Goal: Task Accomplishment & Management: Use online tool/utility

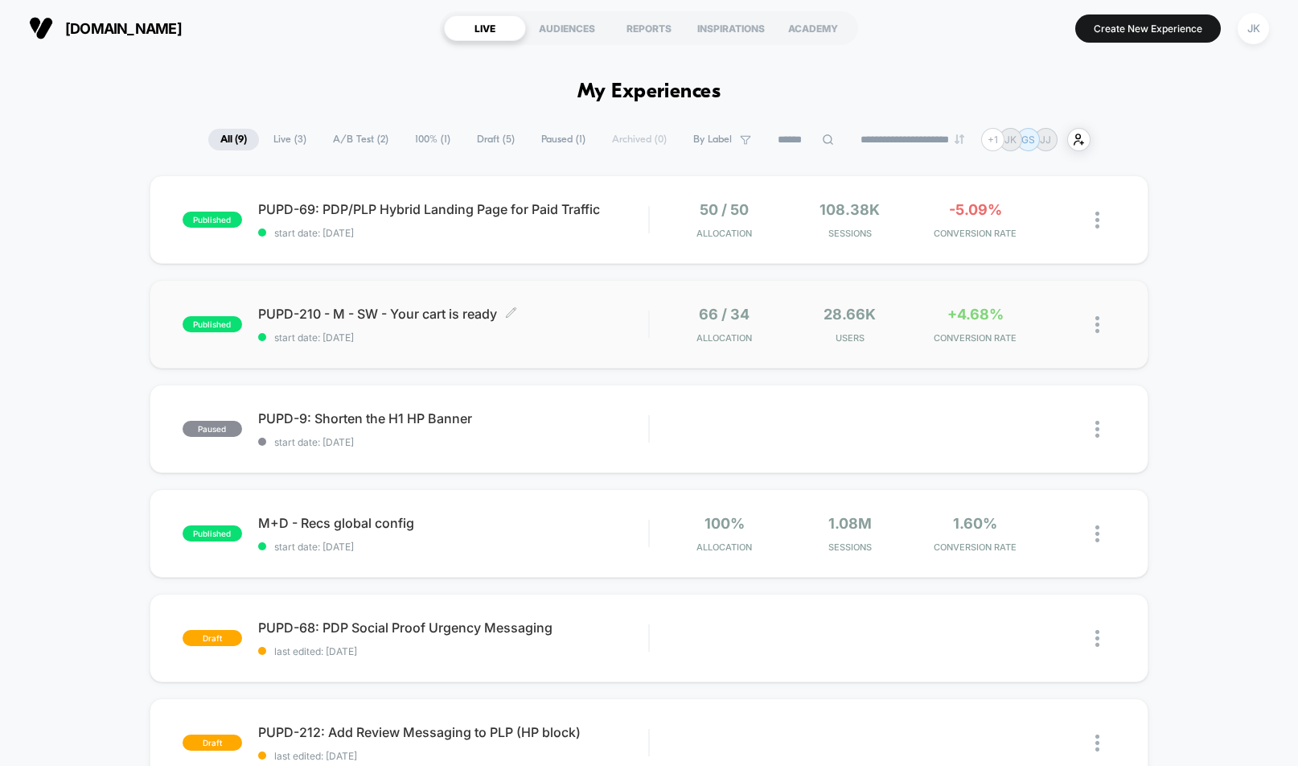
click at [483, 339] on span "start date: [DATE]" at bounding box center [453, 337] width 391 height 12
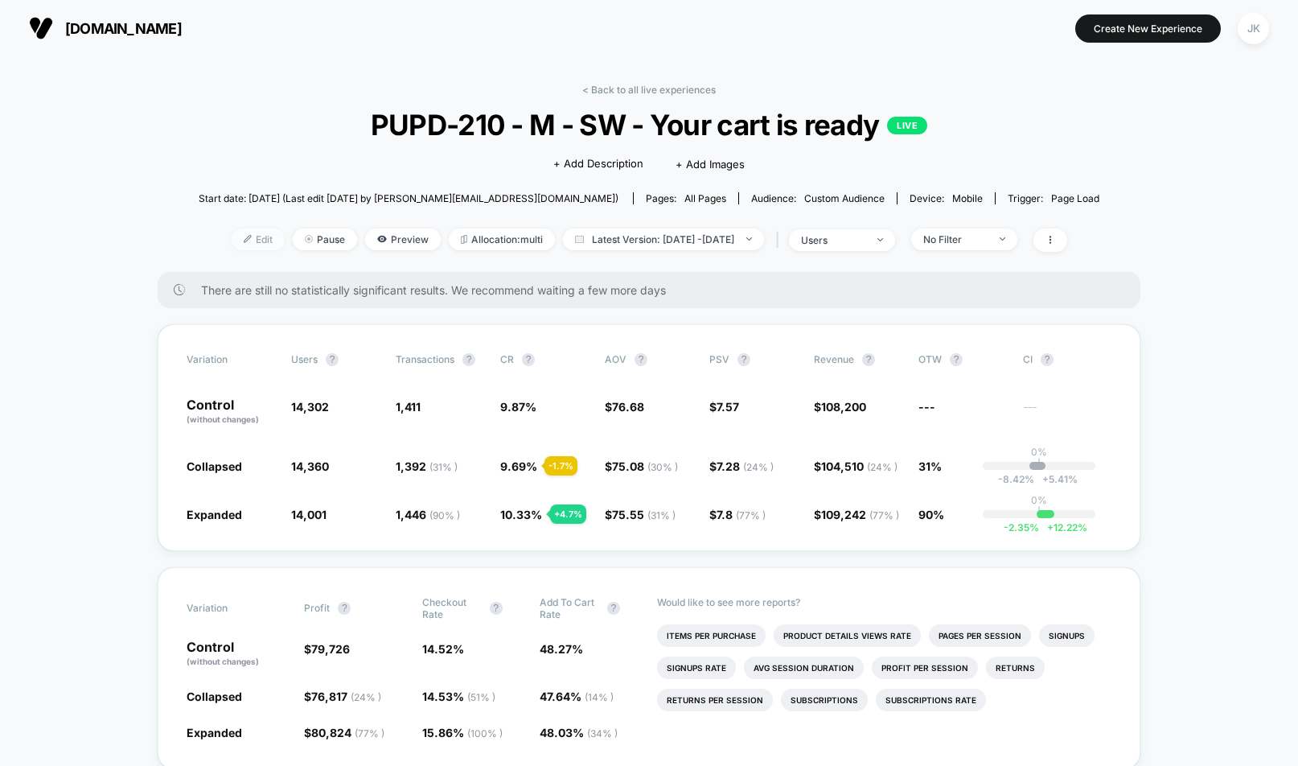
click at [467, 241] on span "Allocation: multi" at bounding box center [502, 239] width 106 height 22
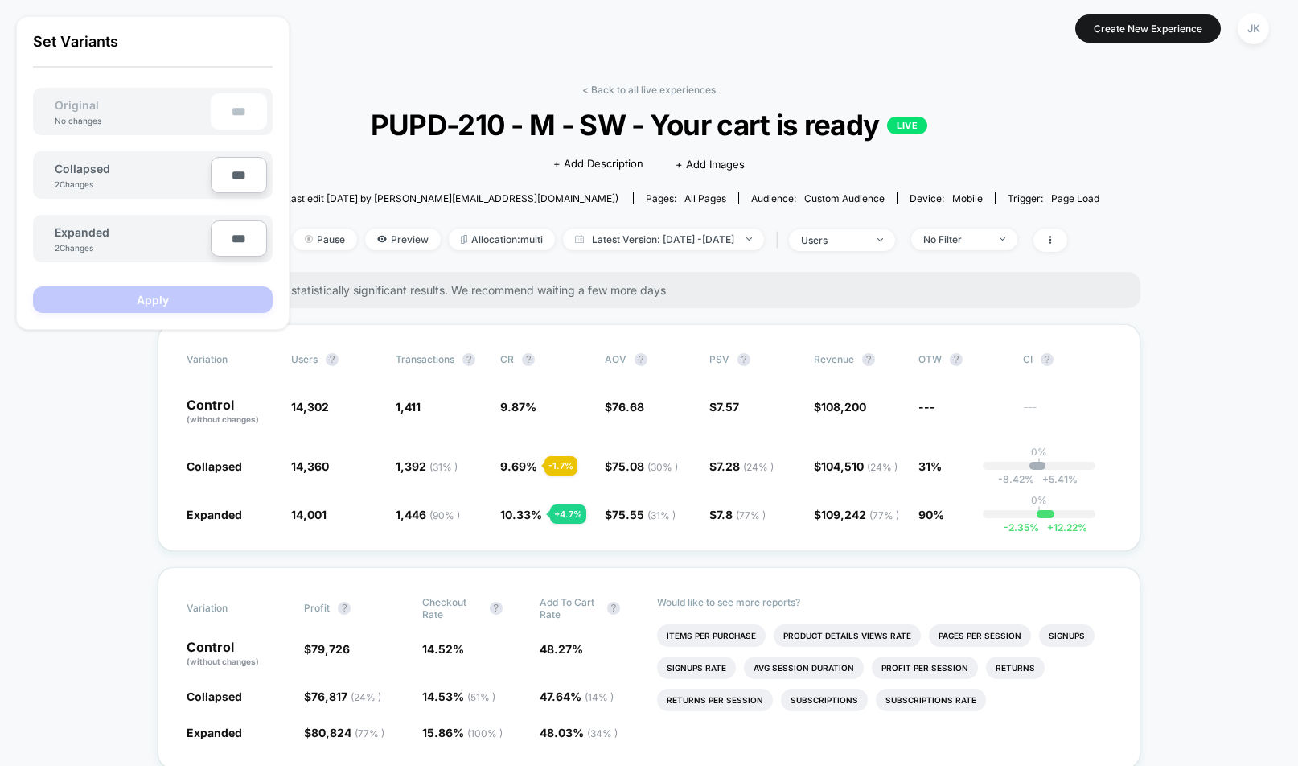
click at [232, 241] on span "Edit" at bounding box center [258, 239] width 53 height 22
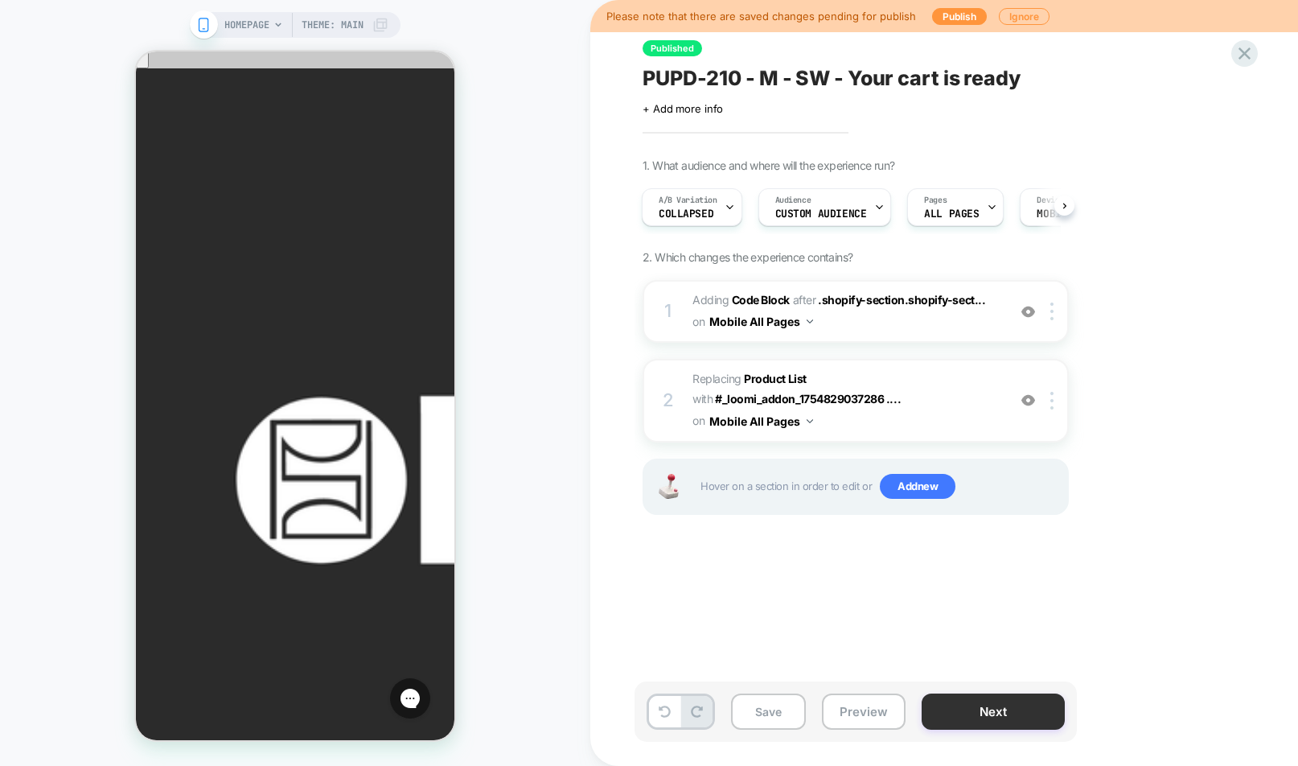
click at [1006, 710] on button "Next" at bounding box center [993, 711] width 143 height 36
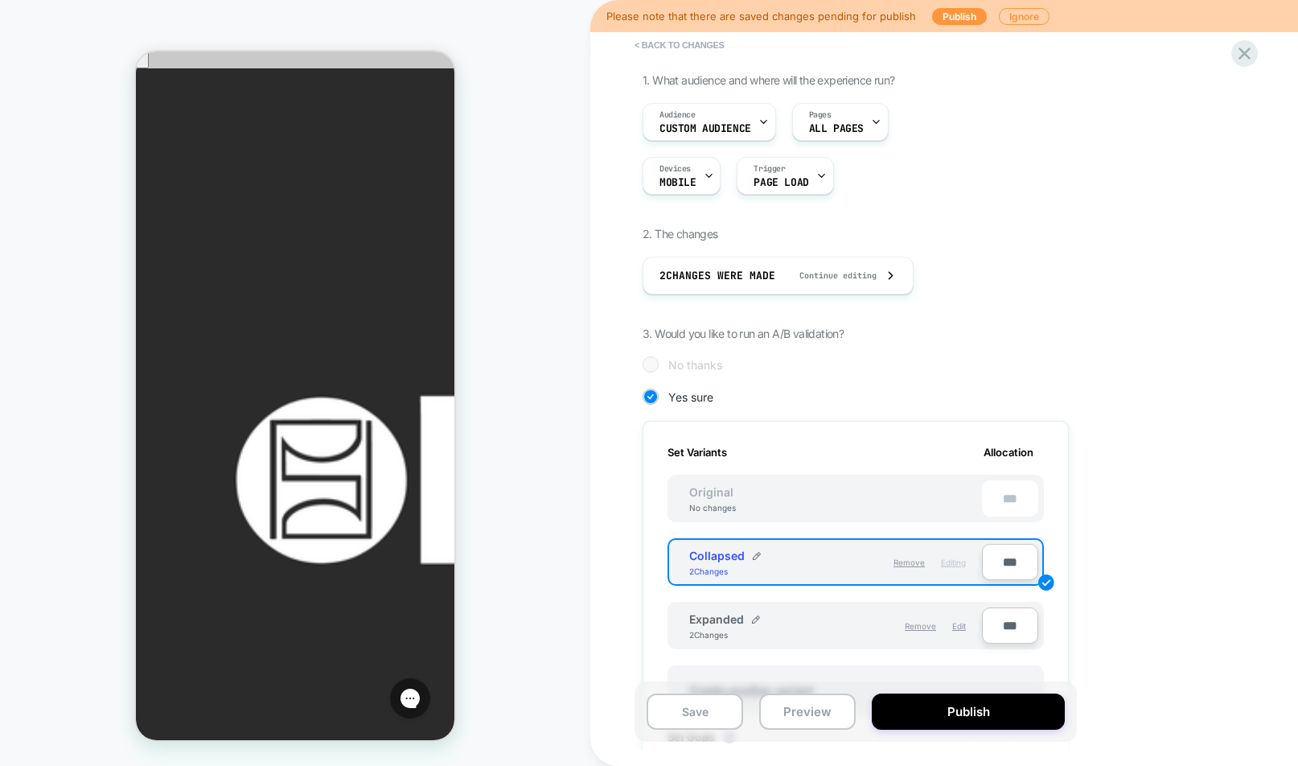
scroll to position [236, 0]
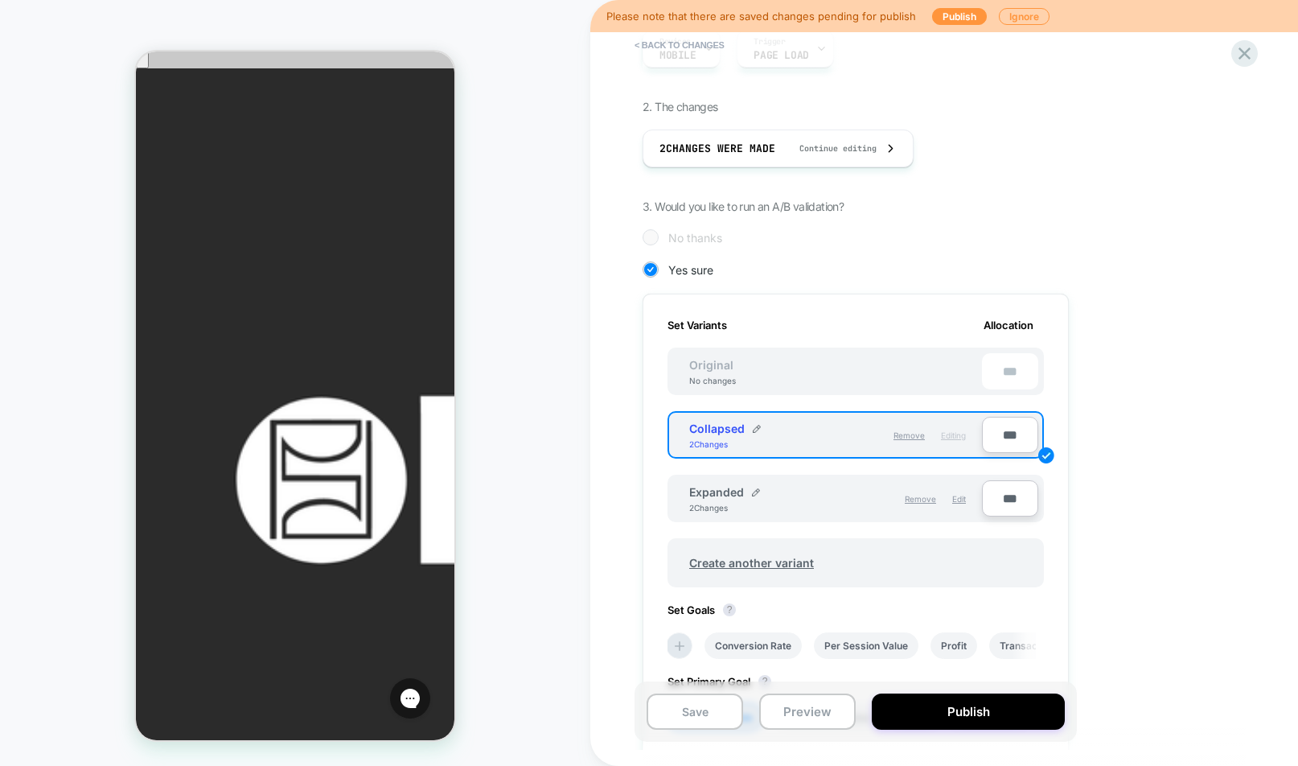
click at [1011, 438] on input "***" at bounding box center [1010, 435] width 56 height 36
type input "**"
type input "***"
type input "**"
click at [1001, 500] on input "***" at bounding box center [1010, 498] width 56 height 36
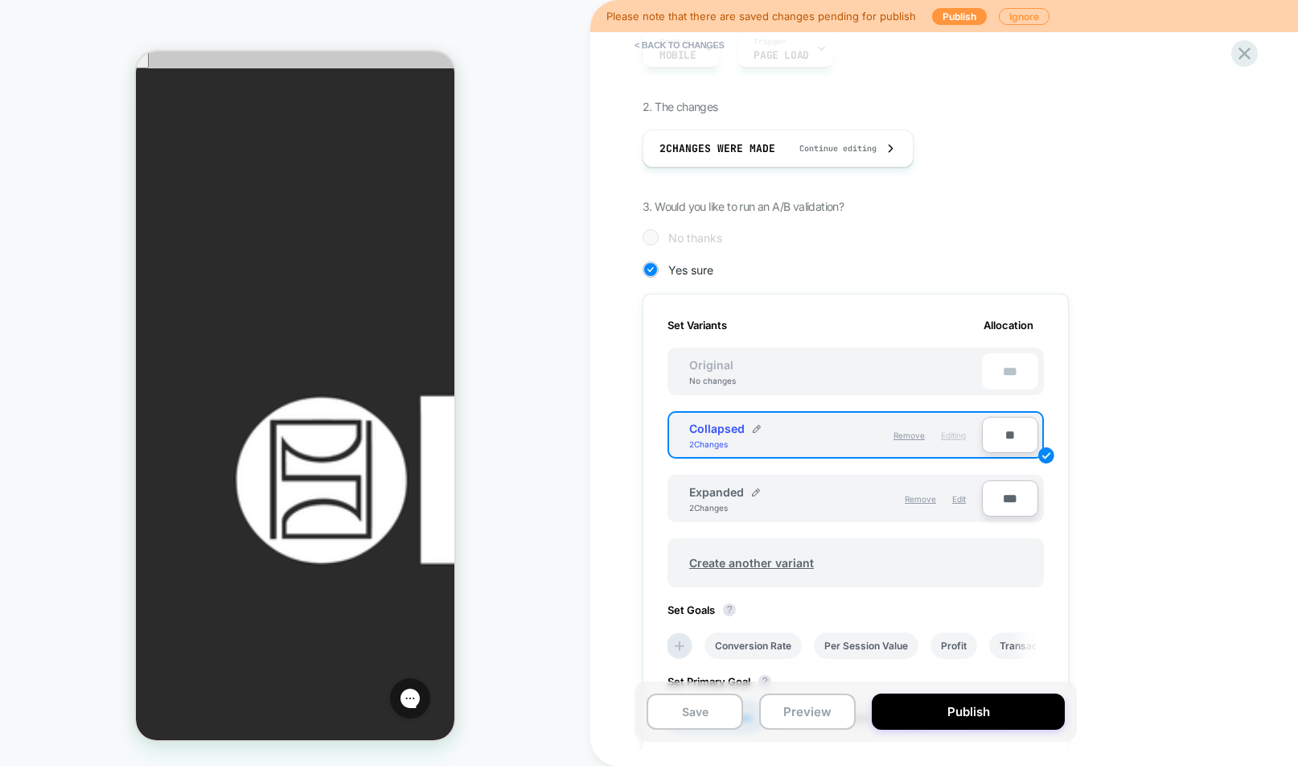
type input "**"
type input "***"
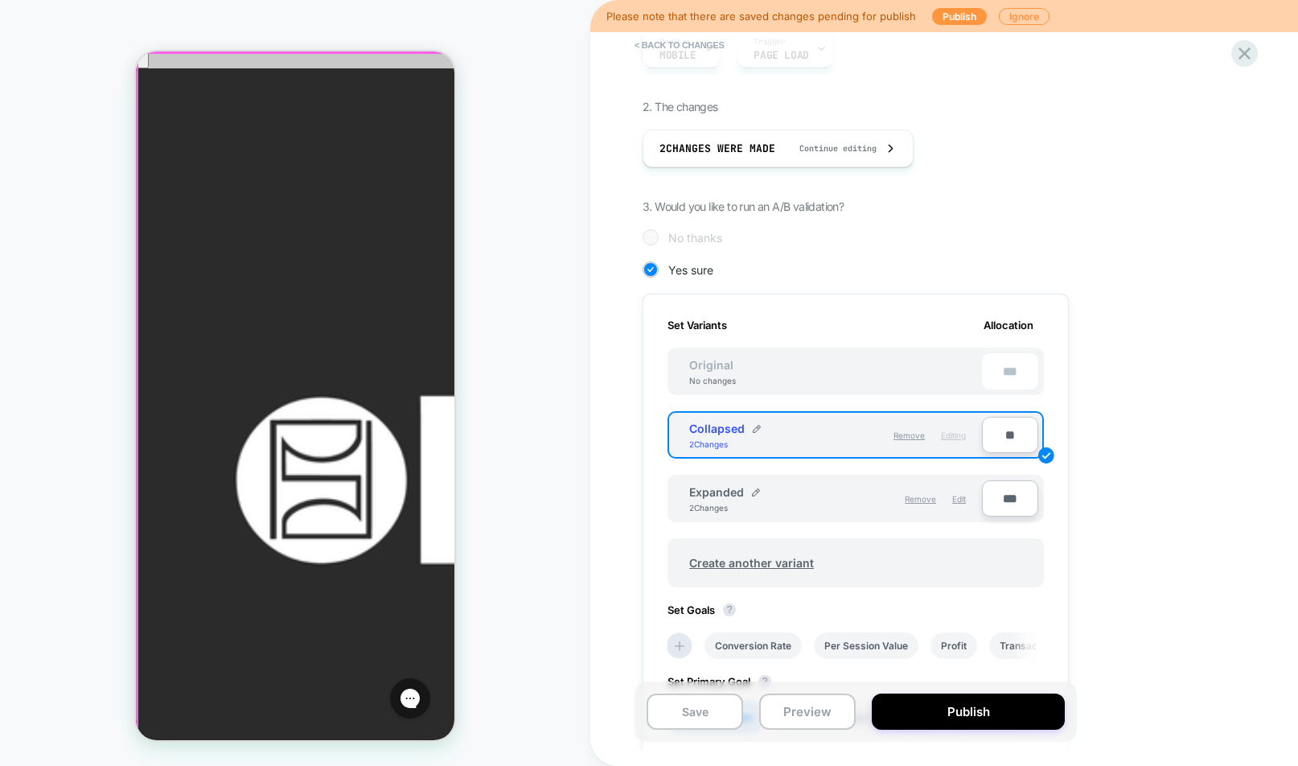
type input "***"
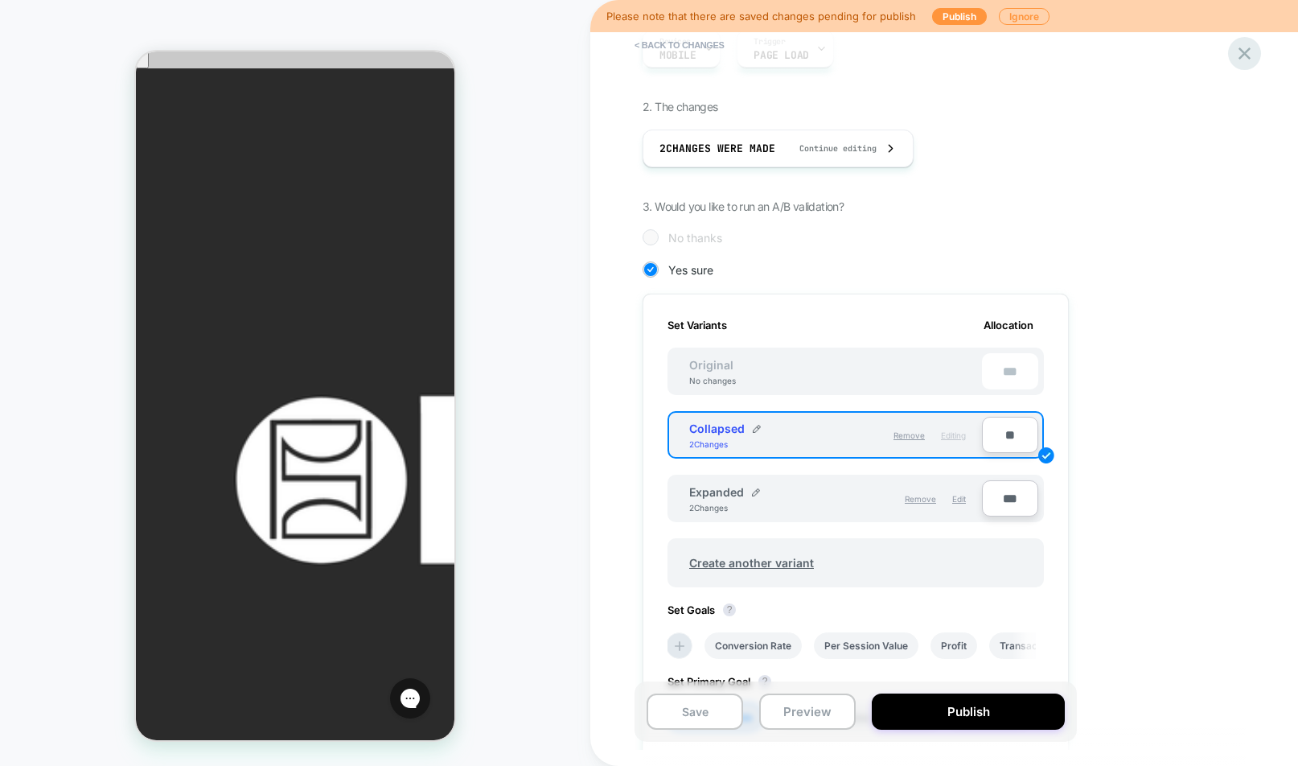
click at [1248, 56] on icon at bounding box center [1245, 53] width 12 height 12
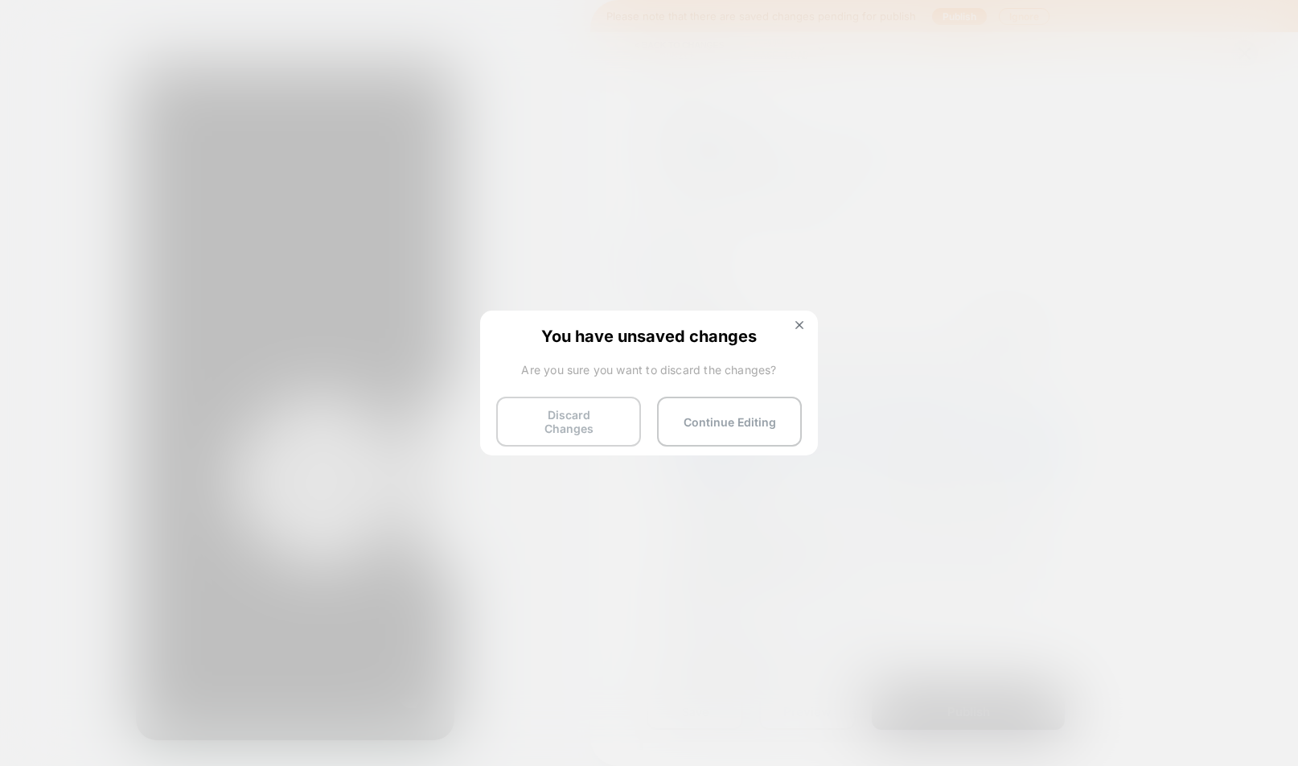
click at [580, 426] on button "Discard Changes" at bounding box center [568, 422] width 145 height 50
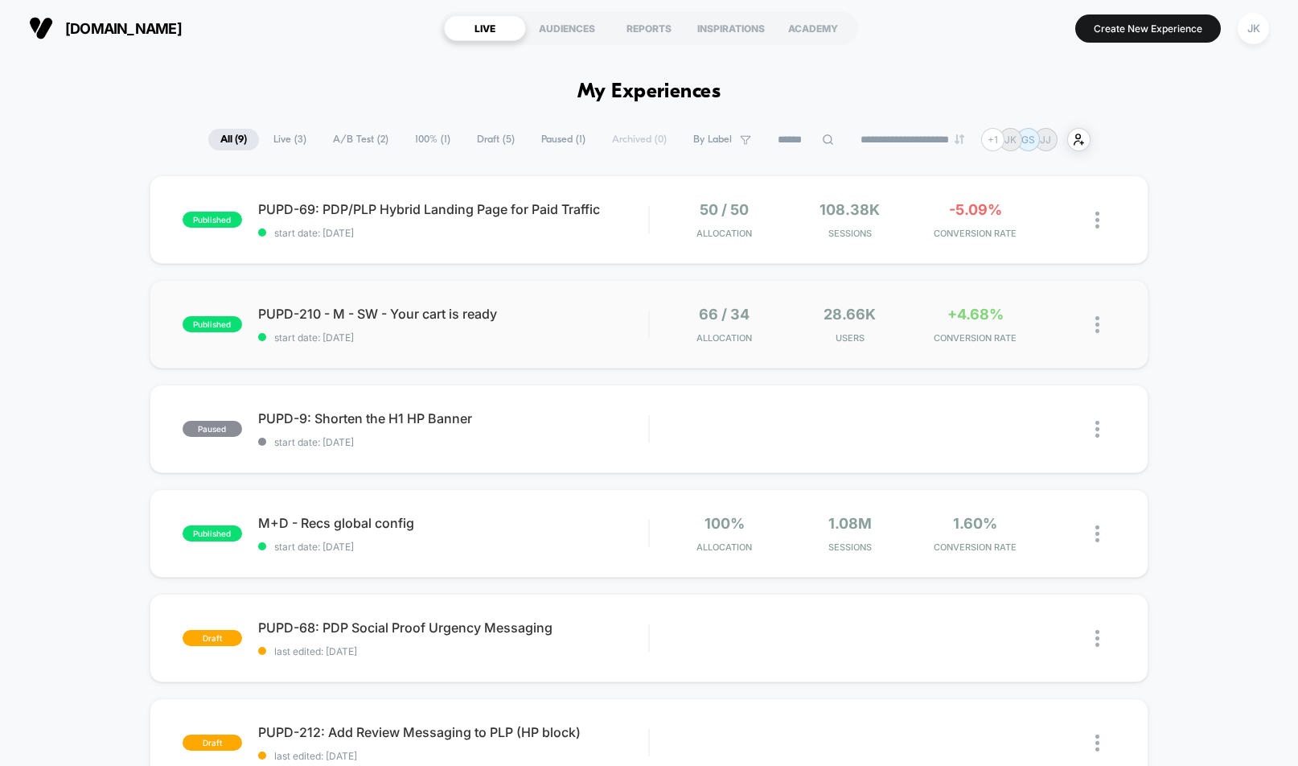
click at [575, 349] on div "published PUPD-210 - M - SW - Your cart is ready start date: [DATE] 66 / 34 All…" at bounding box center [650, 324] width 1000 height 88
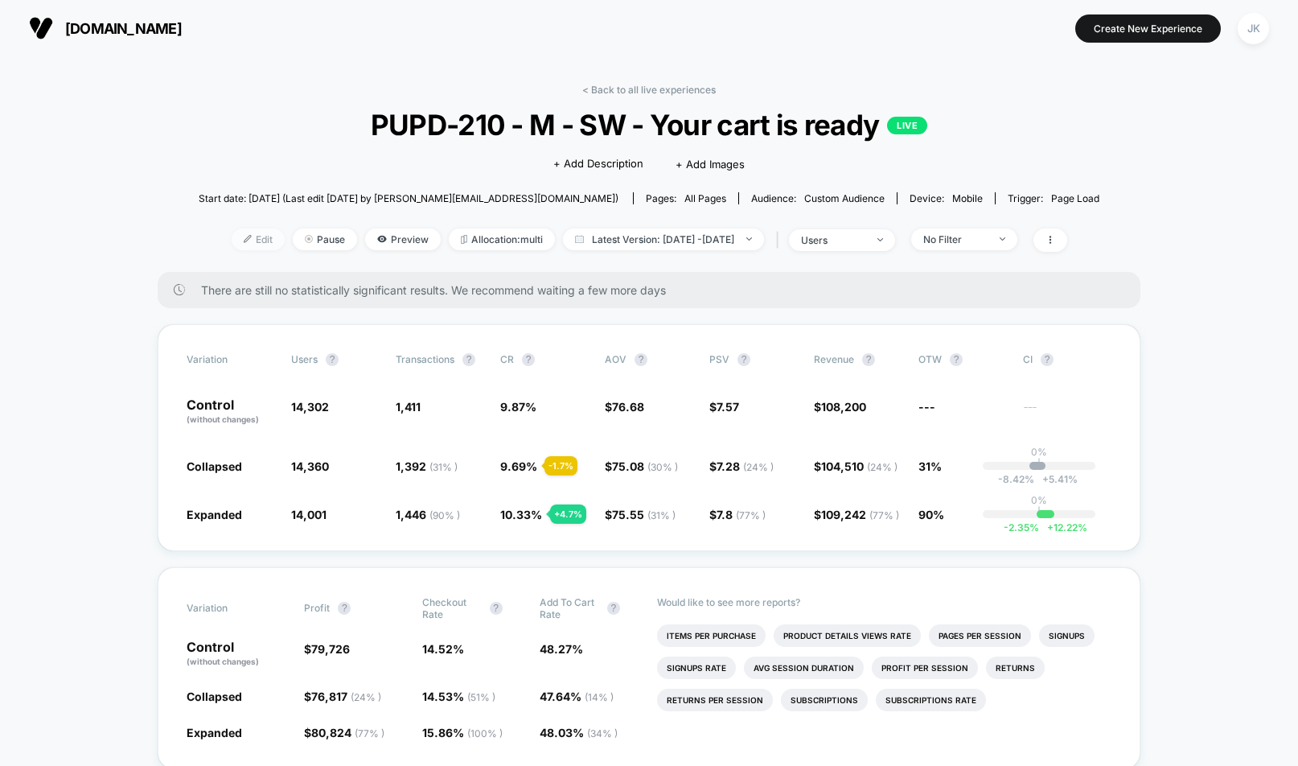
click at [232, 236] on span "Edit" at bounding box center [258, 239] width 53 height 22
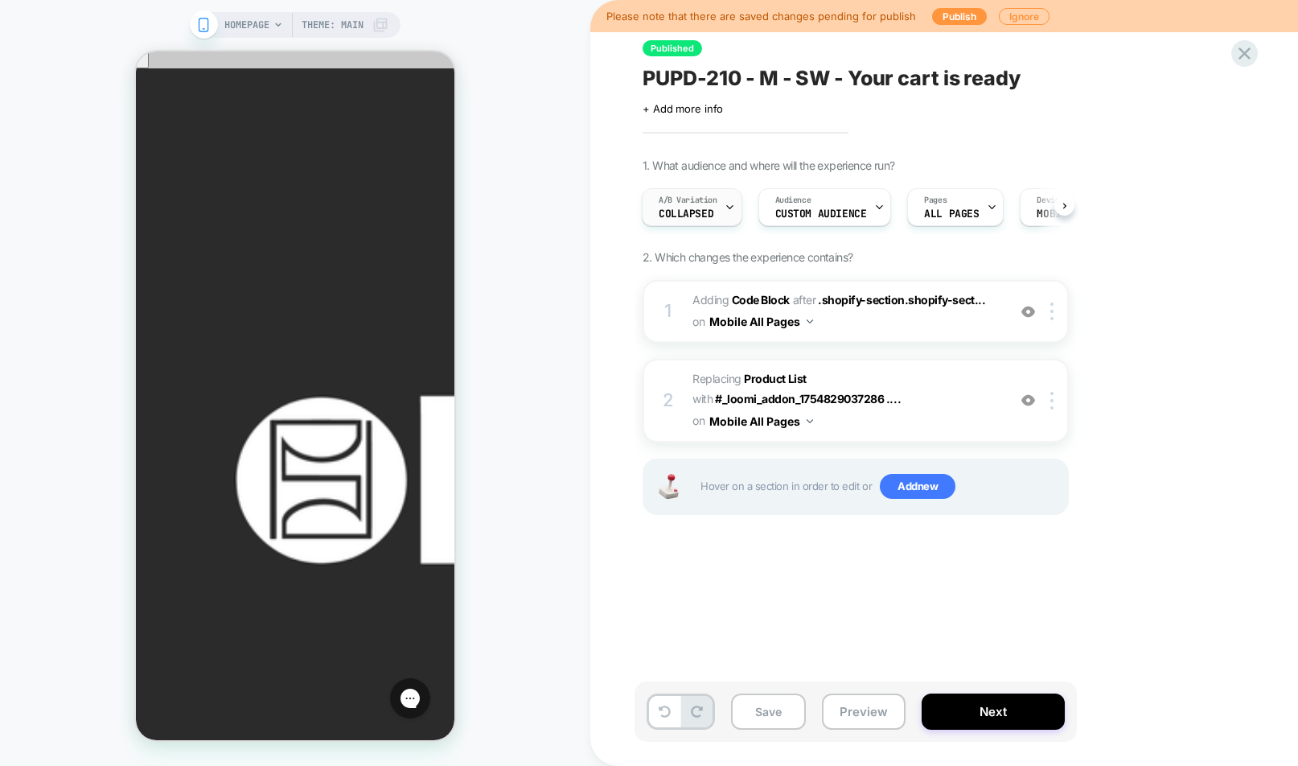
click at [725, 212] on icon at bounding box center [730, 207] width 10 height 10
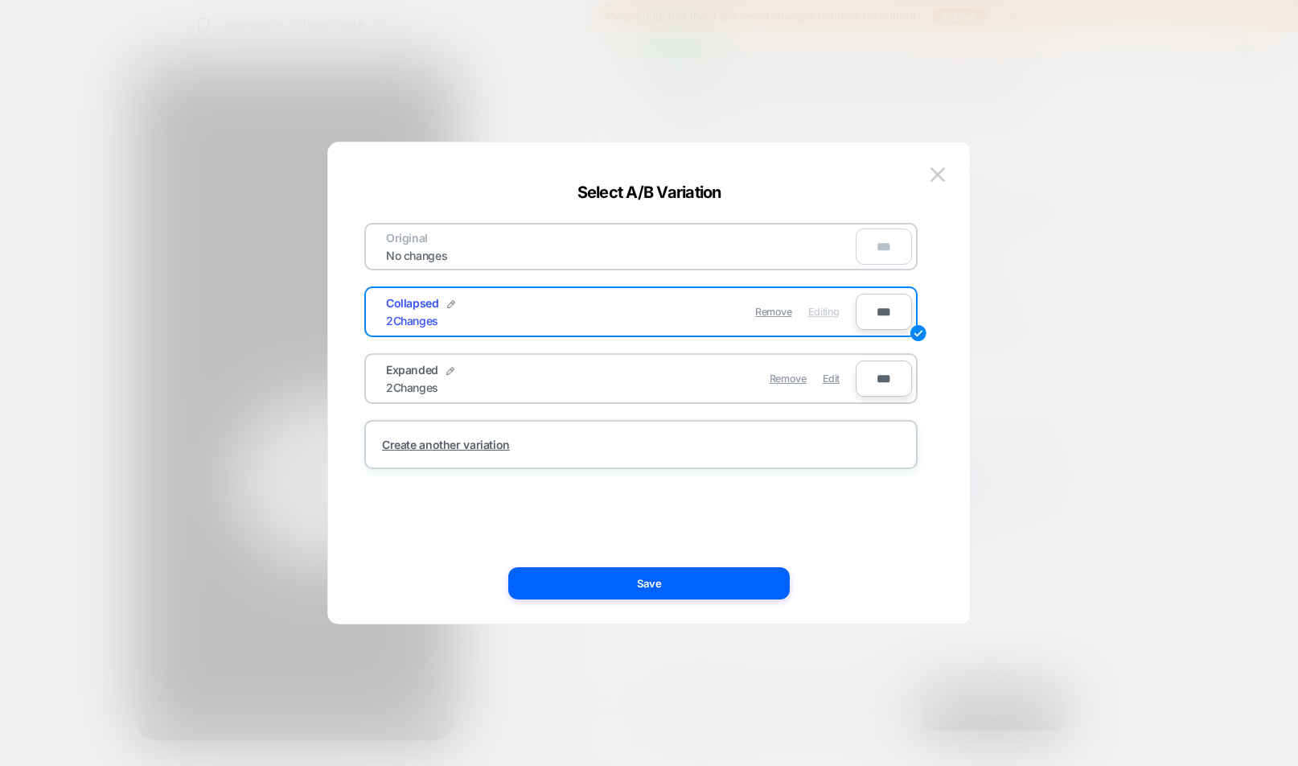
click at [699, 375] on div "Remove Edit" at bounding box center [734, 378] width 227 height 31
click at [834, 377] on span "Edit" at bounding box center [831, 378] width 17 height 12
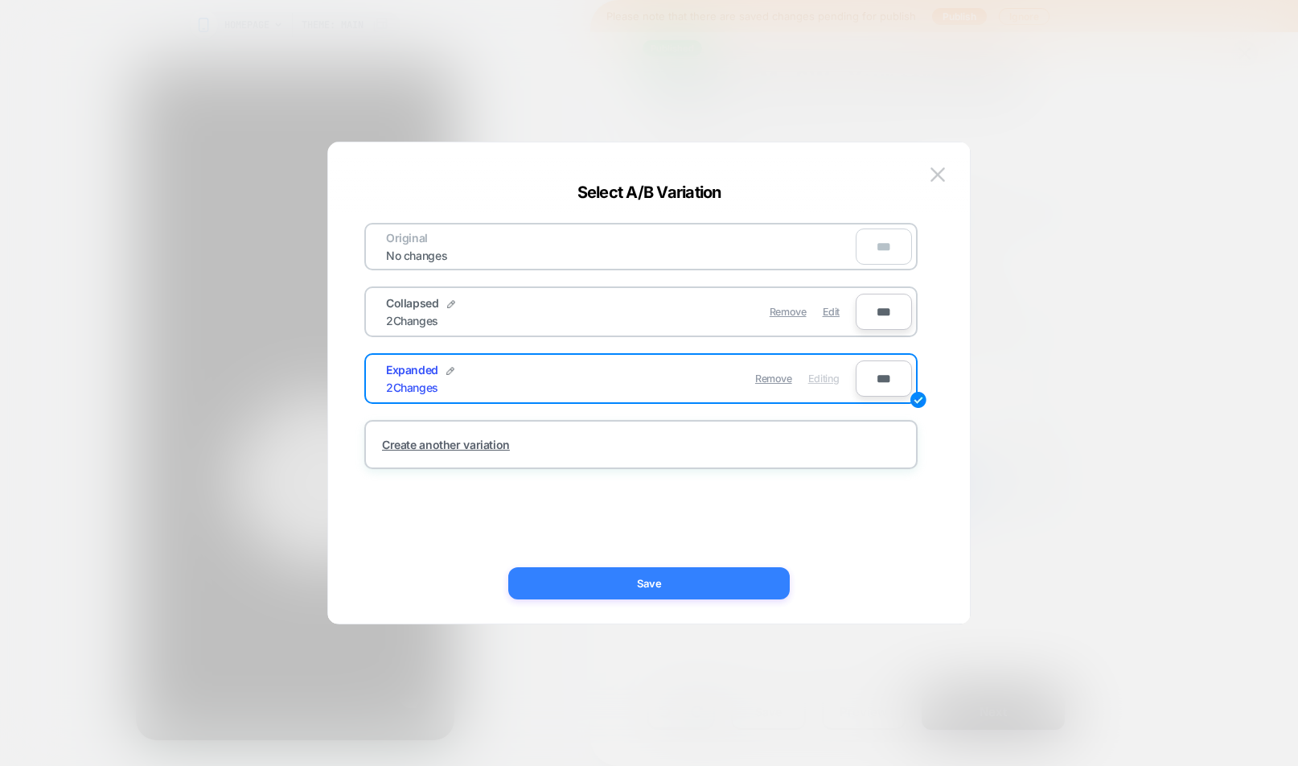
click at [705, 581] on button "Save" at bounding box center [649, 583] width 282 height 32
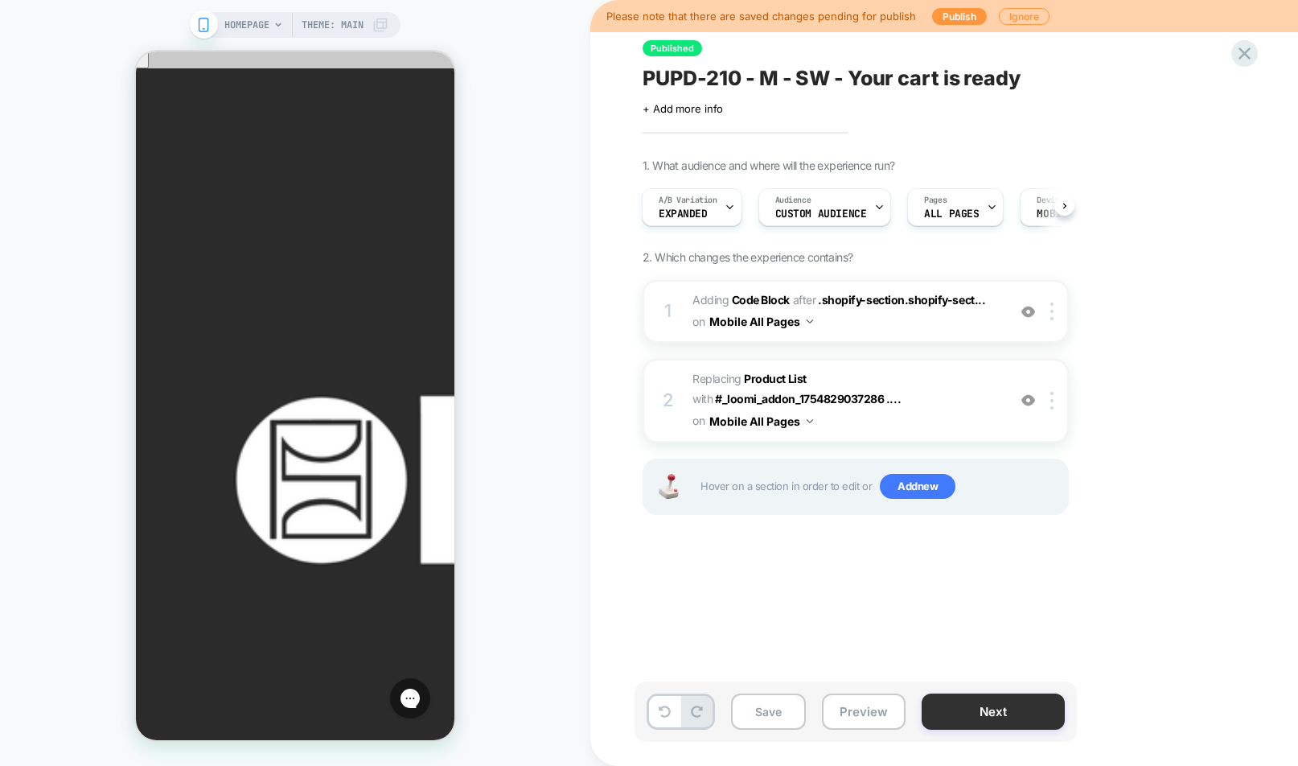
click at [992, 717] on button "Next" at bounding box center [993, 711] width 143 height 36
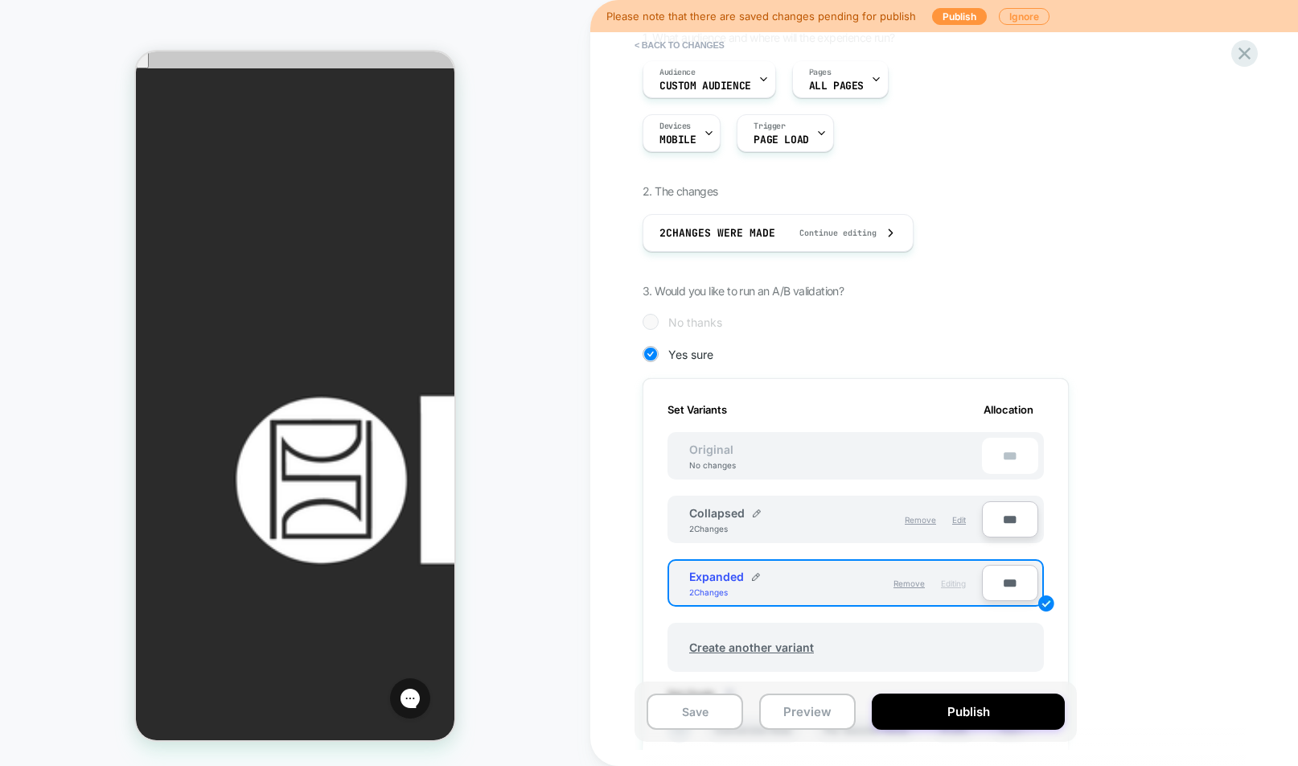
scroll to position [219, 0]
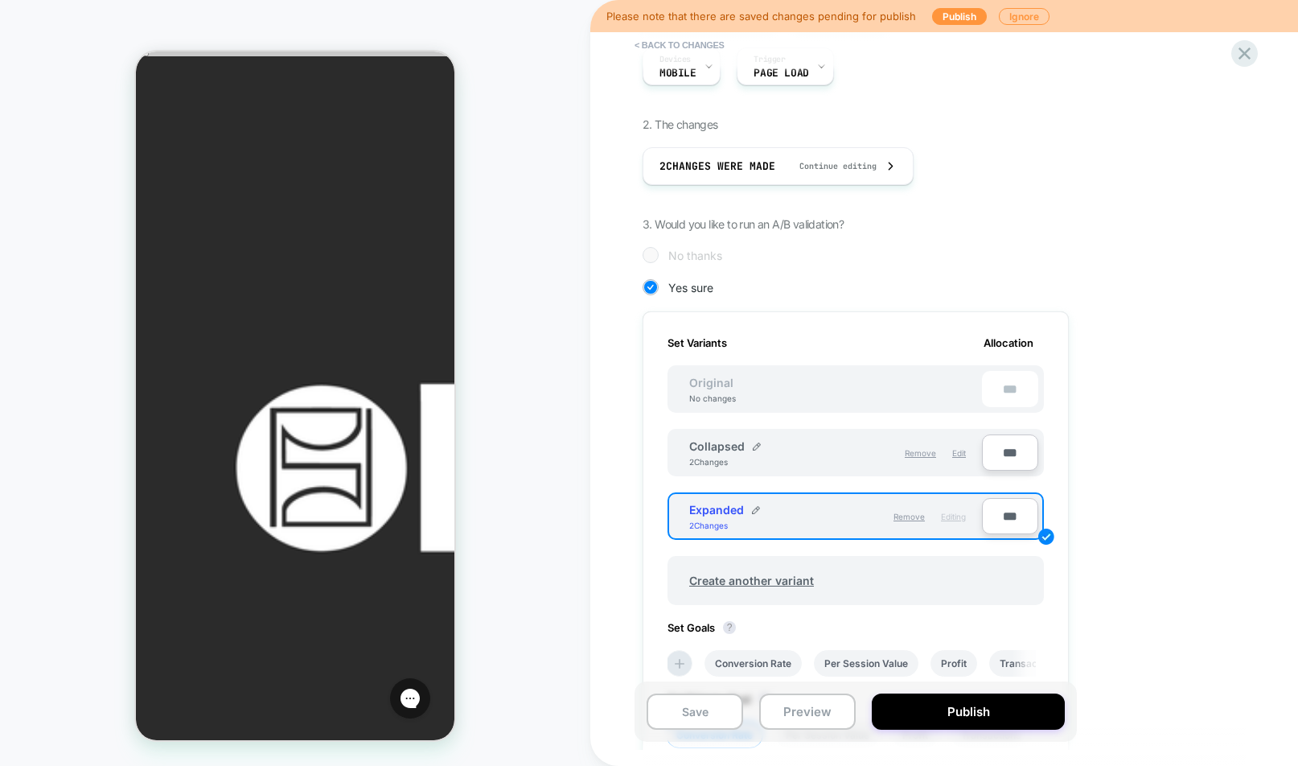
scroll to position [0, 0]
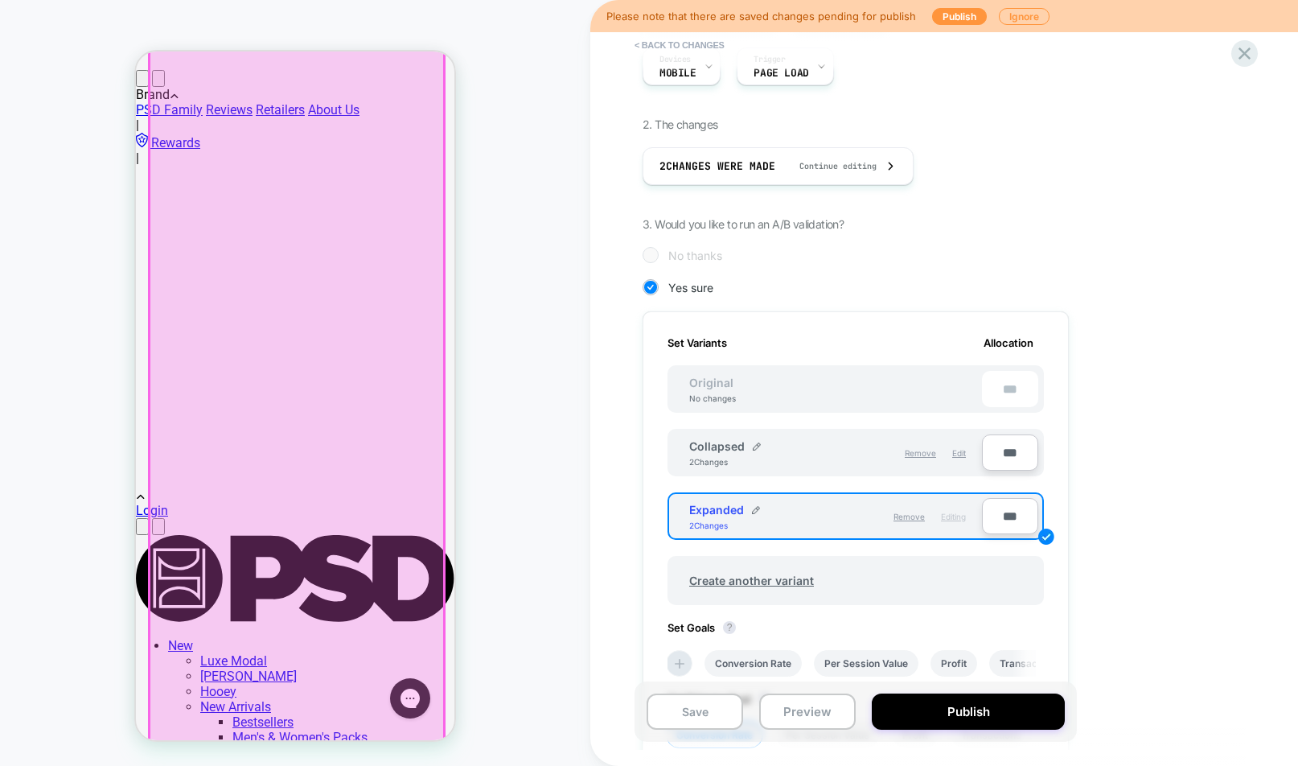
scroll to position [1178, 0]
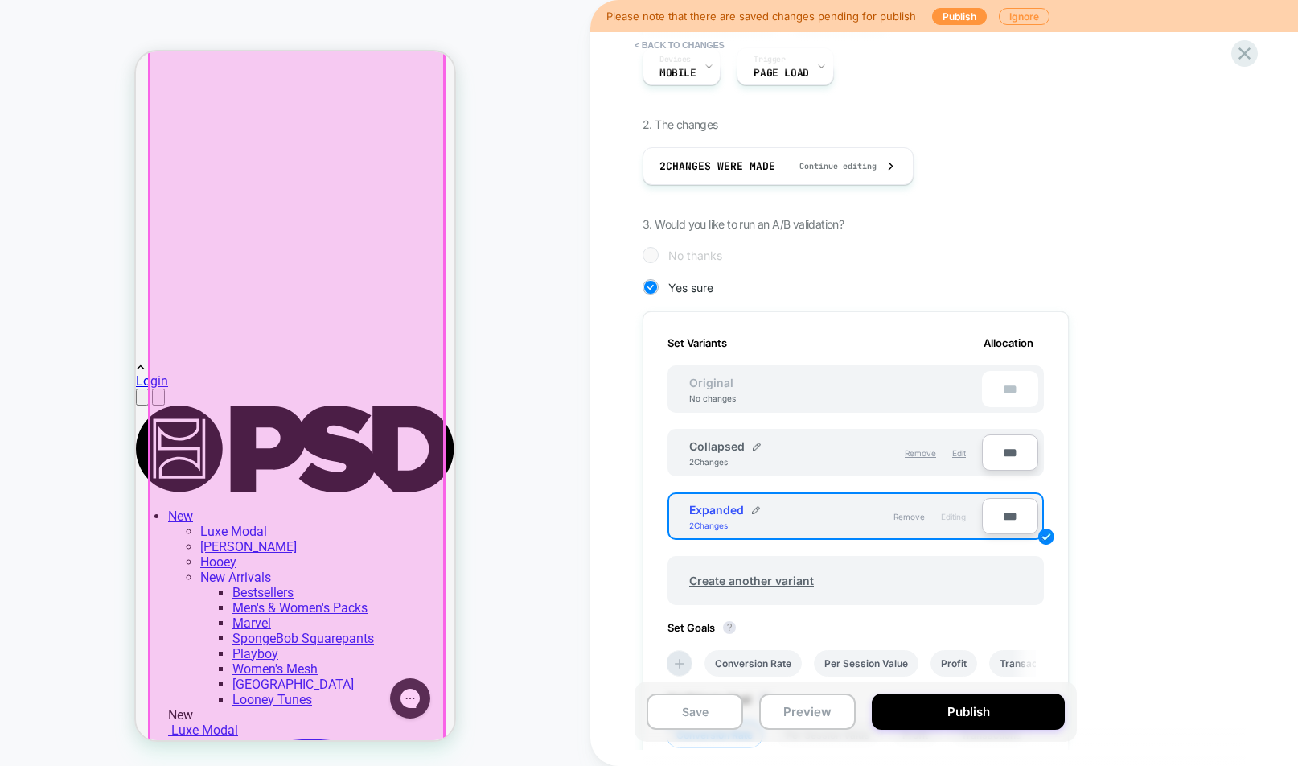
click at [295, 641] on div at bounding box center [297, 440] width 294 height 1456
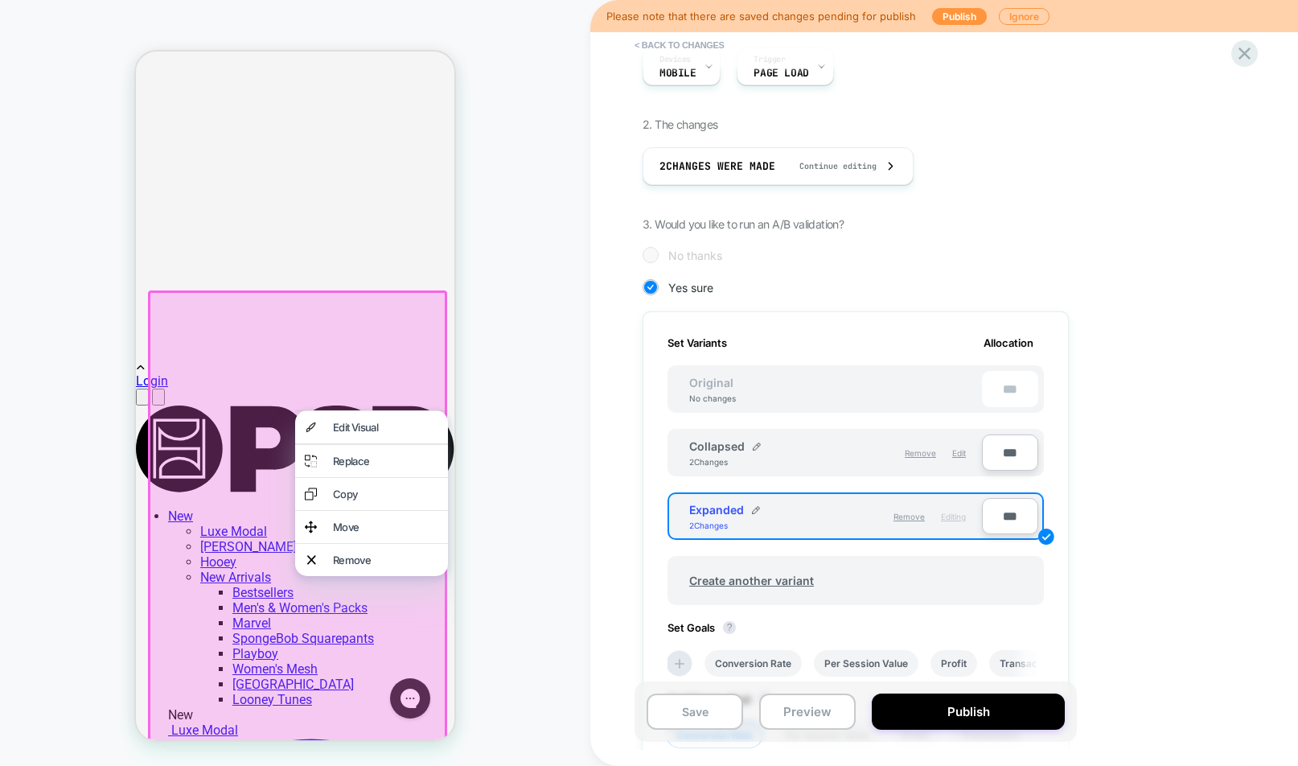
click at [492, 625] on div "HOMEPAGE Theme: MAIN" at bounding box center [295, 383] width 590 height 734
click at [84, 564] on div "HOMEPAGE Theme: MAIN" at bounding box center [295, 383] width 590 height 734
click at [519, 550] on div "HOMEPAGE Theme: MAIN" at bounding box center [295, 383] width 590 height 734
click at [86, 502] on div "HOMEPAGE Theme: MAIN" at bounding box center [295, 383] width 590 height 734
click at [524, 562] on div "HOMEPAGE Theme: MAIN" at bounding box center [295, 383] width 590 height 734
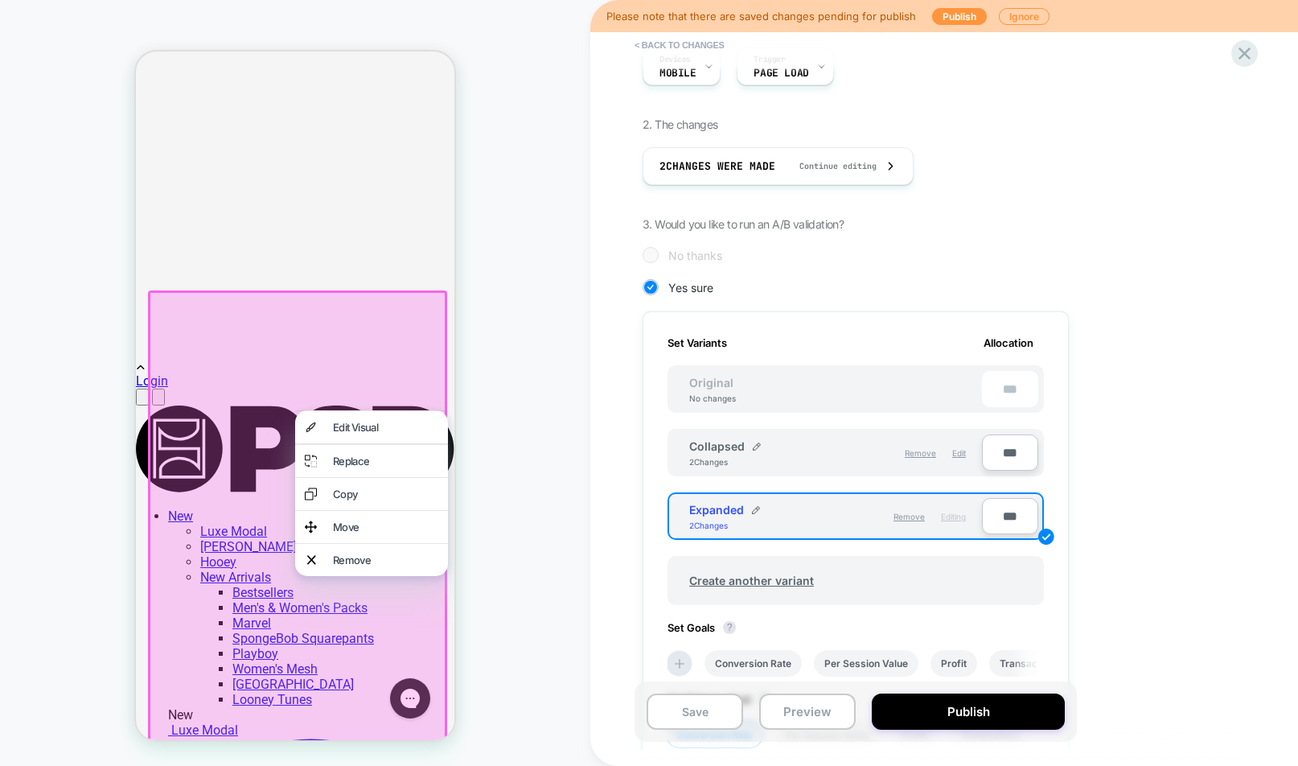
click at [74, 445] on div "HOMEPAGE Theme: MAIN" at bounding box center [295, 383] width 590 height 734
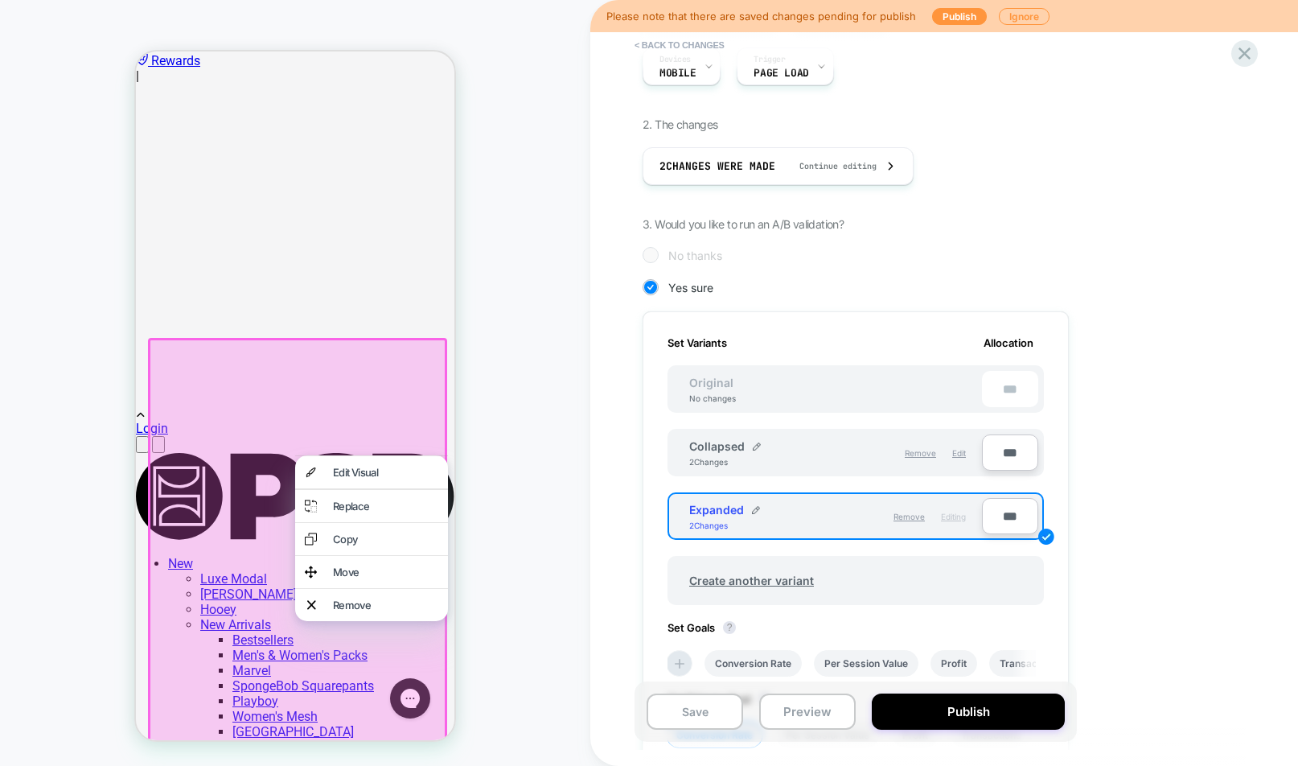
scroll to position [1134, 0]
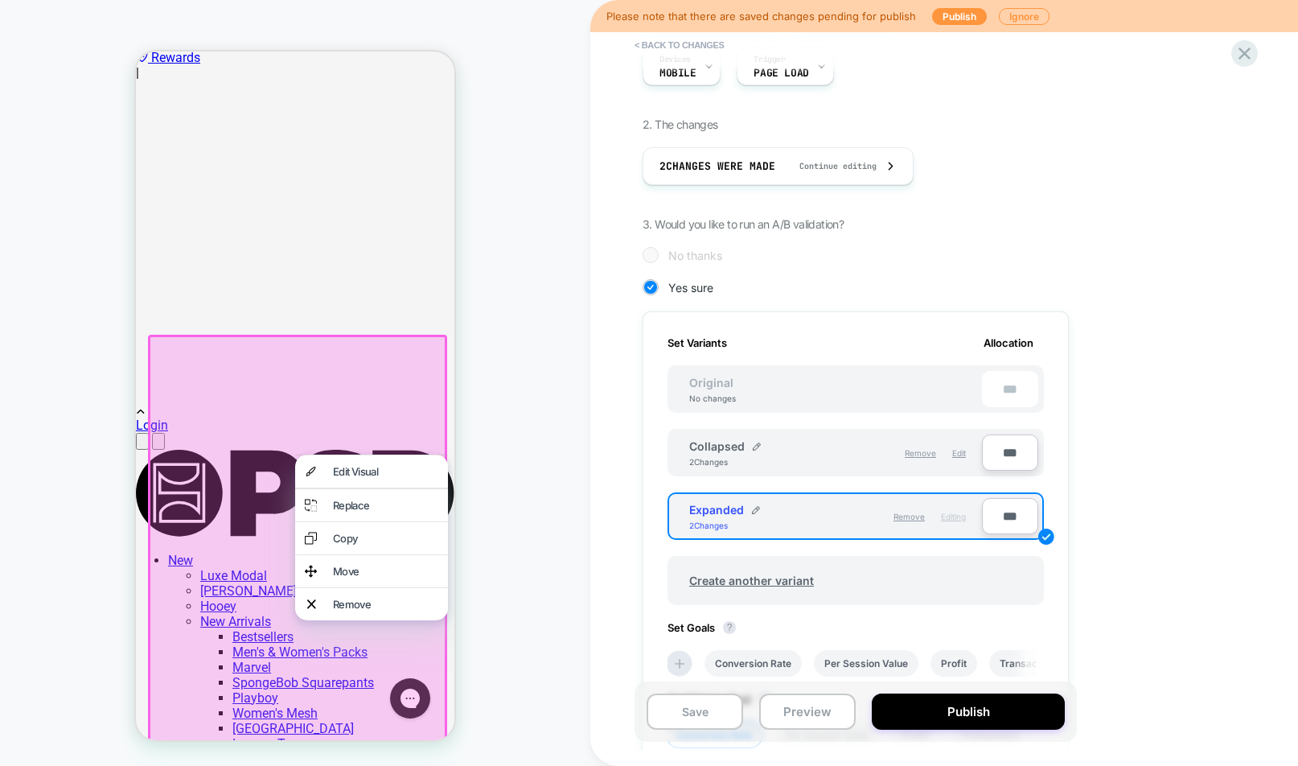
click at [54, 508] on div "HOMEPAGE Theme: MAIN" at bounding box center [295, 383] width 590 height 734
click at [563, 475] on div "HOMEPAGE Theme: MAIN" at bounding box center [295, 383] width 590 height 734
click at [487, 634] on div "HOMEPAGE Theme: MAIN" at bounding box center [295, 383] width 590 height 734
click at [524, 467] on div "HOMEPAGE Theme: MAIN" at bounding box center [295, 383] width 590 height 734
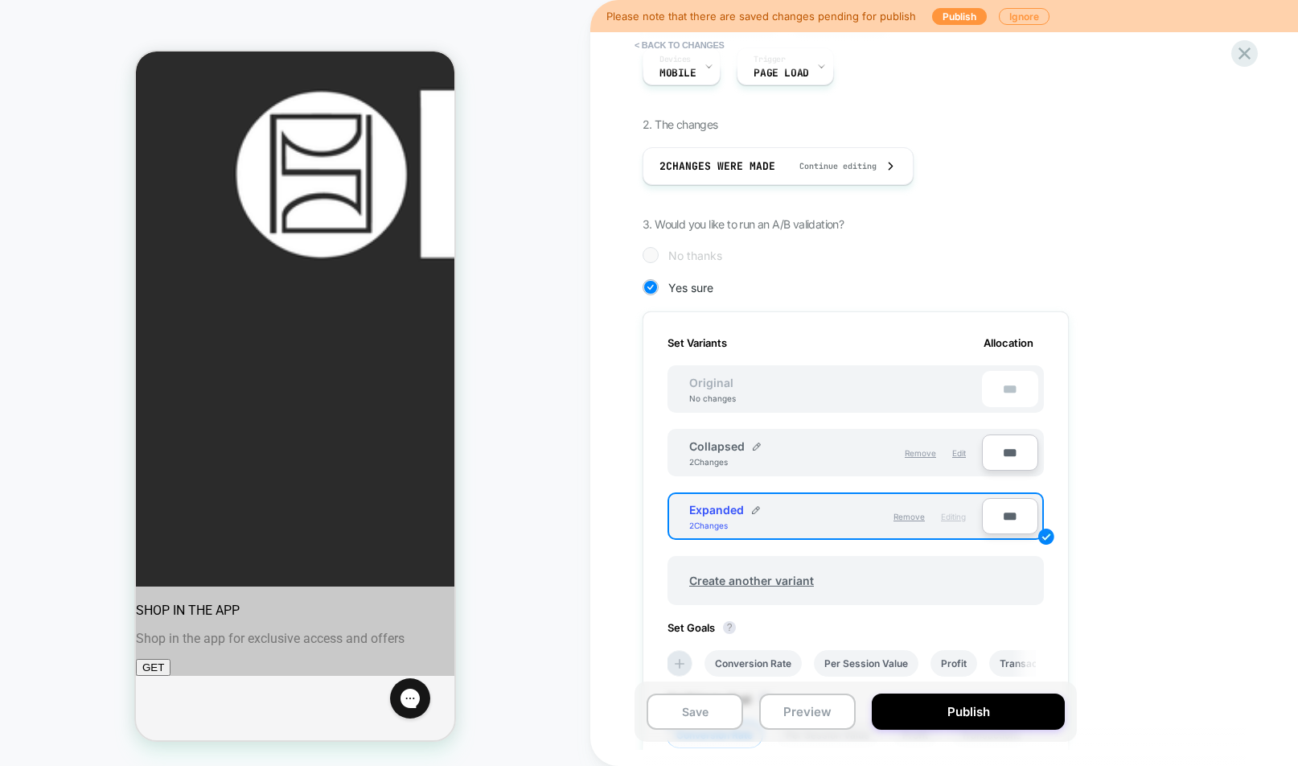
scroll to position [0, 0]
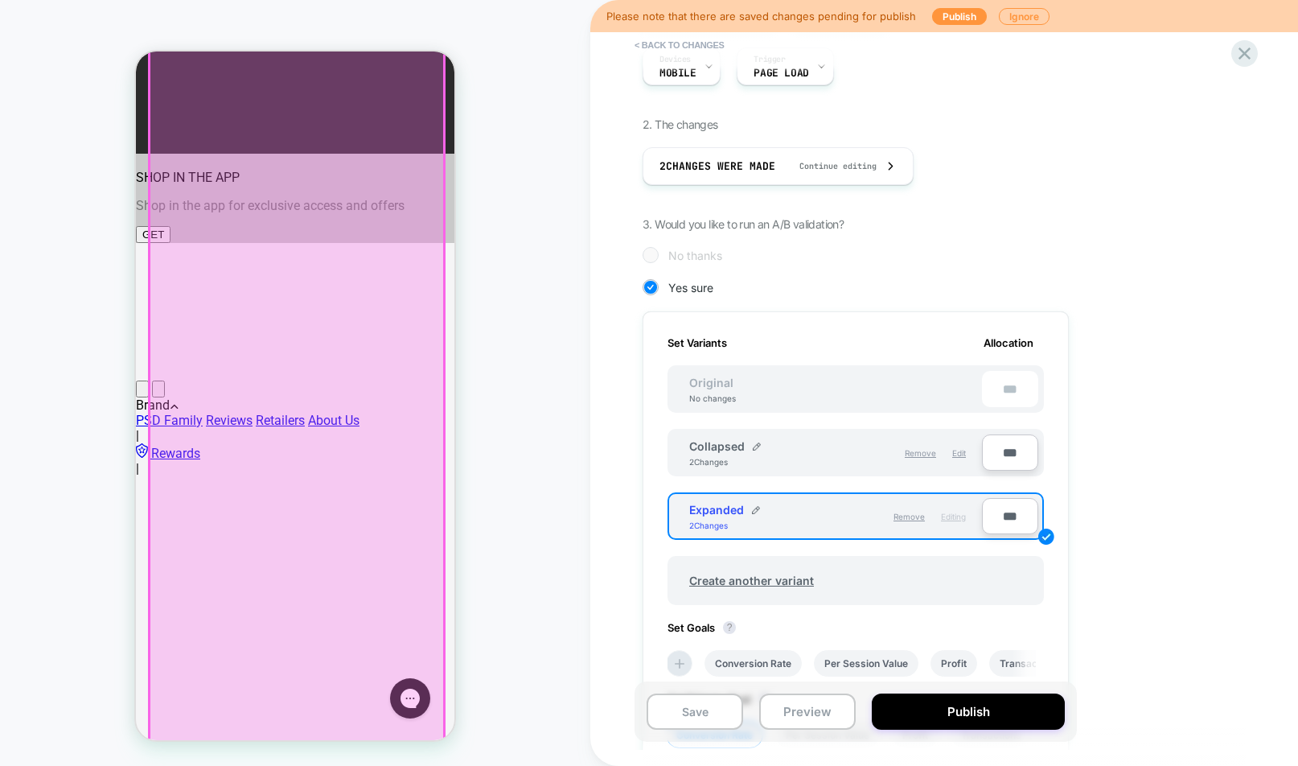
scroll to position [412, 0]
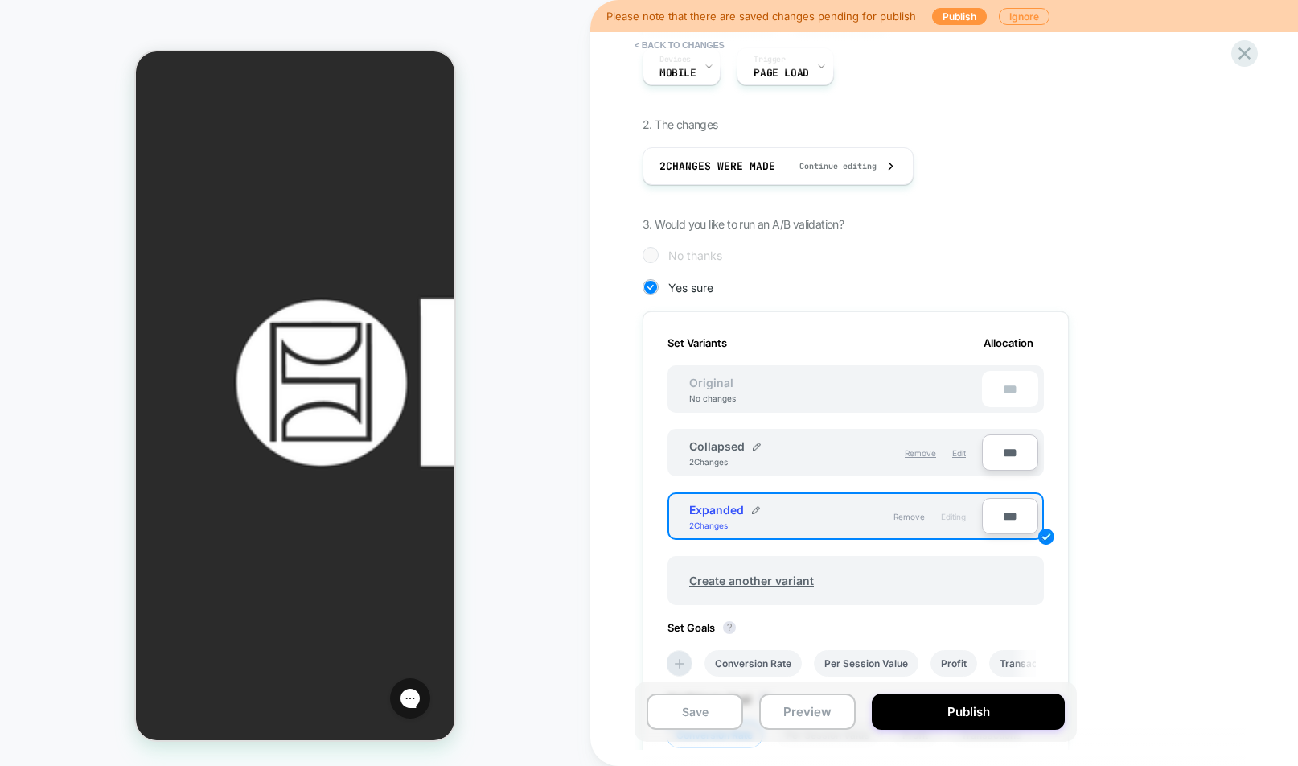
scroll to position [0, 0]
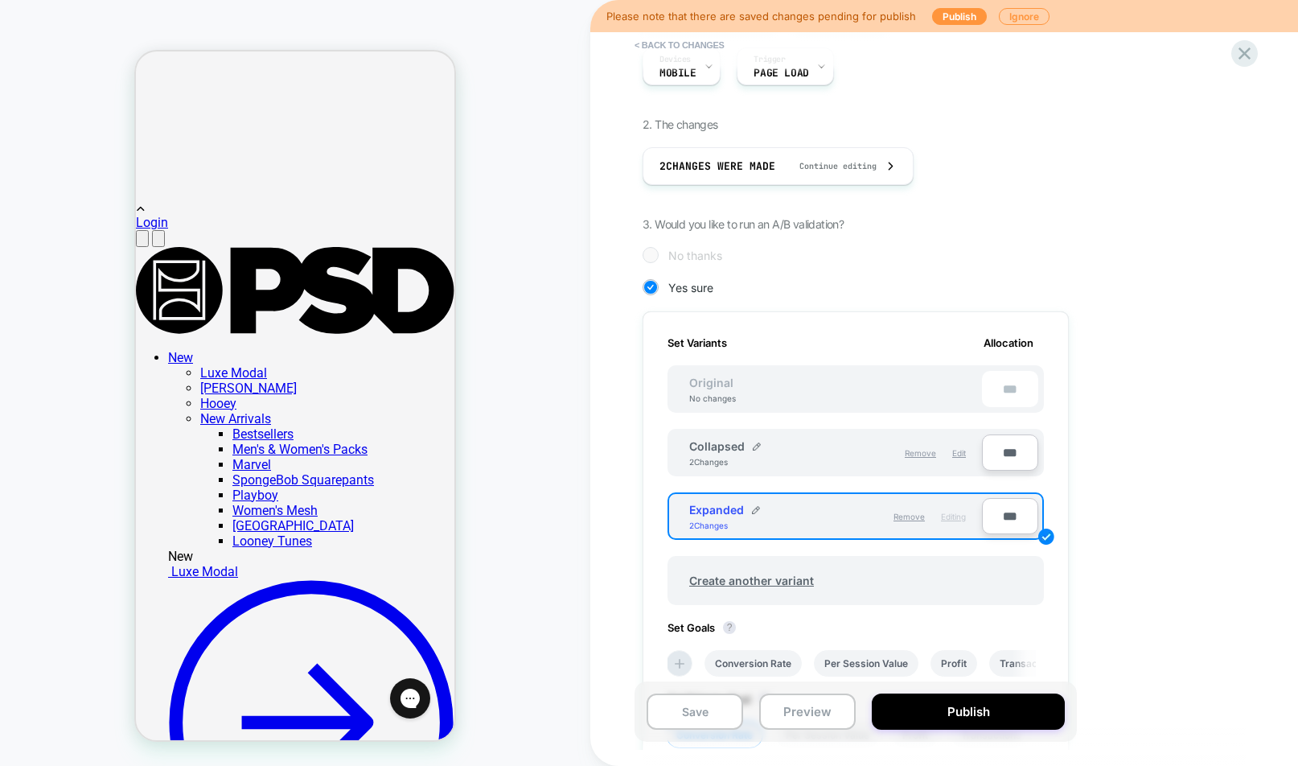
scroll to position [1336, 0]
click at [808, 713] on button "Preview" at bounding box center [807, 711] width 97 height 36
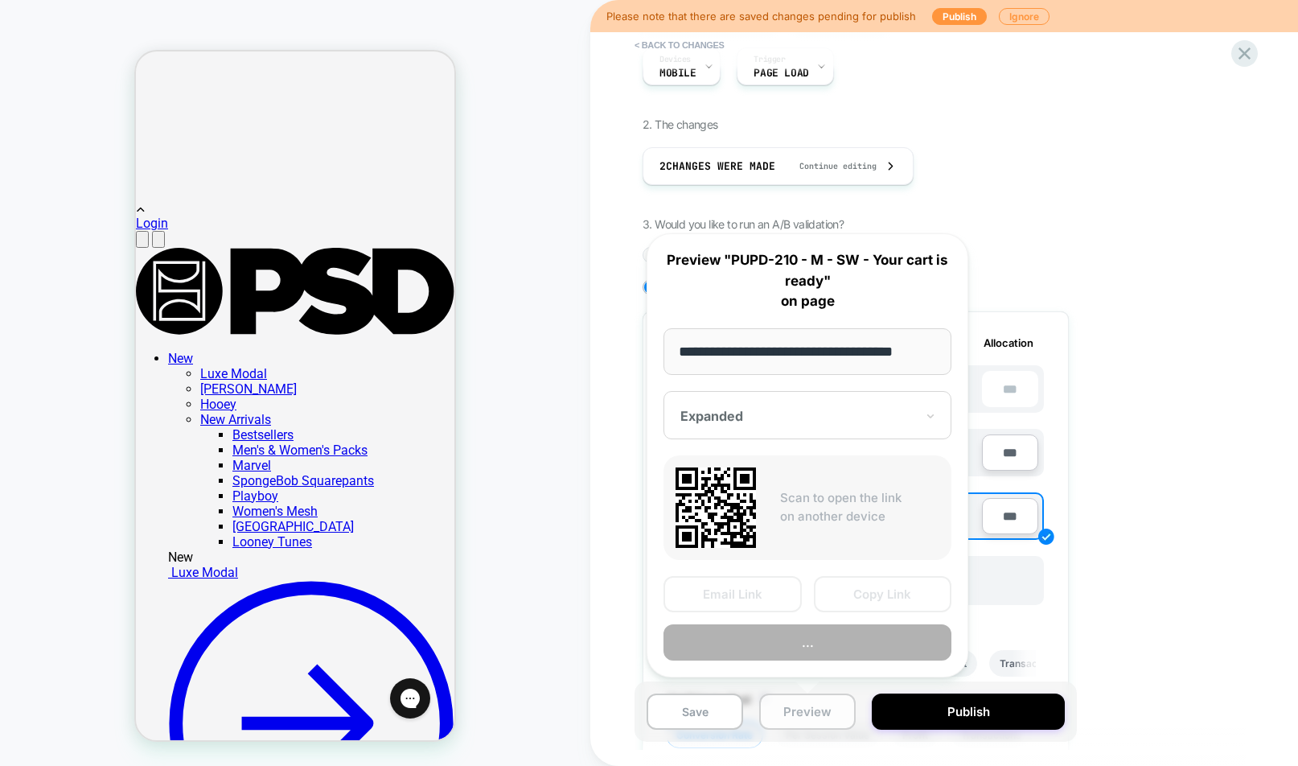
scroll to position [0, 14]
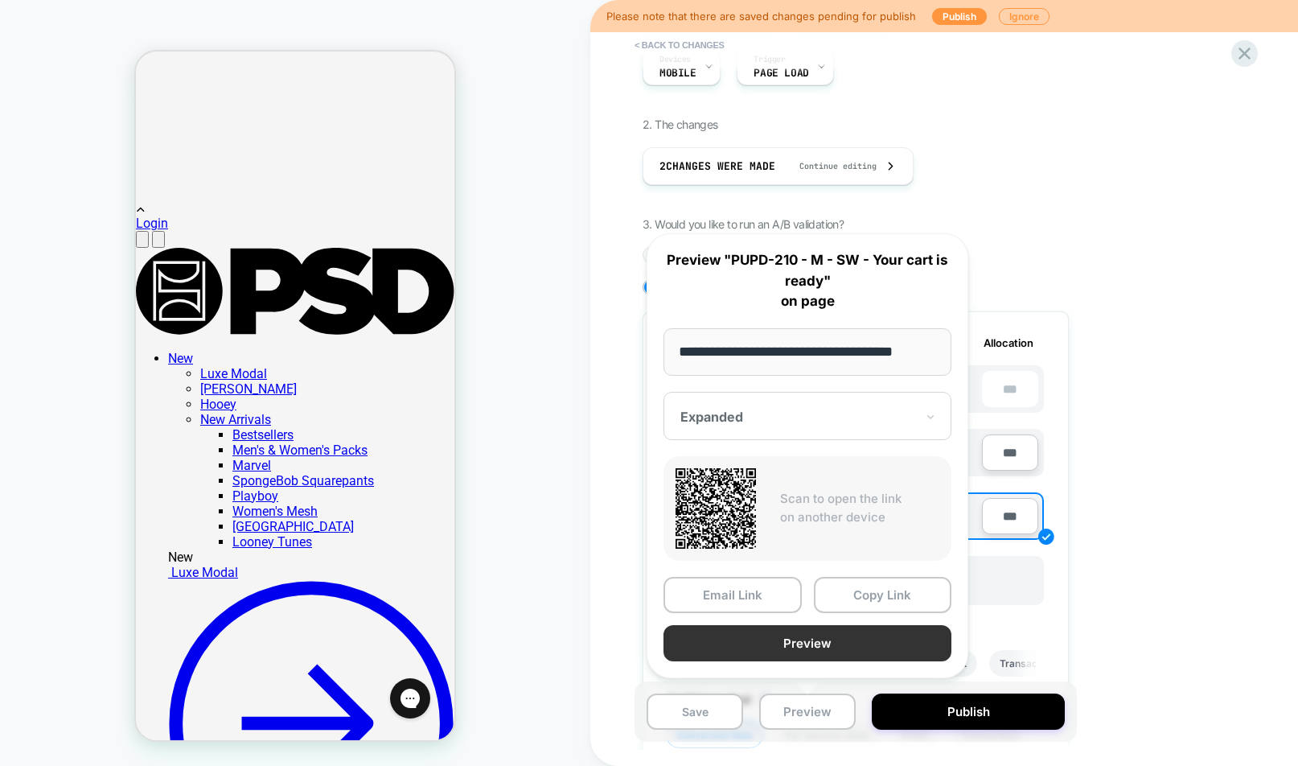
click at [826, 634] on button "Preview" at bounding box center [808, 643] width 288 height 36
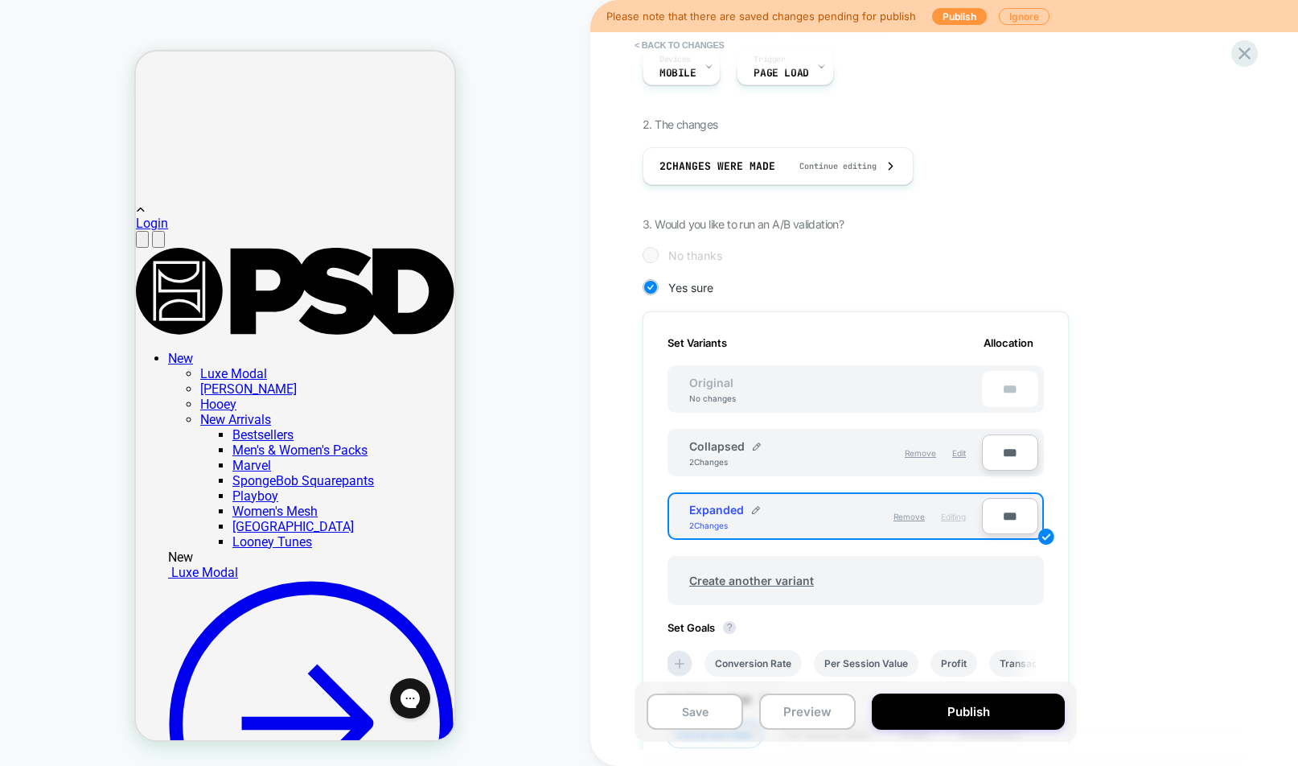
scroll to position [0, 0]
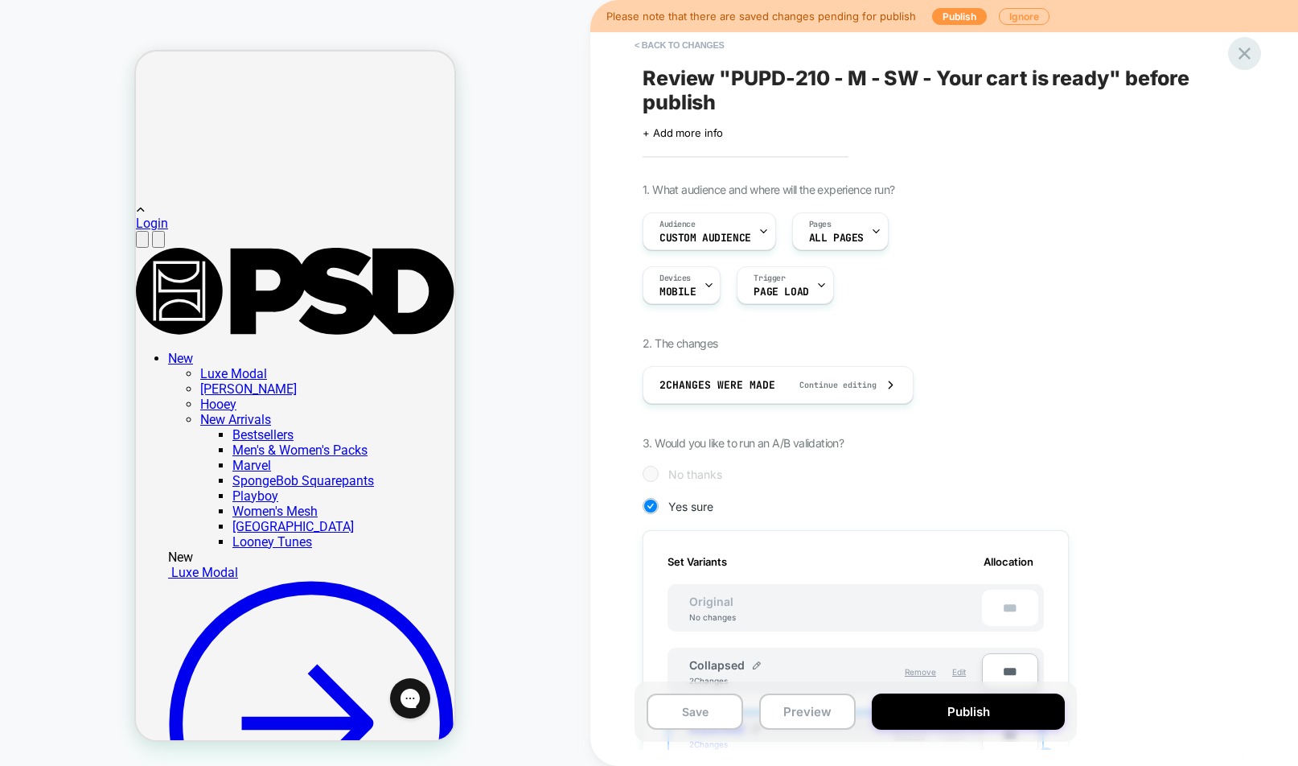
click at [1248, 49] on icon at bounding box center [1245, 53] width 12 height 12
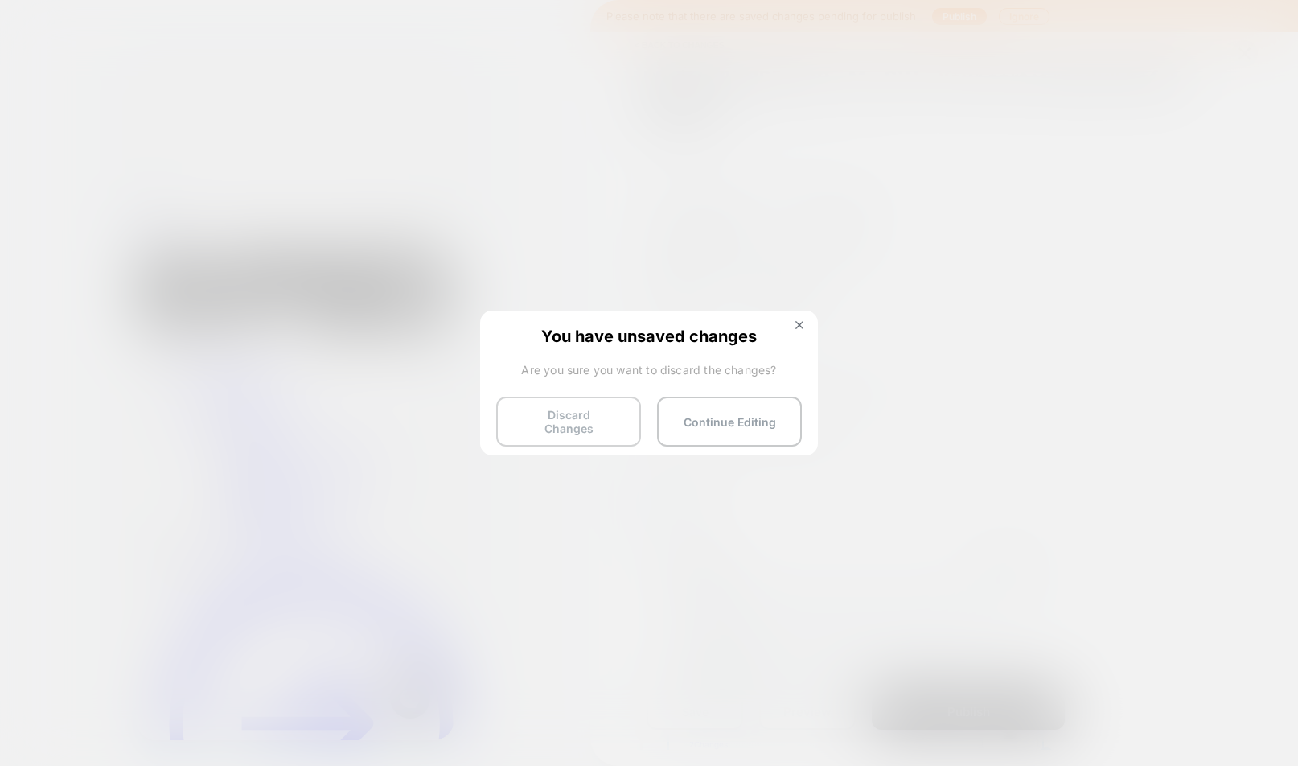
click at [598, 413] on button "Discard Changes" at bounding box center [568, 422] width 145 height 50
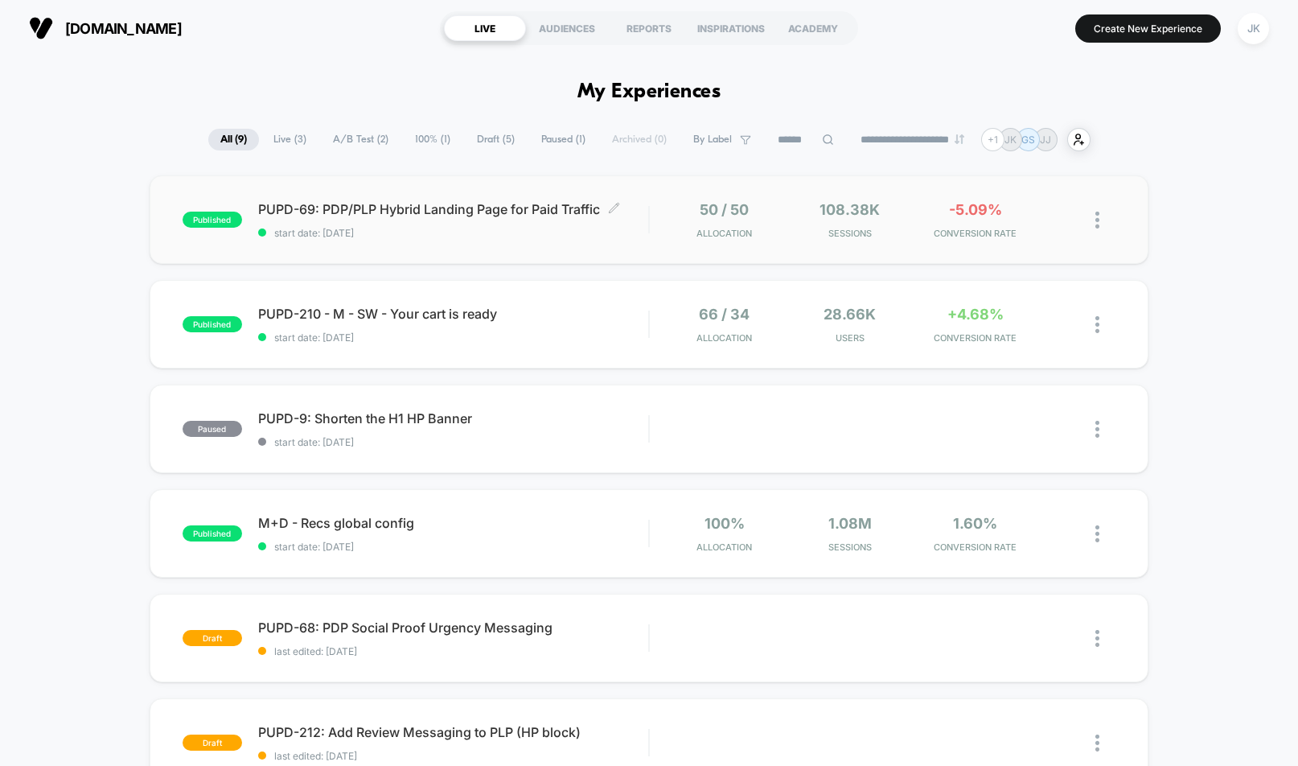
click at [523, 238] on span "start date: [DATE]" at bounding box center [453, 233] width 391 height 12
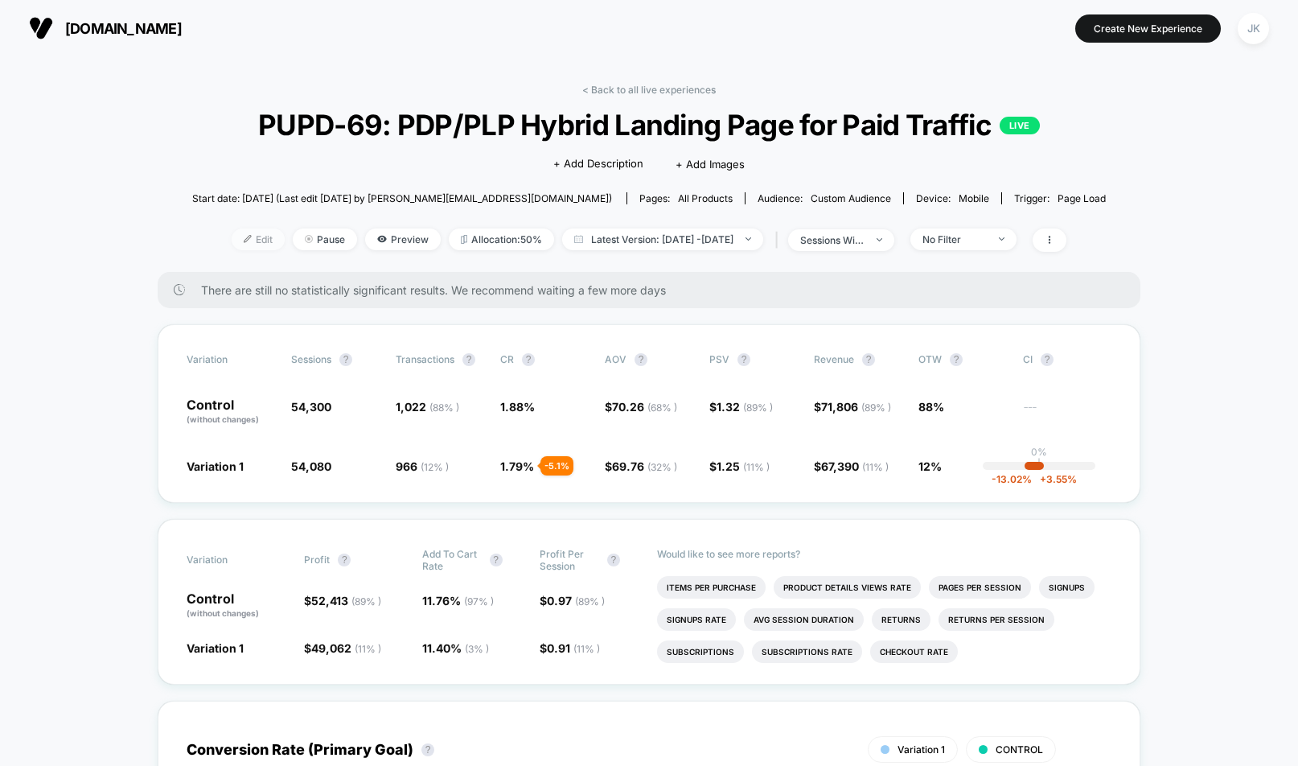
click at [232, 240] on span "Edit" at bounding box center [258, 239] width 53 height 22
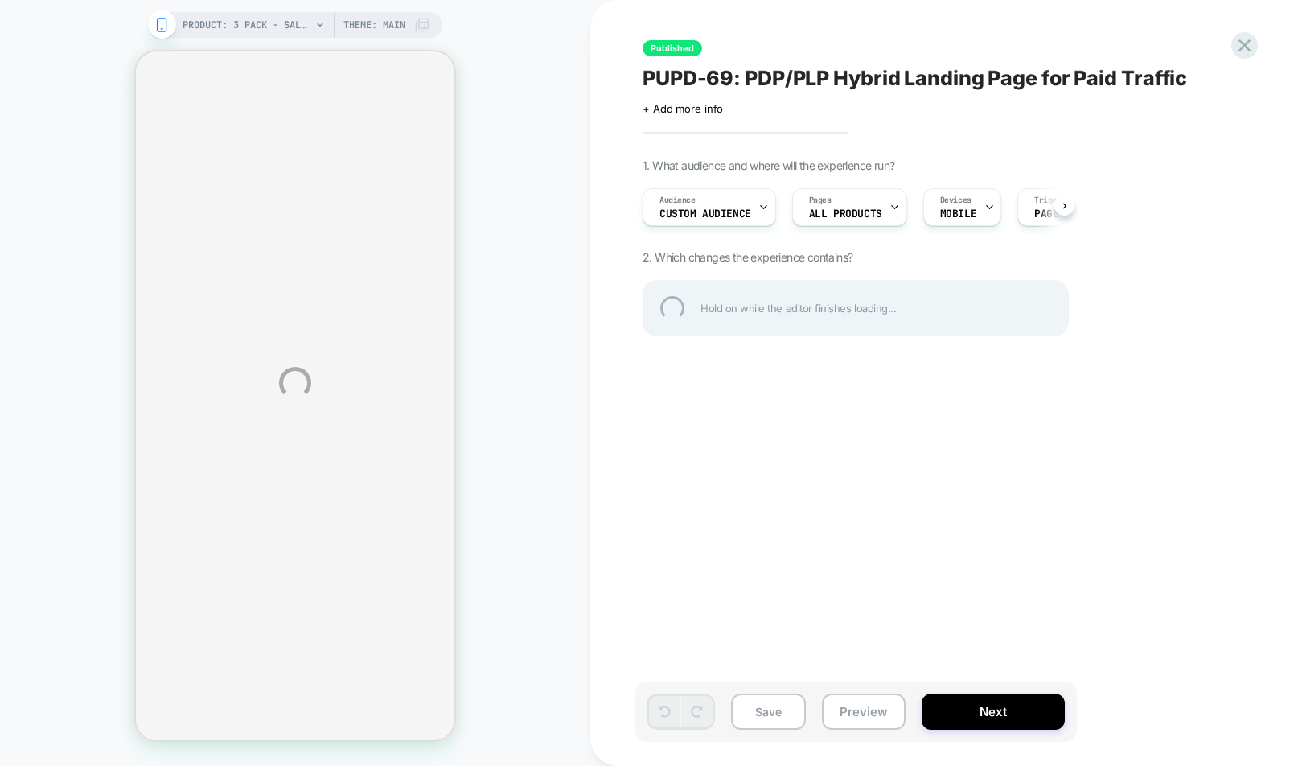
scroll to position [0, 1]
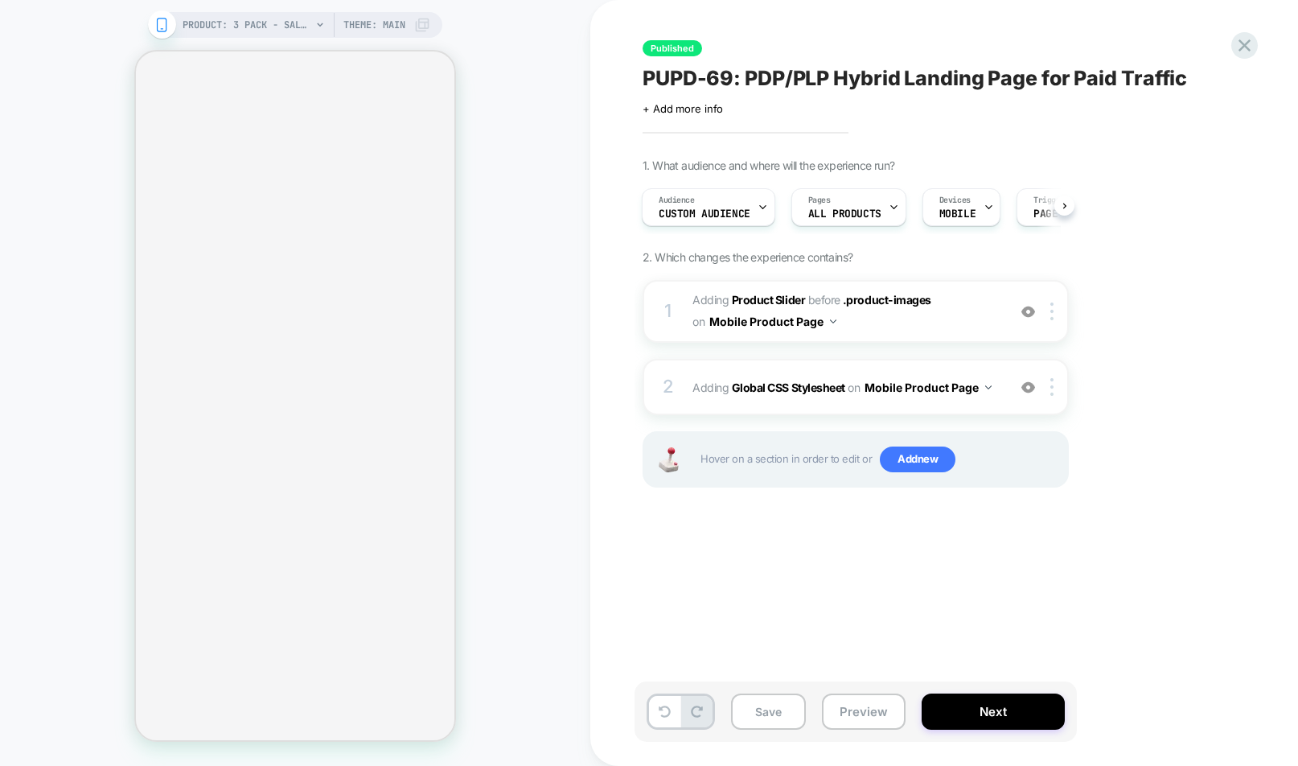
click at [758, 208] on icon at bounding box center [763, 207] width 10 height 10
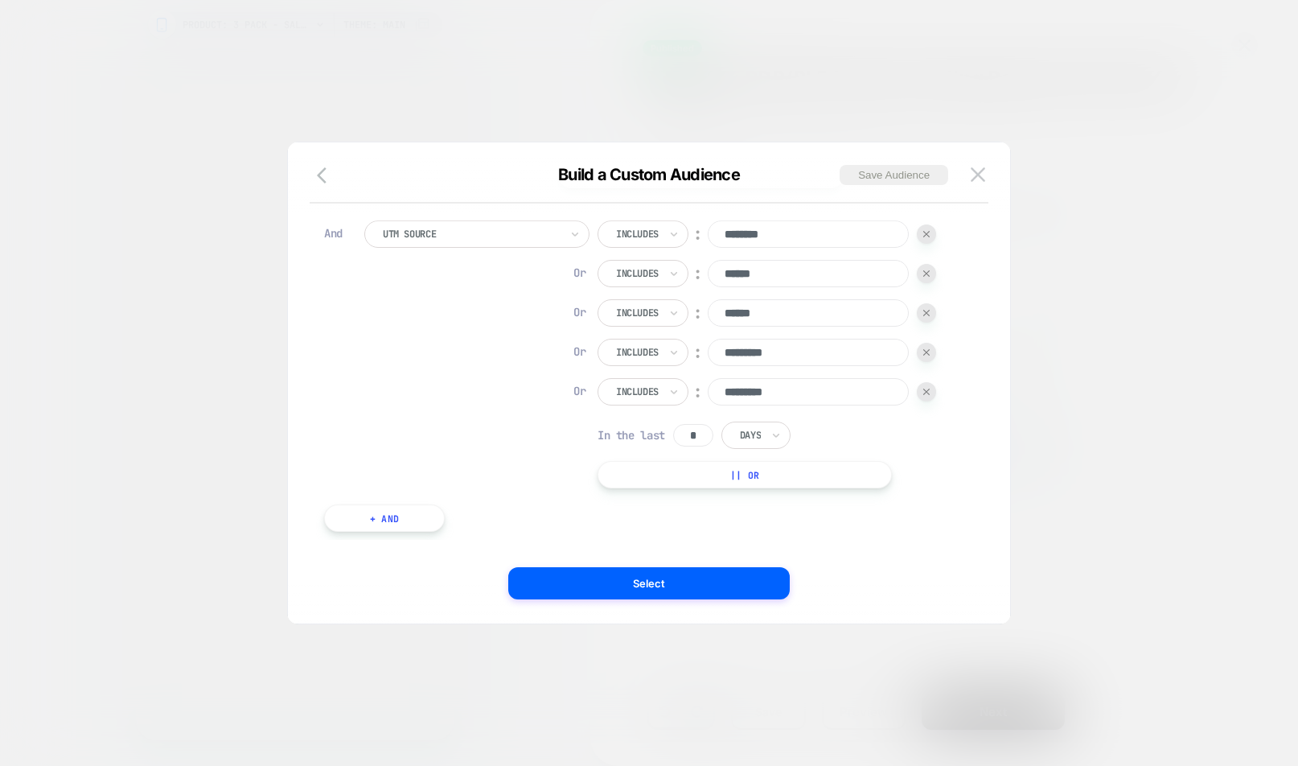
scroll to position [184, 0]
click at [394, 516] on button "+ And" at bounding box center [384, 513] width 121 height 27
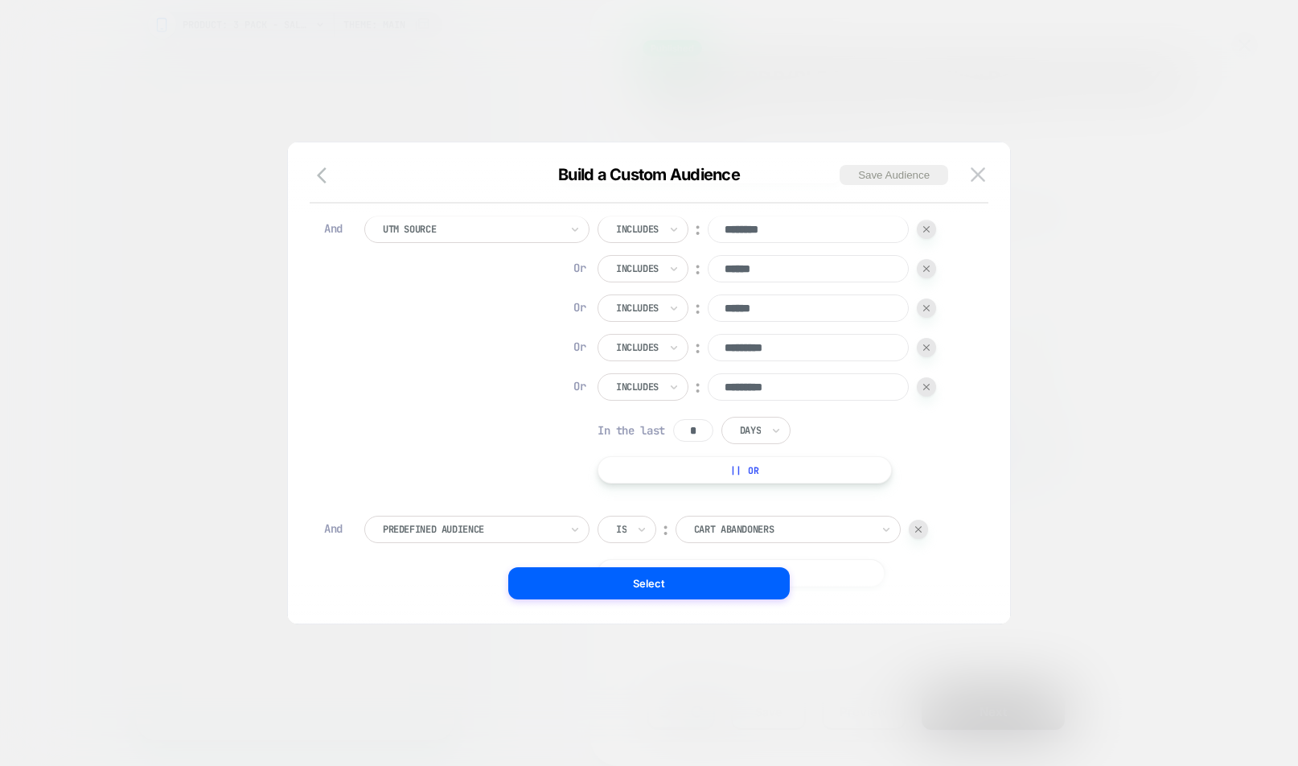
click at [433, 532] on div at bounding box center [471, 529] width 177 height 14
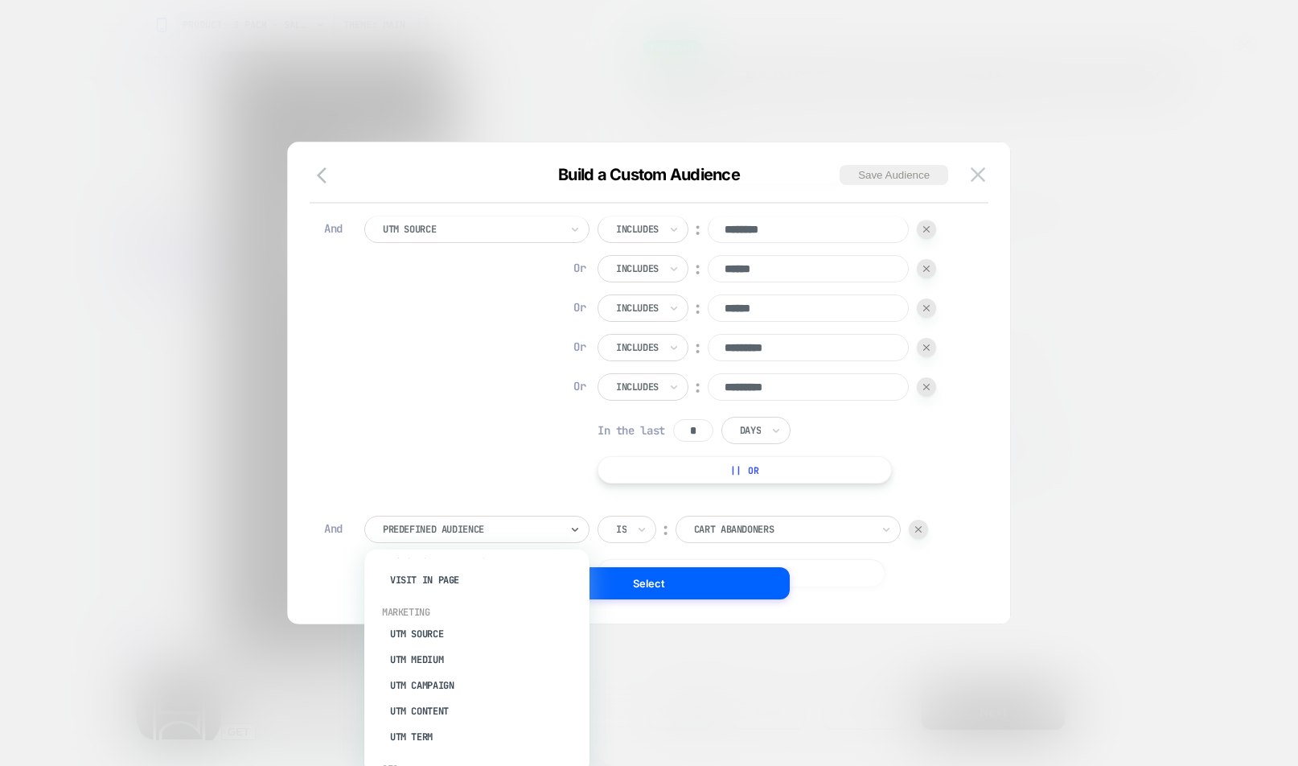
scroll to position [784, 0]
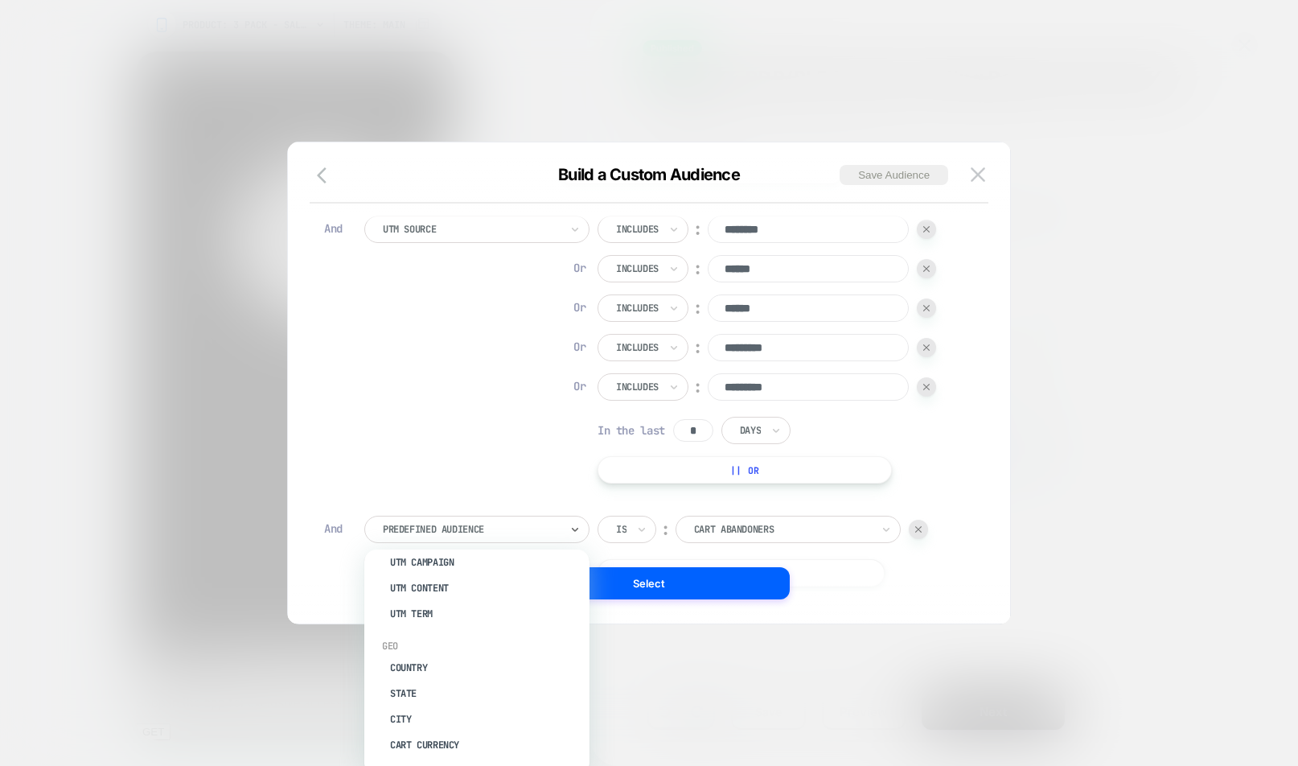
click at [858, 538] on div "Cart Abandoners" at bounding box center [788, 529] width 225 height 27
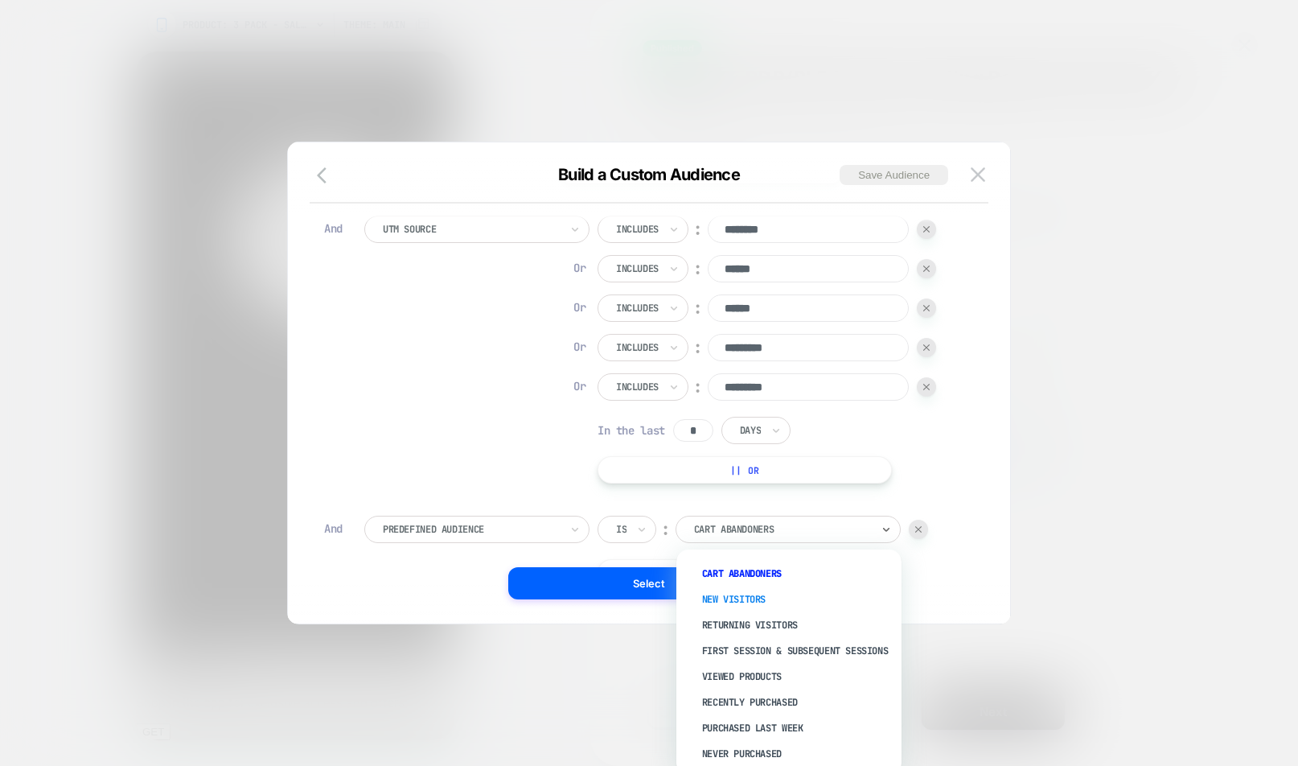
click at [734, 601] on div "New Visitors" at bounding box center [797, 599] width 209 height 26
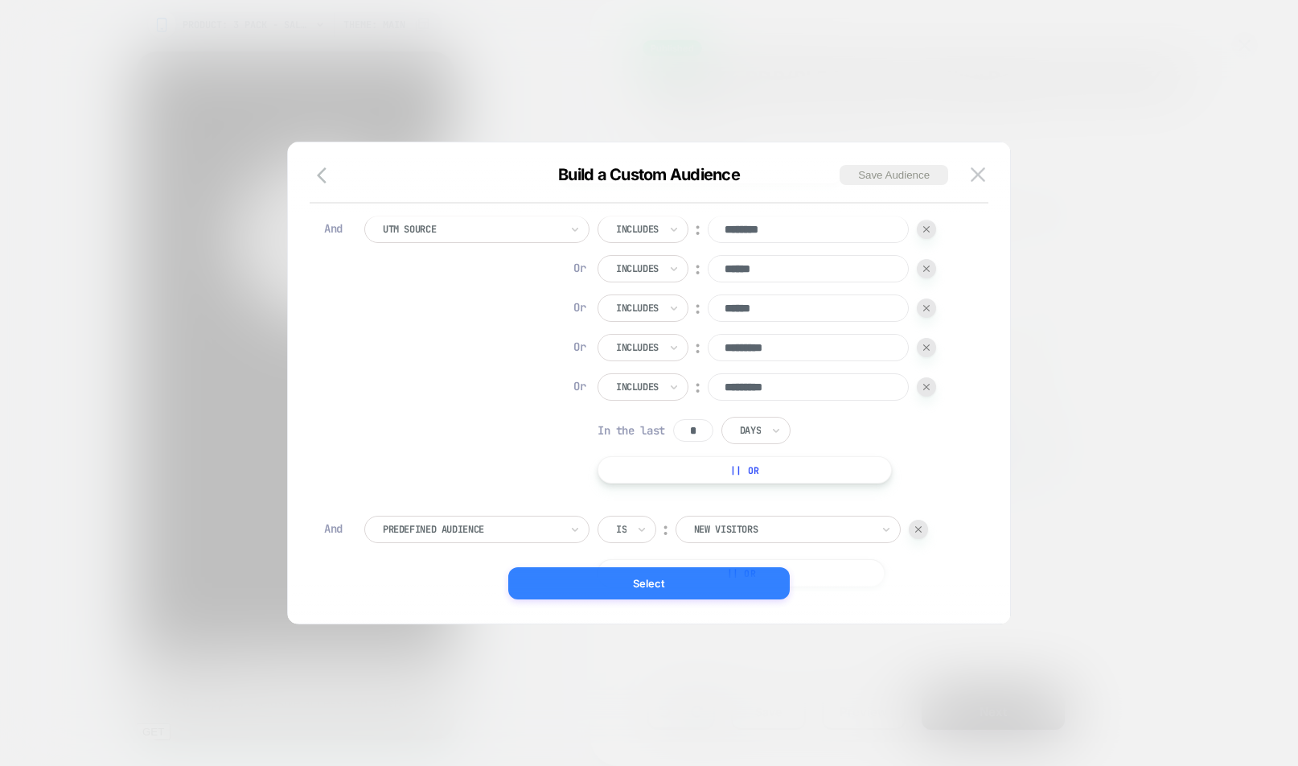
click at [667, 585] on button "Select" at bounding box center [649, 583] width 282 height 32
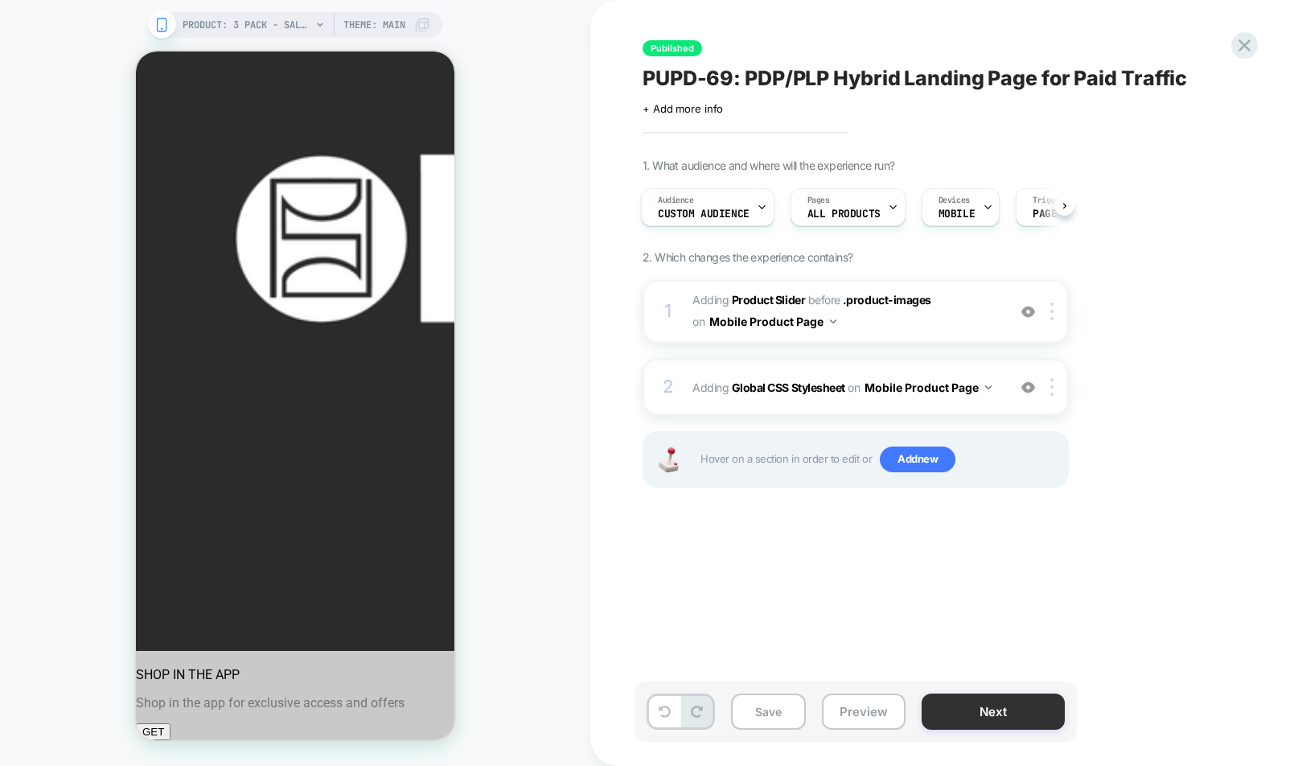
scroll to position [0, 0]
click at [997, 706] on button "Next" at bounding box center [993, 711] width 143 height 36
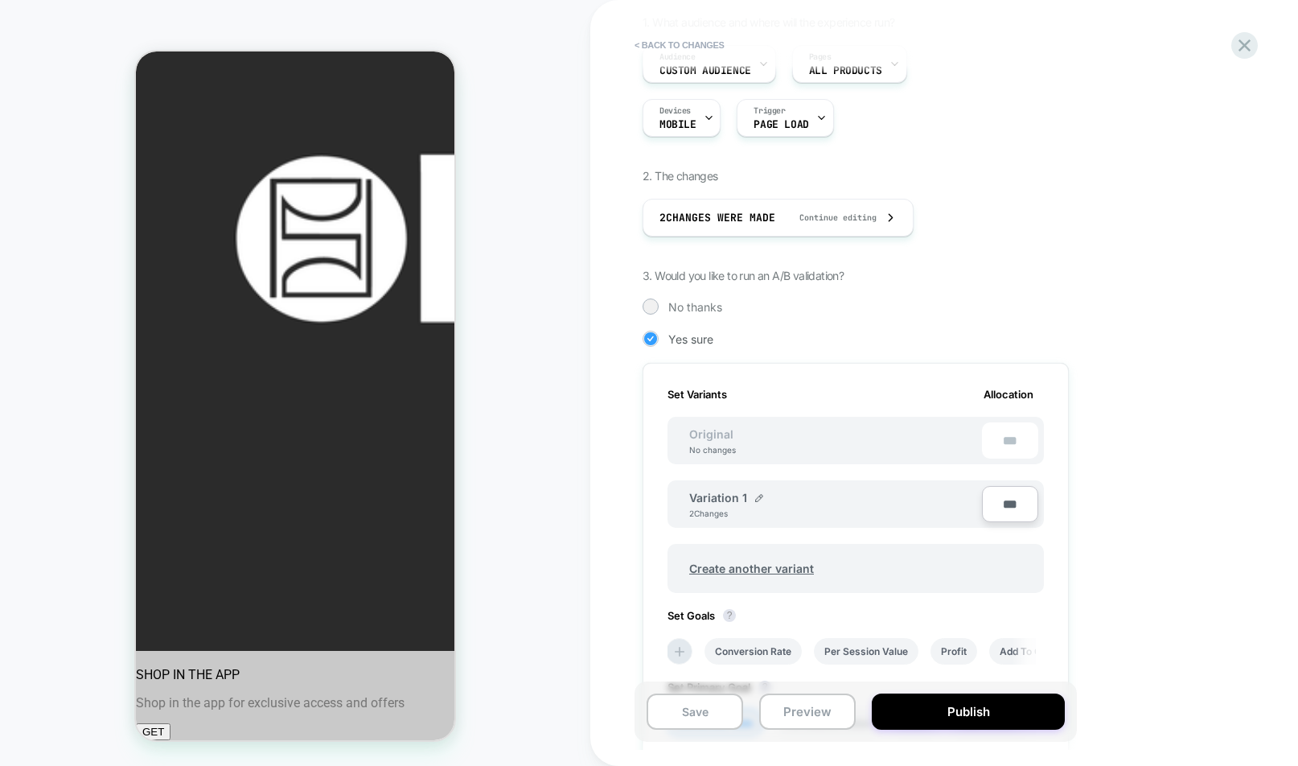
scroll to position [292, 0]
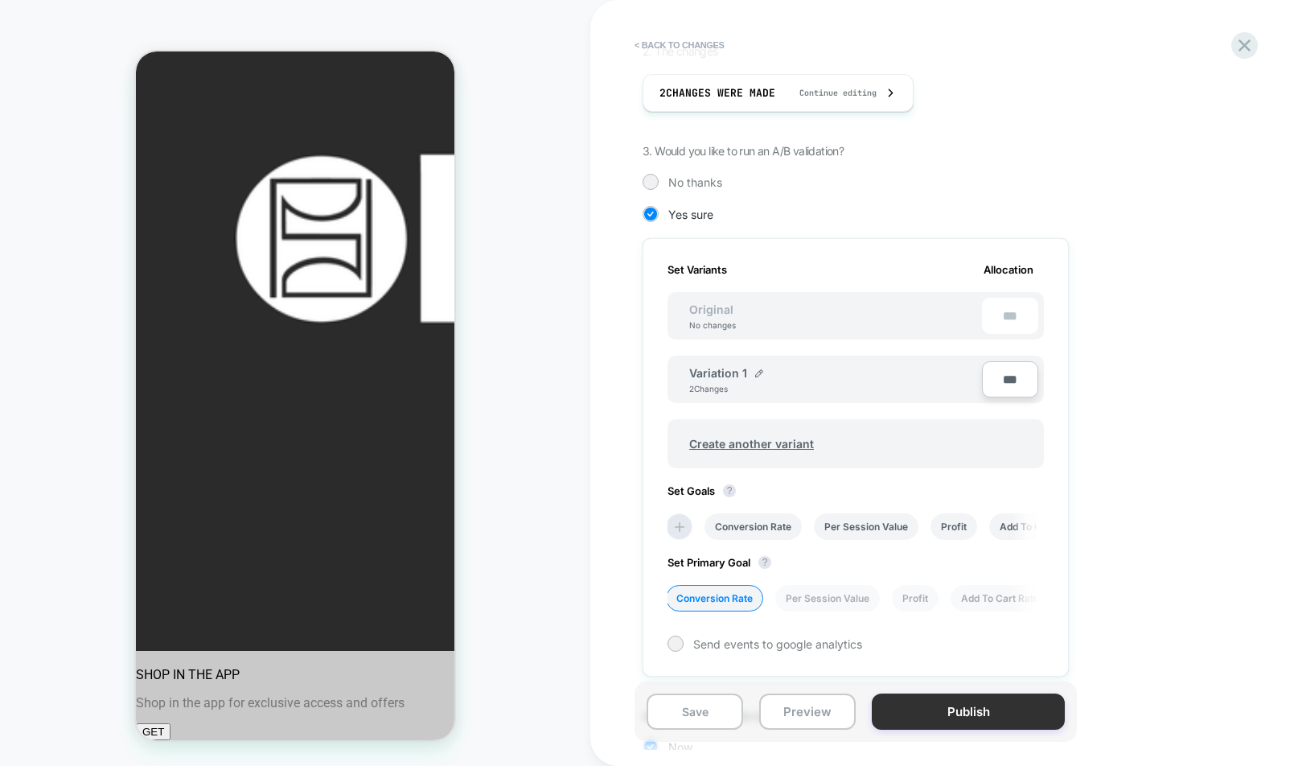
click at [960, 705] on button "Publish" at bounding box center [968, 711] width 193 height 36
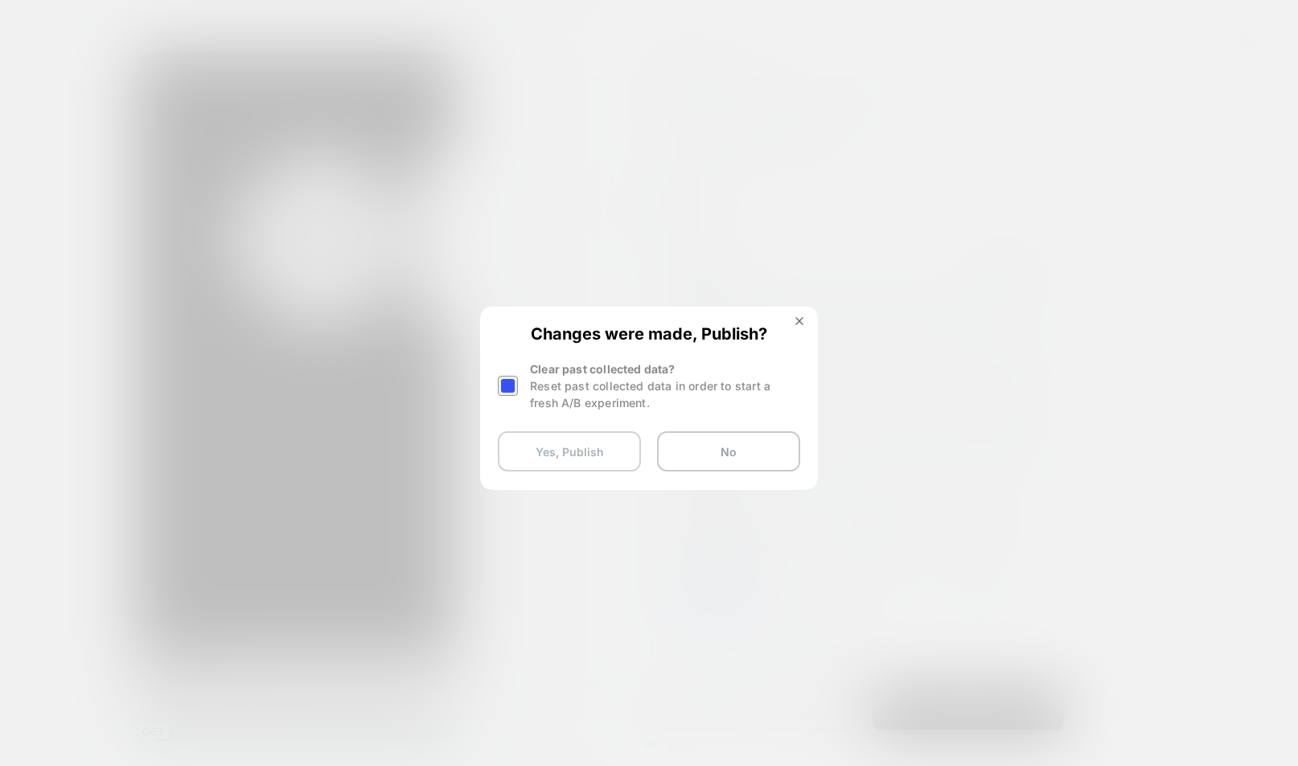
click at [582, 449] on button "Yes, Publish" at bounding box center [569, 451] width 143 height 40
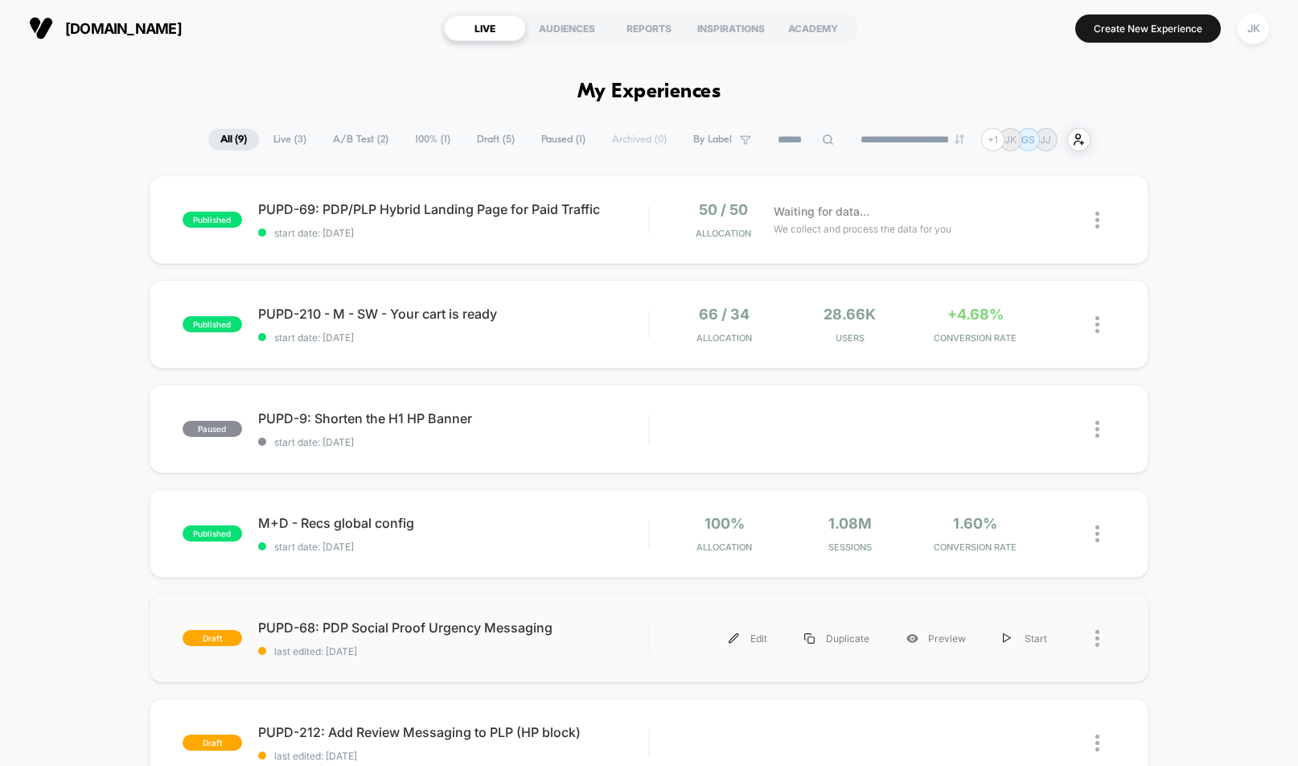
click at [588, 662] on div "draft PUPD-68: PDP Social Proof Urgency Messaging last edited: [DATE] Edit Dupl…" at bounding box center [650, 638] width 1000 height 88
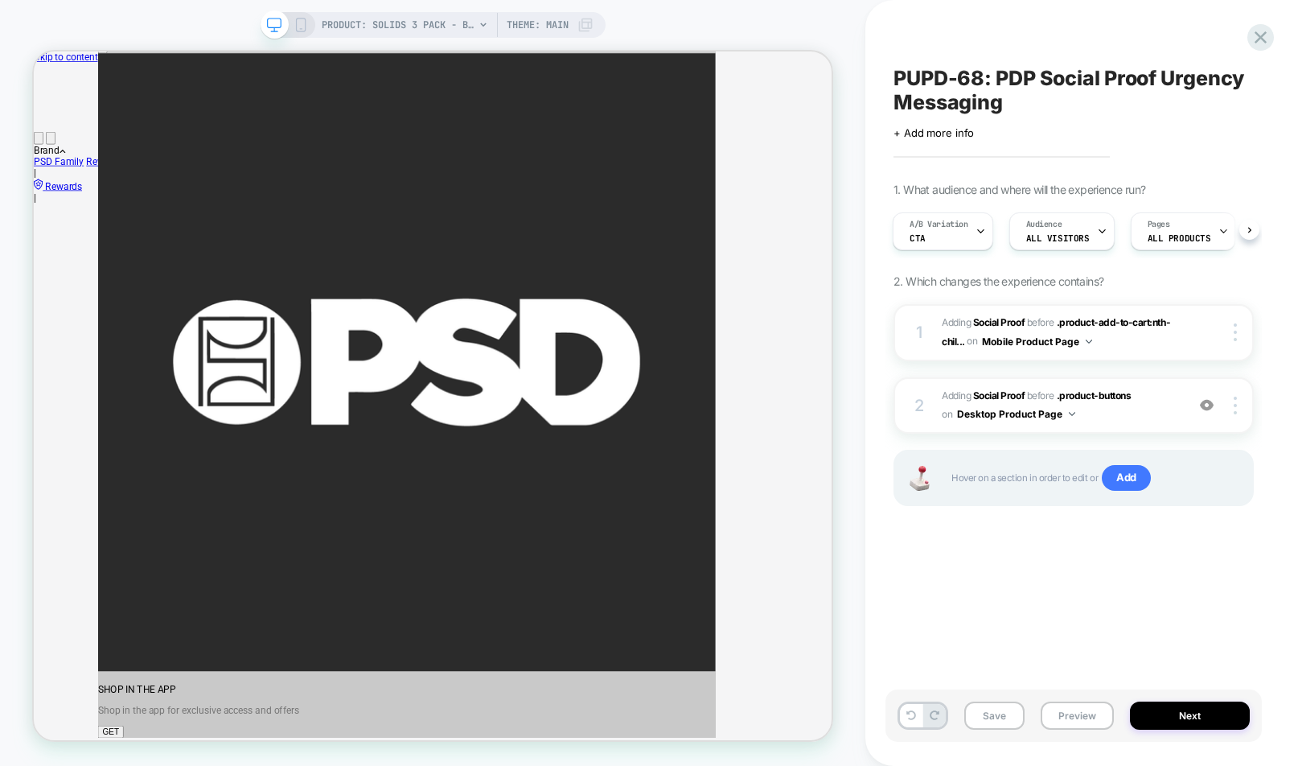
scroll to position [0, 2]
click at [934, 238] on div "A/B Variation CTA" at bounding box center [938, 231] width 91 height 36
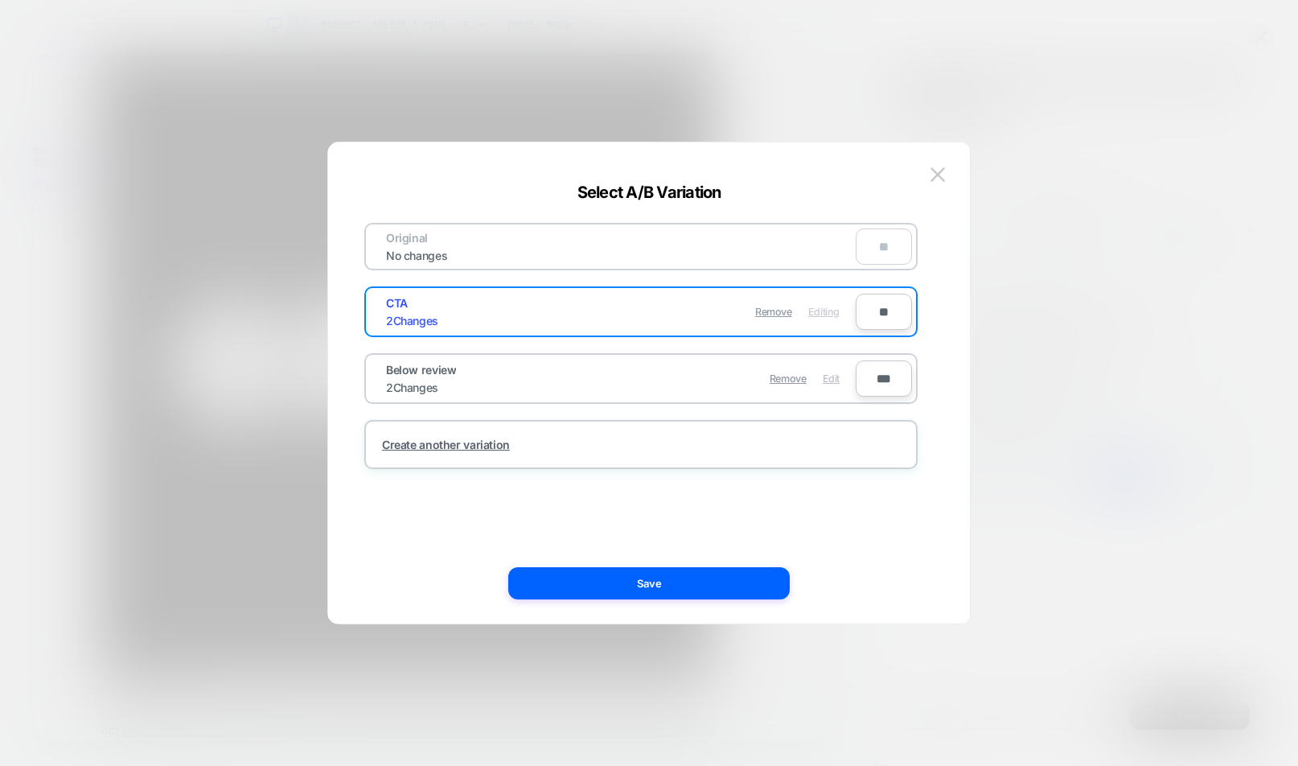
click at [829, 376] on span "Edit" at bounding box center [831, 378] width 17 height 12
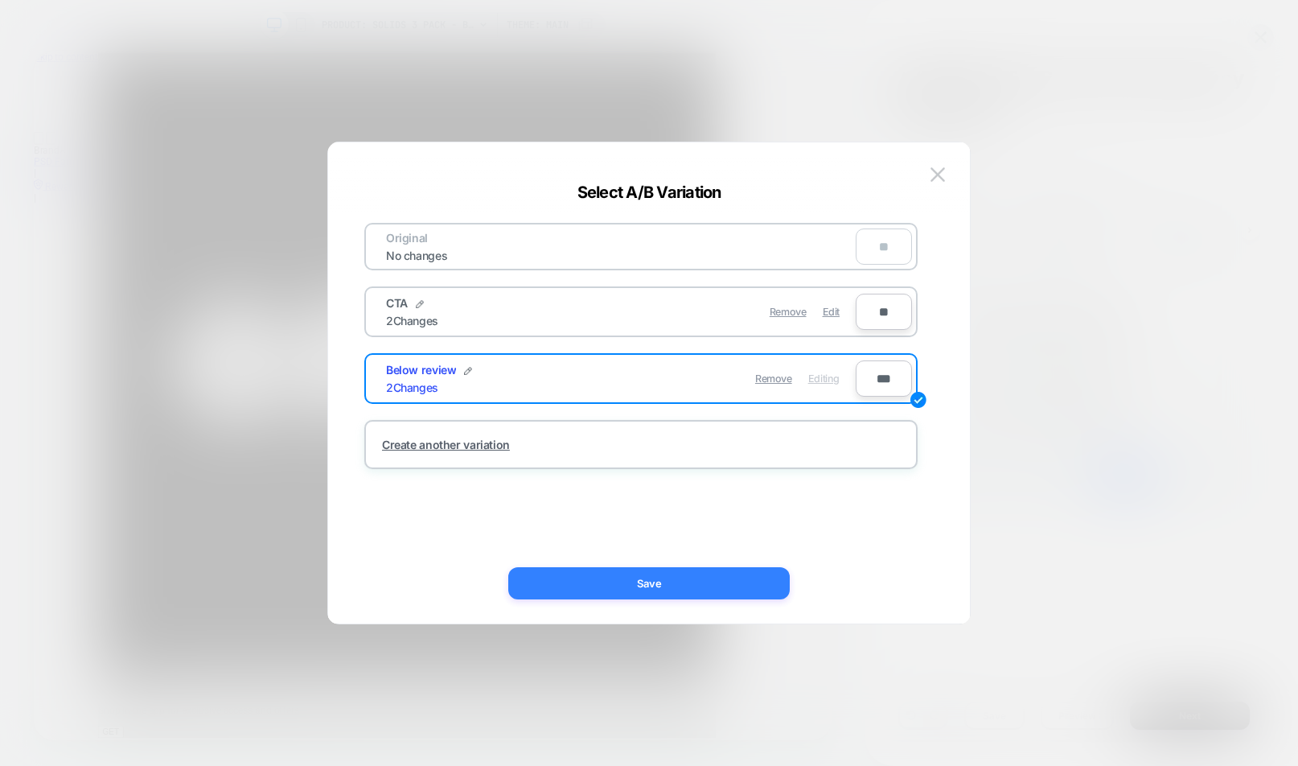
click at [648, 583] on button "Save" at bounding box center [649, 583] width 282 height 32
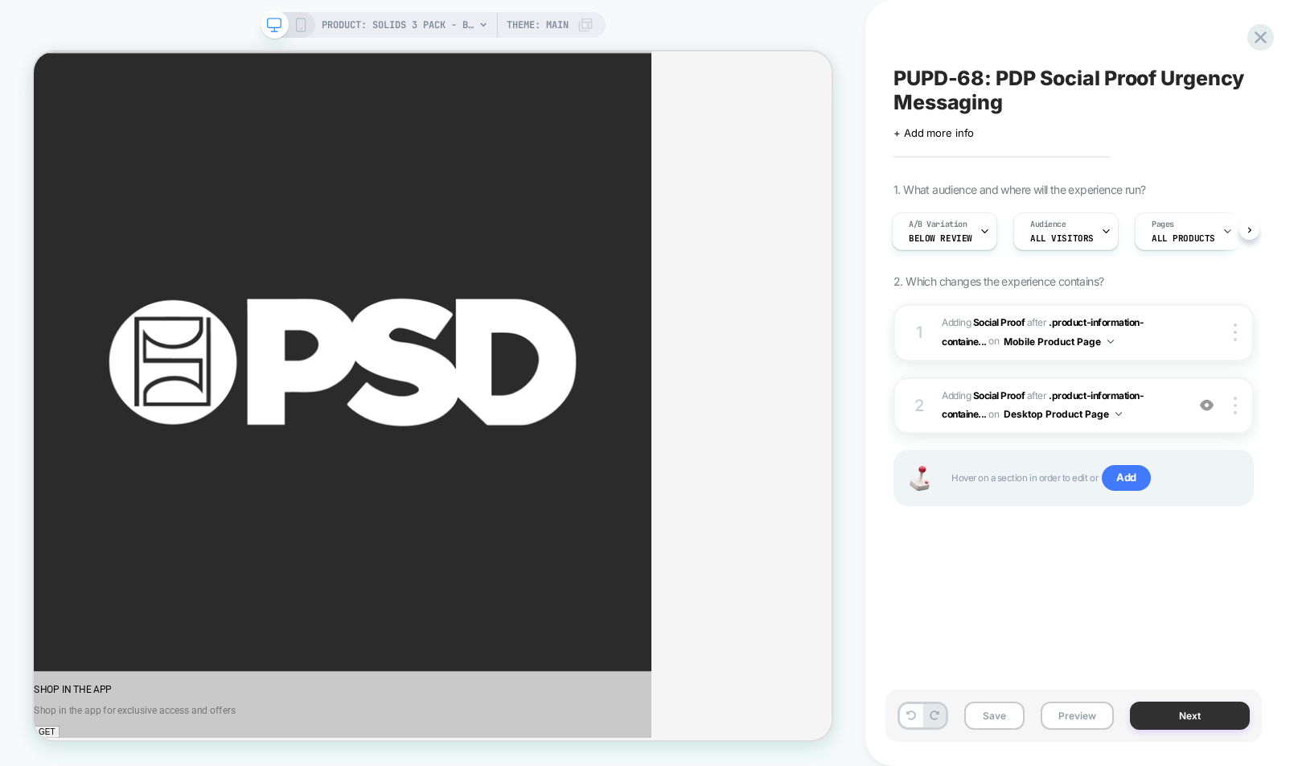
click at [1186, 713] on button "Next" at bounding box center [1190, 715] width 120 height 28
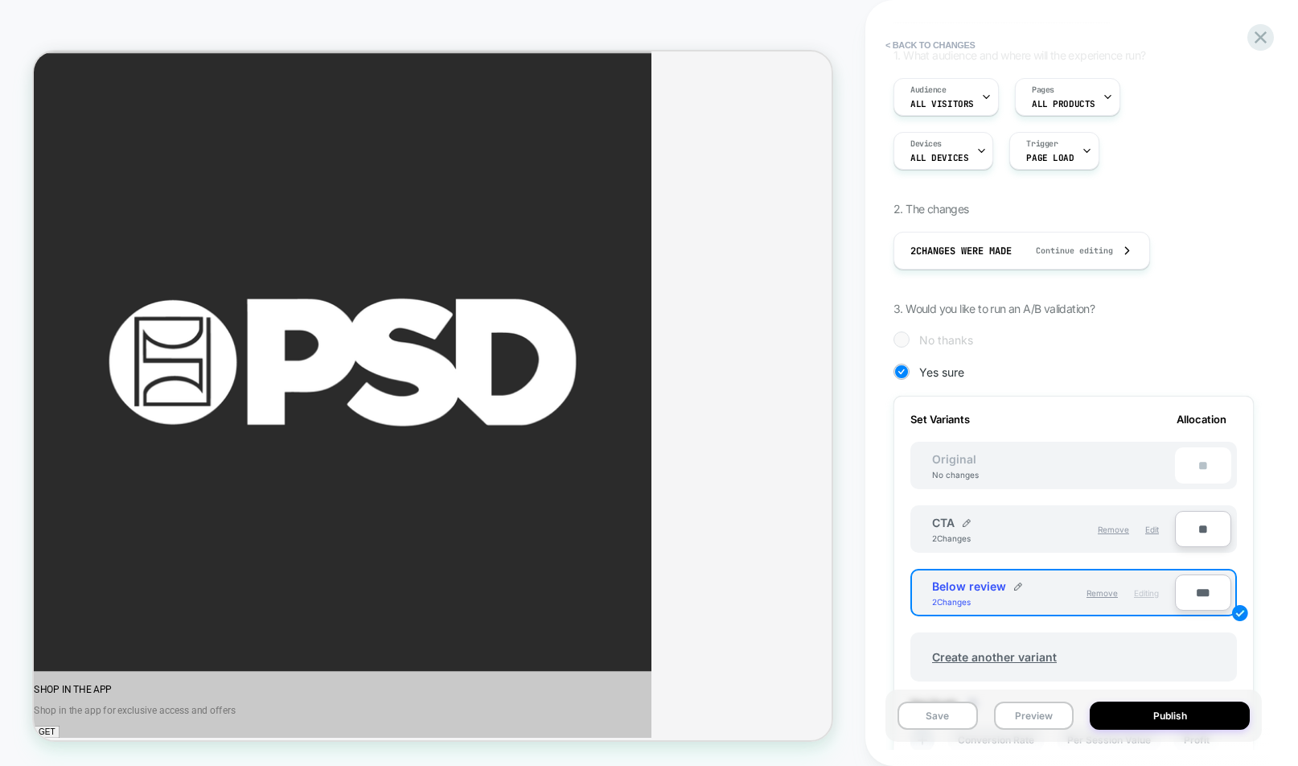
scroll to position [137, 0]
click at [1146, 715] on button "Publish" at bounding box center [1170, 715] width 160 height 28
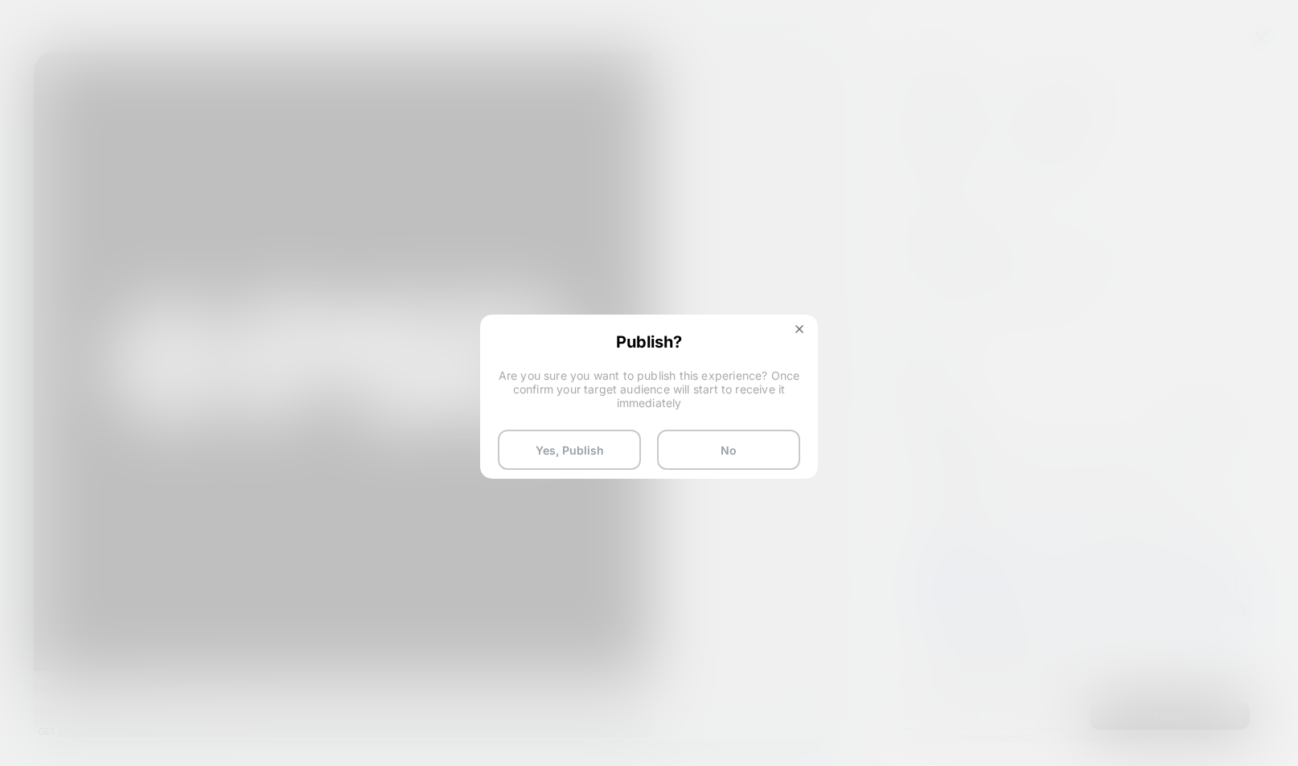
click at [568, 442] on button "Yes, Publish" at bounding box center [569, 450] width 143 height 40
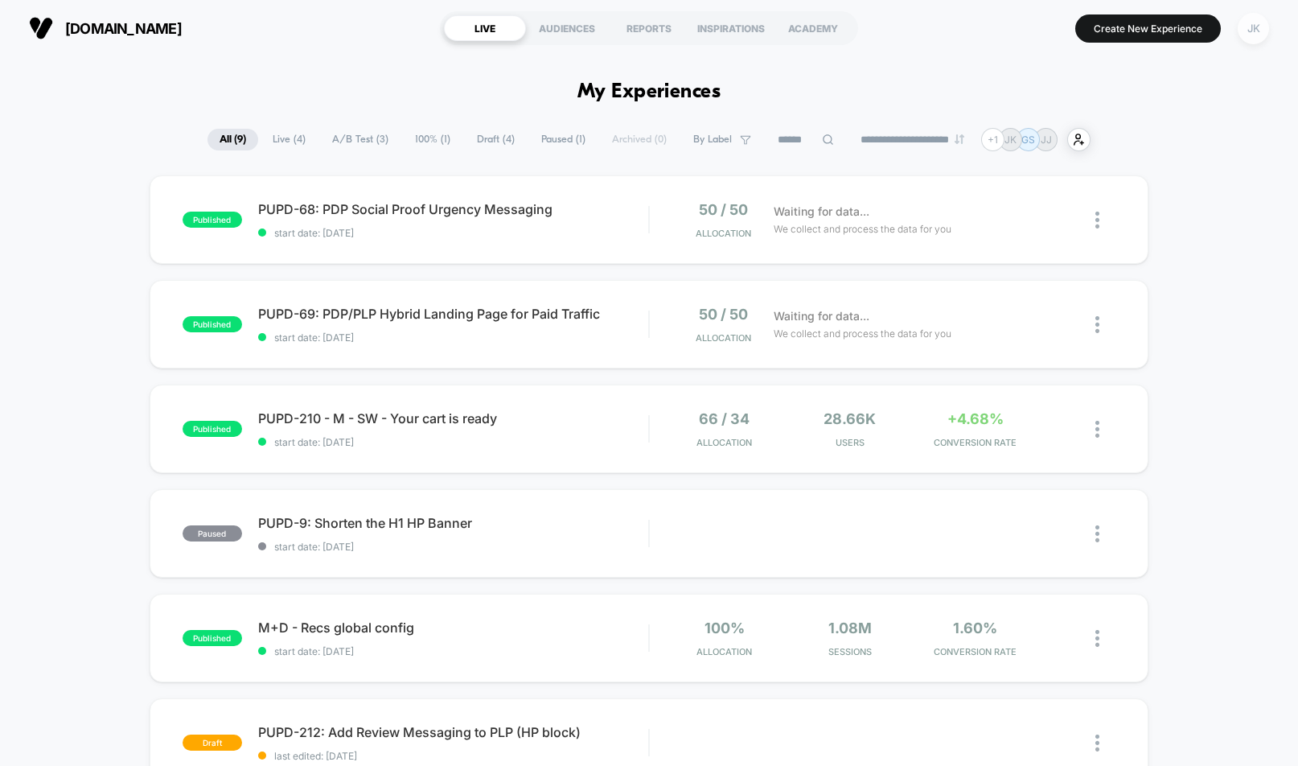
click at [1258, 31] on div "JK" at bounding box center [1253, 28] width 31 height 31
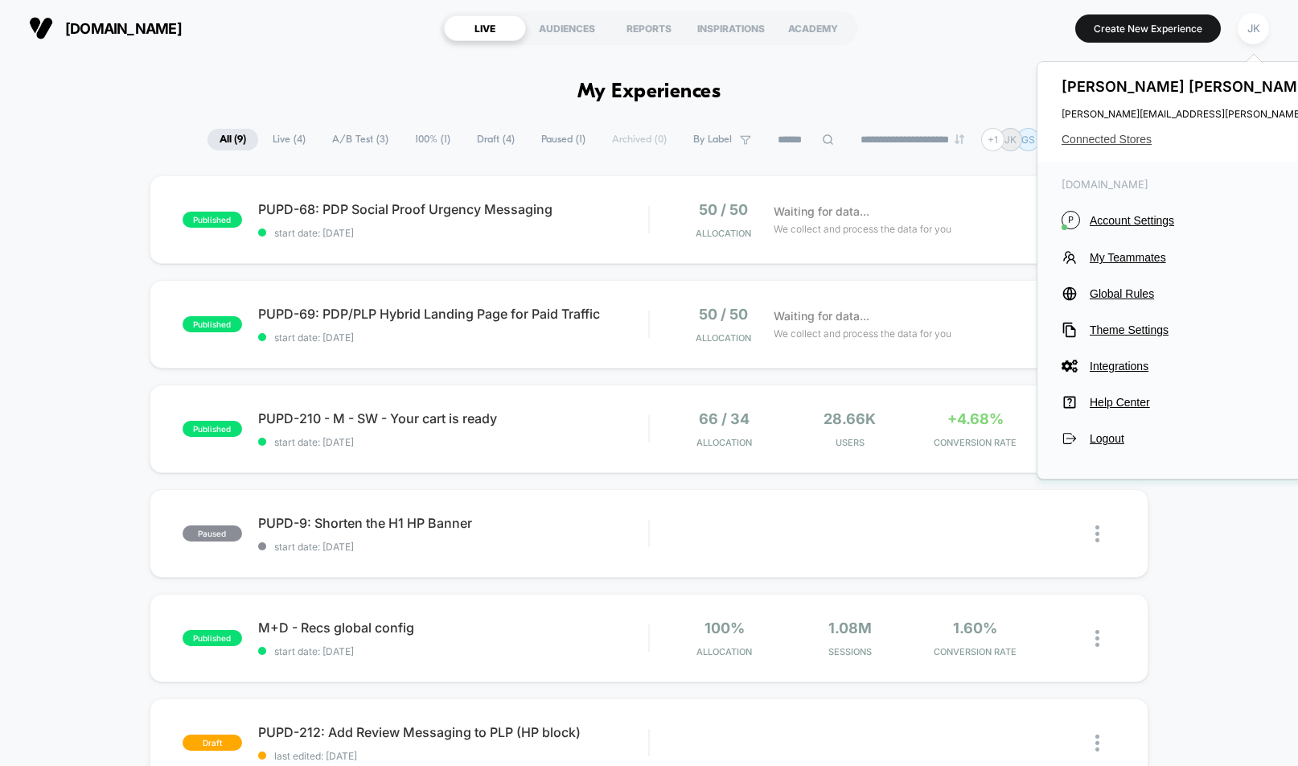
click at [1132, 142] on span "Connected Stores" at bounding box center [1221, 139] width 319 height 13
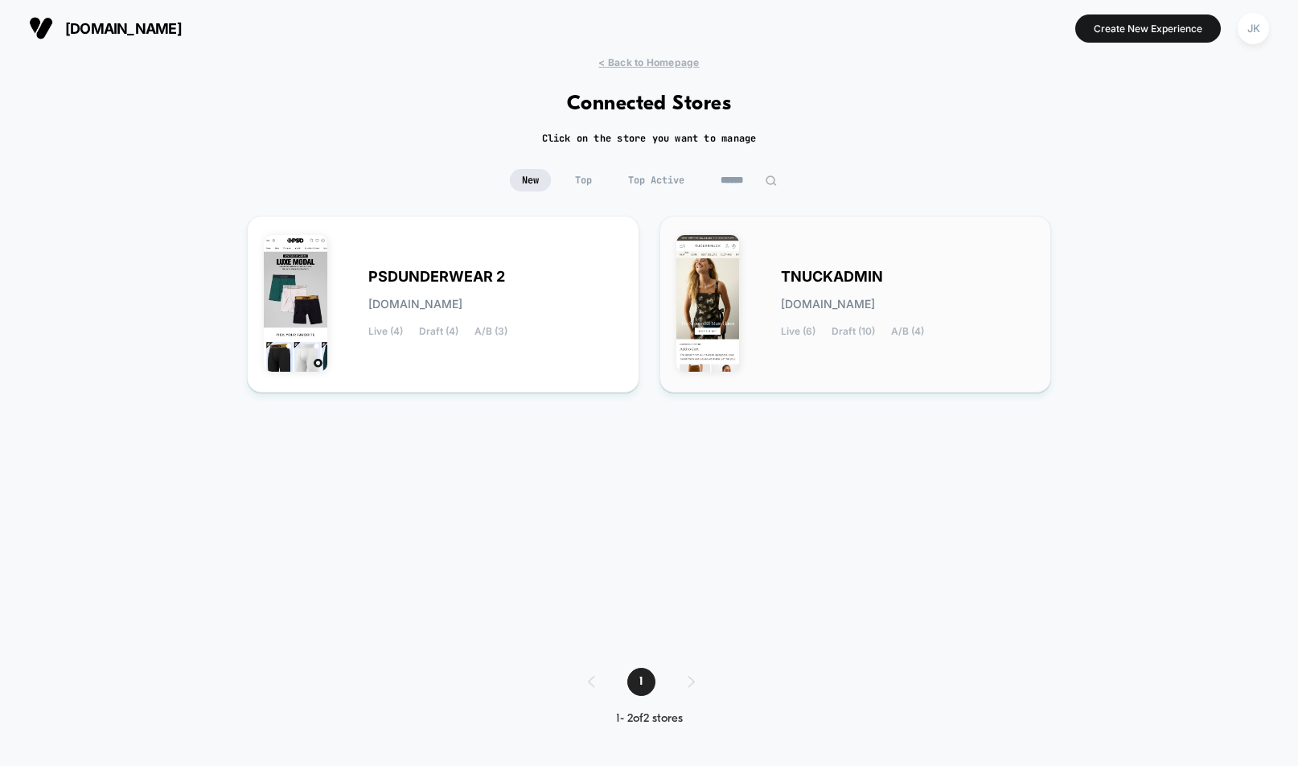
click at [925, 288] on div "TNUCKADMIN [DOMAIN_NAME] Live (6) Draft (10) A/B (4)" at bounding box center [908, 304] width 254 height 66
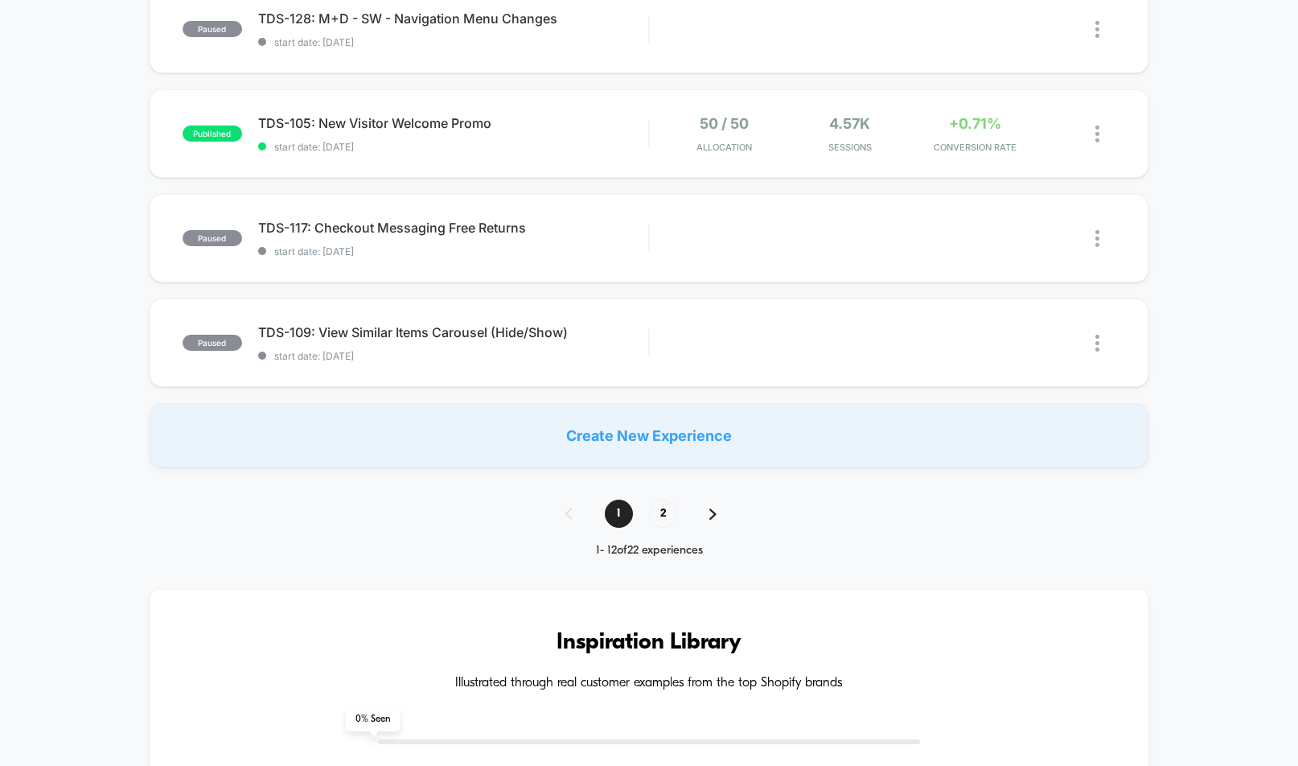
scroll to position [1024, 0]
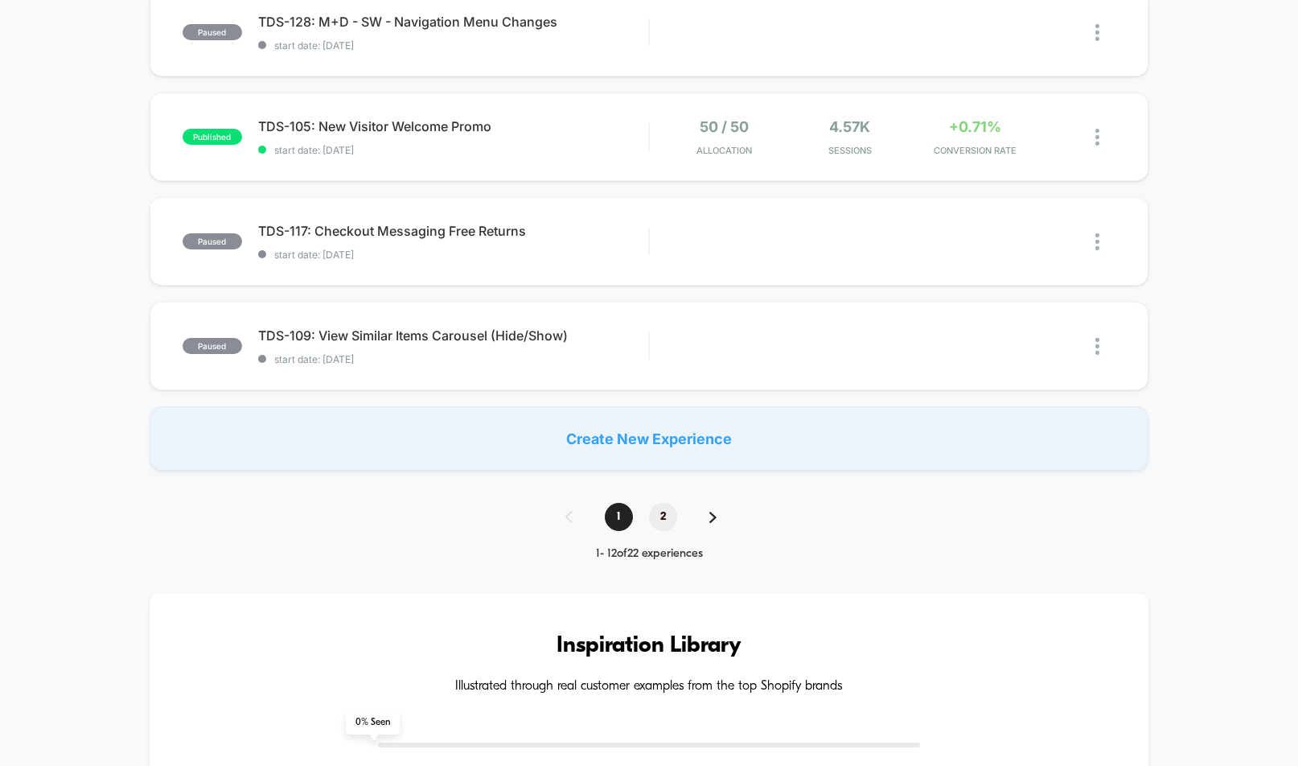
click at [659, 519] on span "2" at bounding box center [663, 517] width 28 height 28
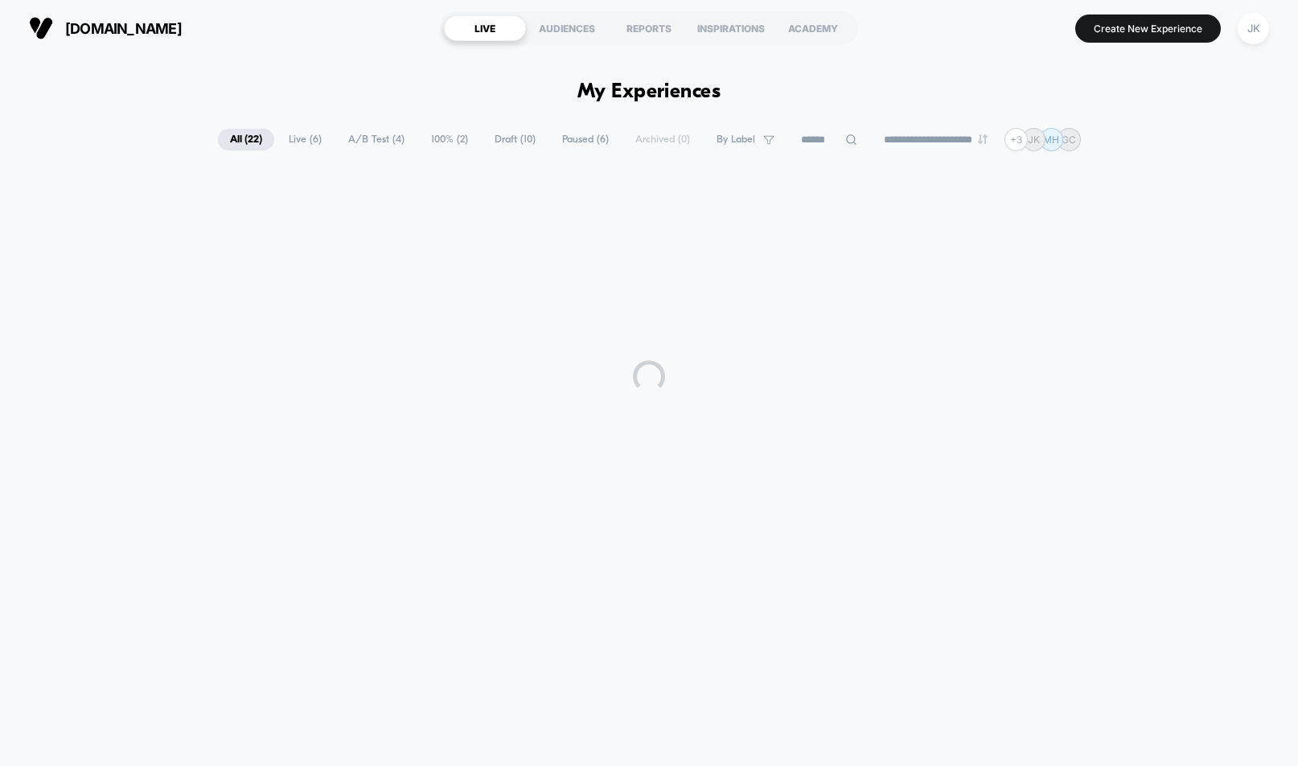
scroll to position [0, 0]
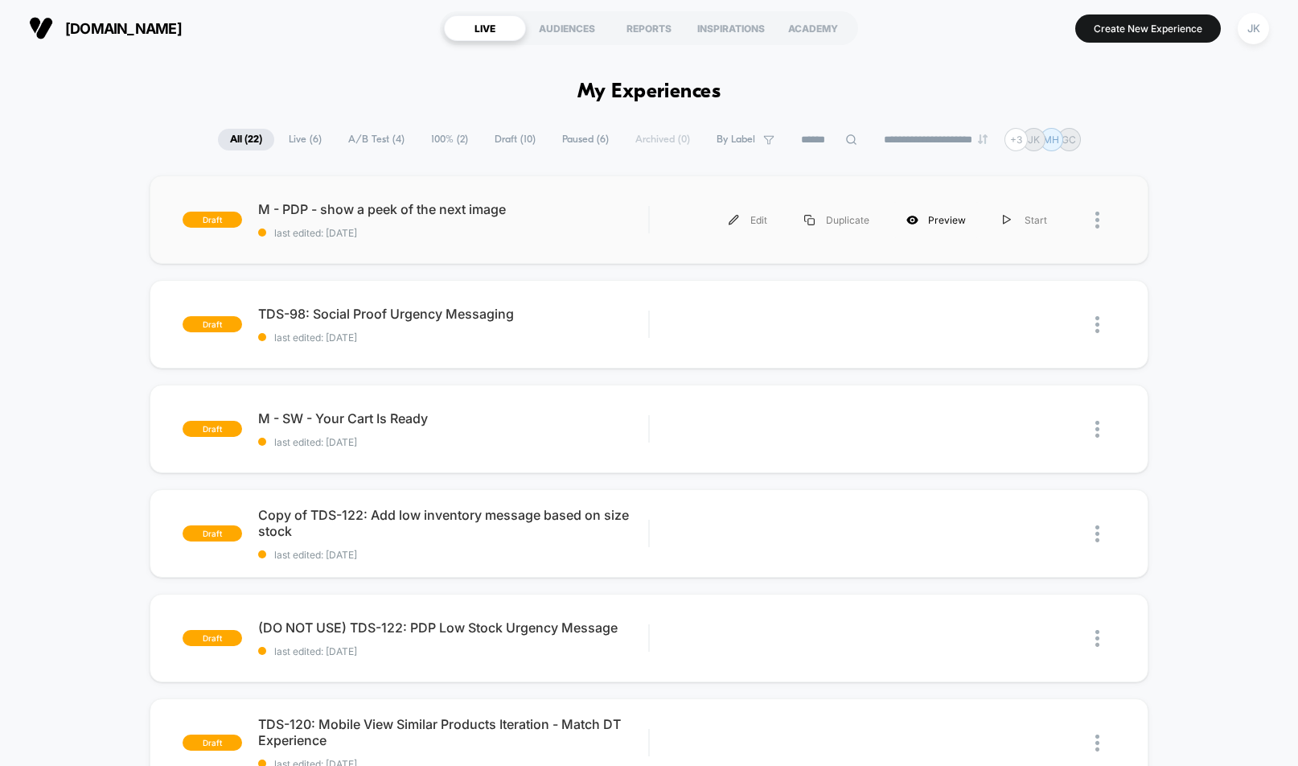
click at [937, 222] on div "Preview" at bounding box center [936, 220] width 97 height 36
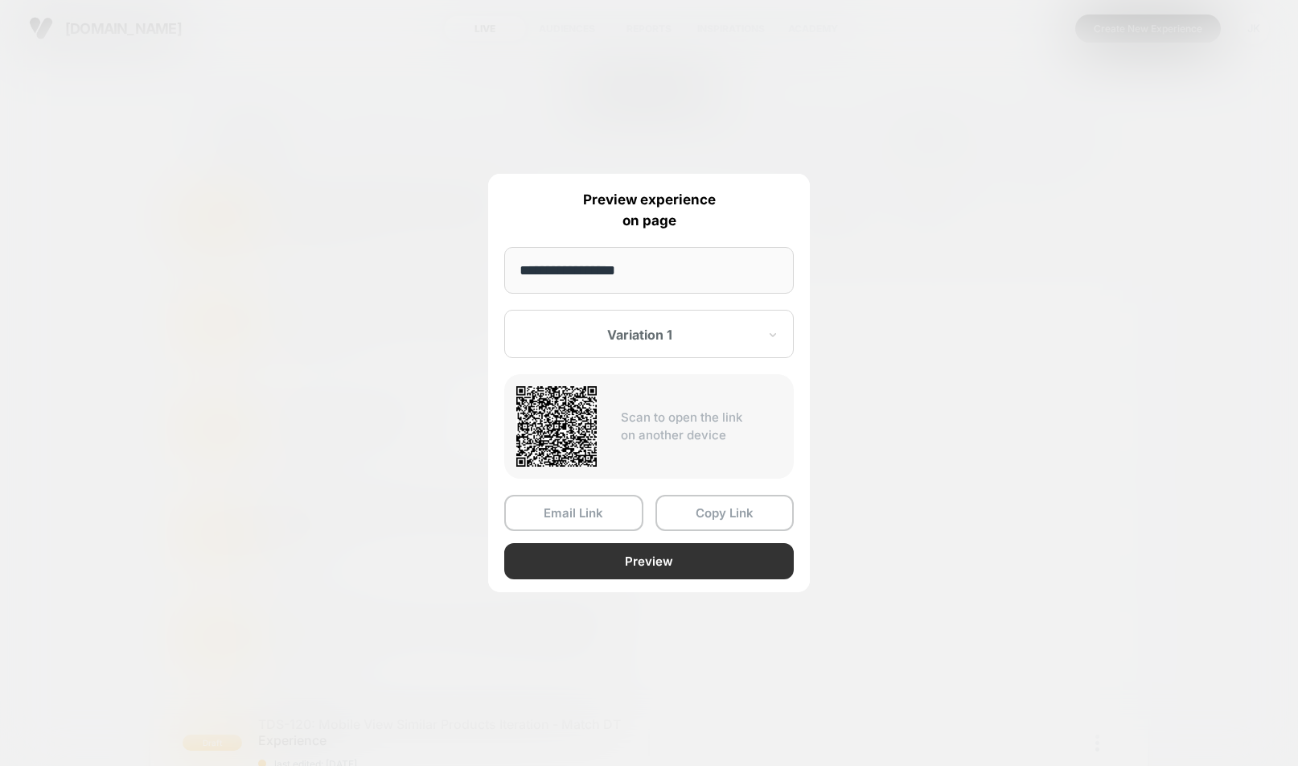
click at [705, 561] on button "Preview" at bounding box center [649, 561] width 290 height 36
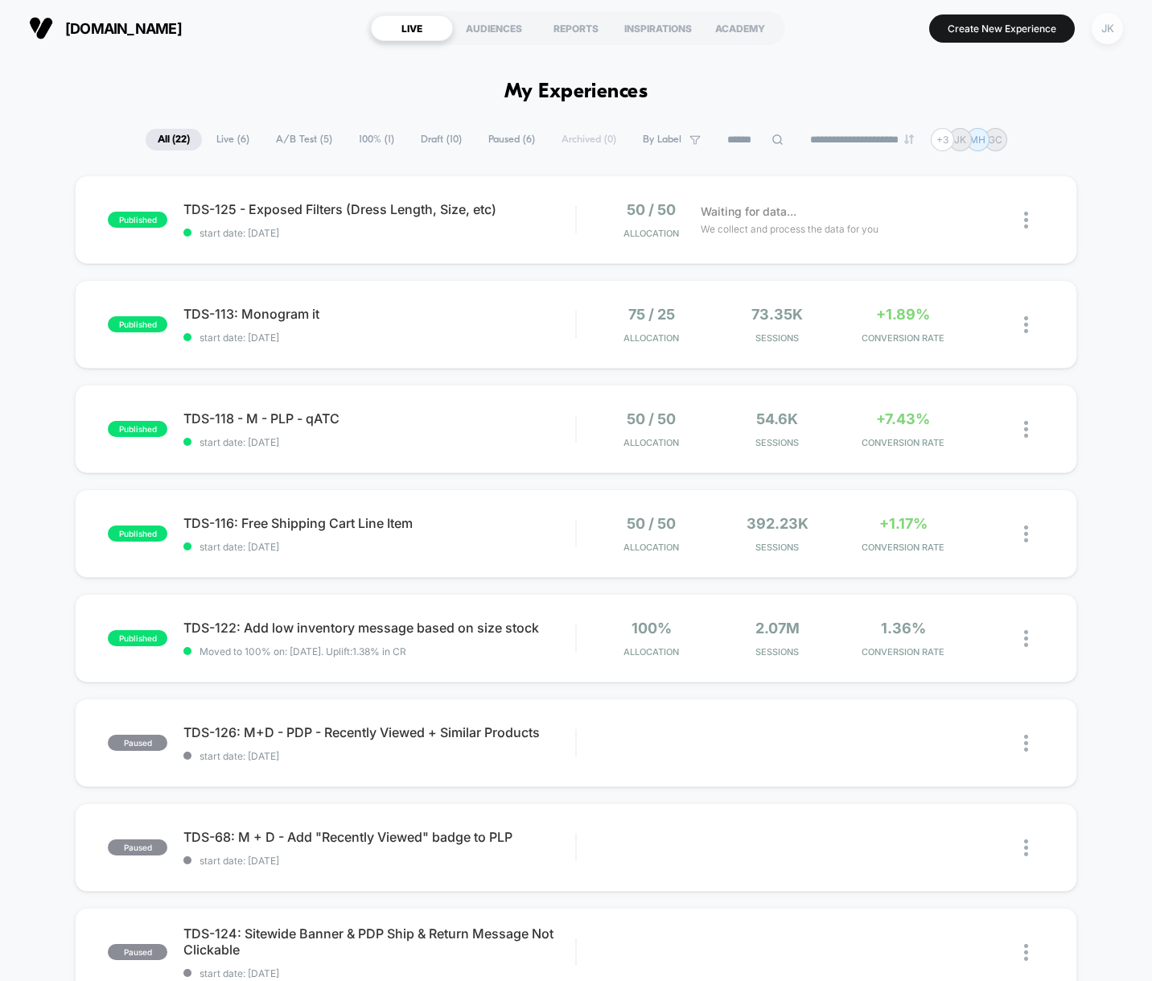
click at [1113, 17] on div "JK" at bounding box center [1107, 28] width 31 height 31
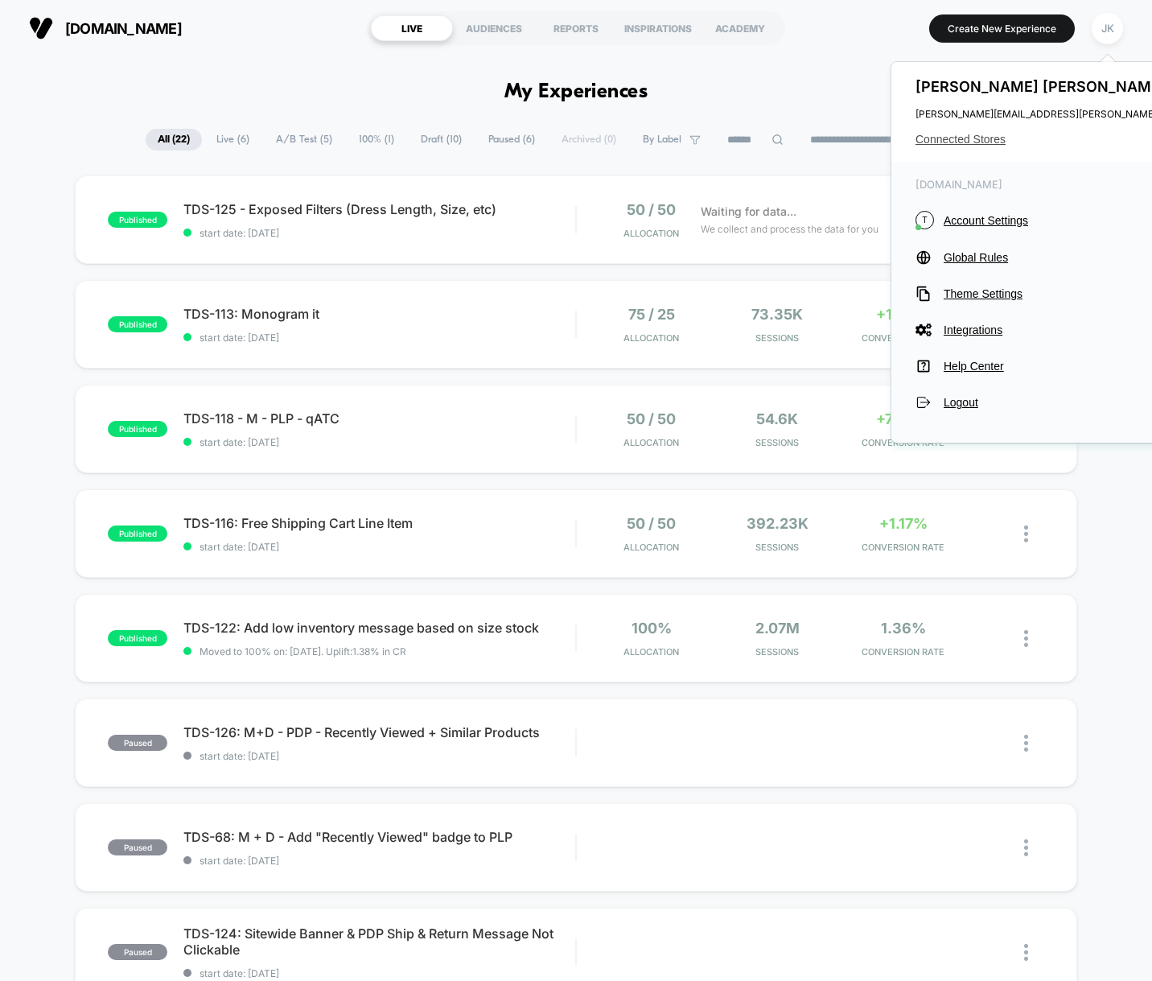
click at [975, 138] on span "Connected Stores" at bounding box center [1074, 139] width 319 height 13
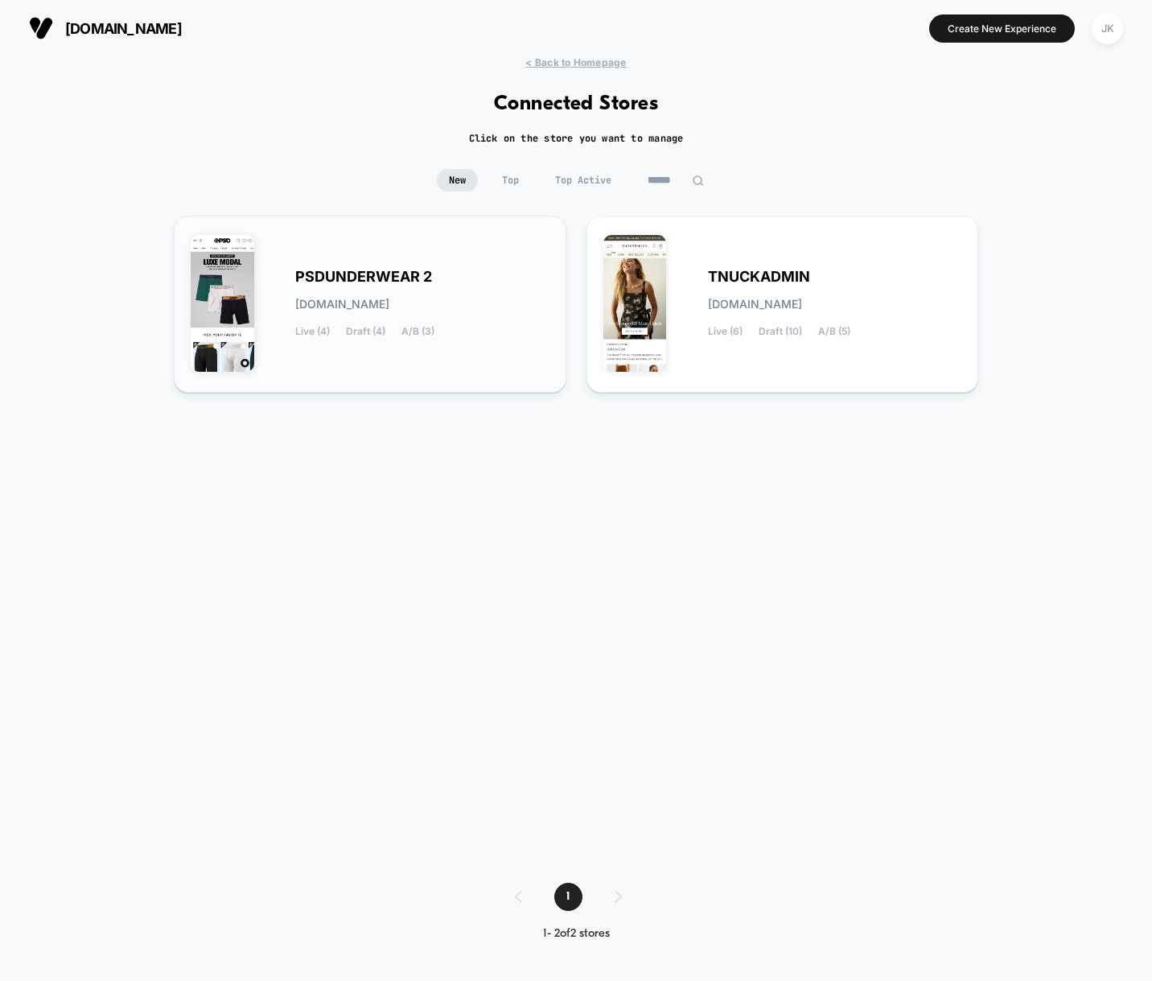
click at [337, 341] on div "PSDUNDERWEAR 2 [DOMAIN_NAME] Live (4) Draft (4) A/B (3)" at bounding box center [370, 303] width 359 height 143
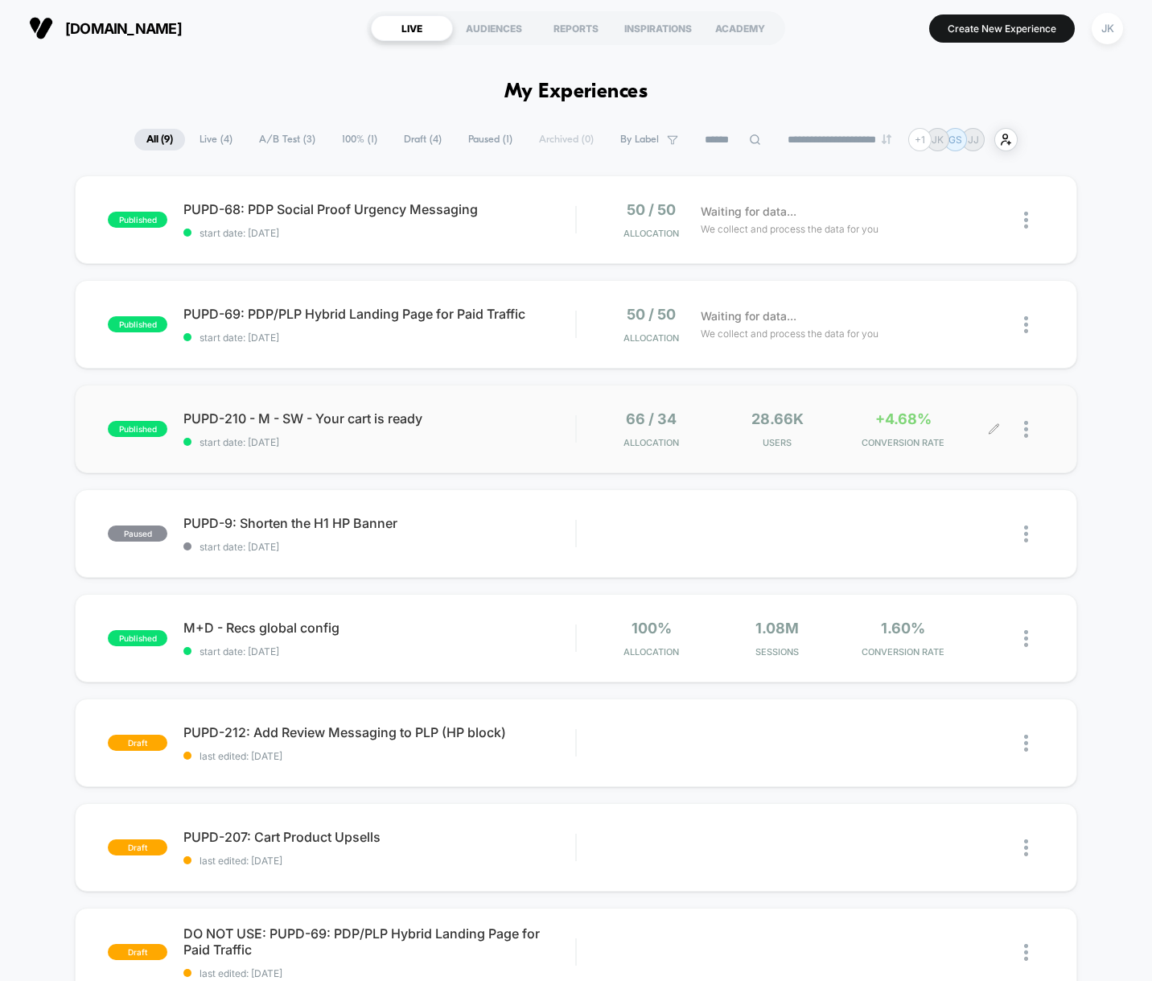
click at [1028, 438] on div at bounding box center [1034, 429] width 20 height 38
click at [932, 444] on div "Preview Link" at bounding box center [943, 448] width 145 height 36
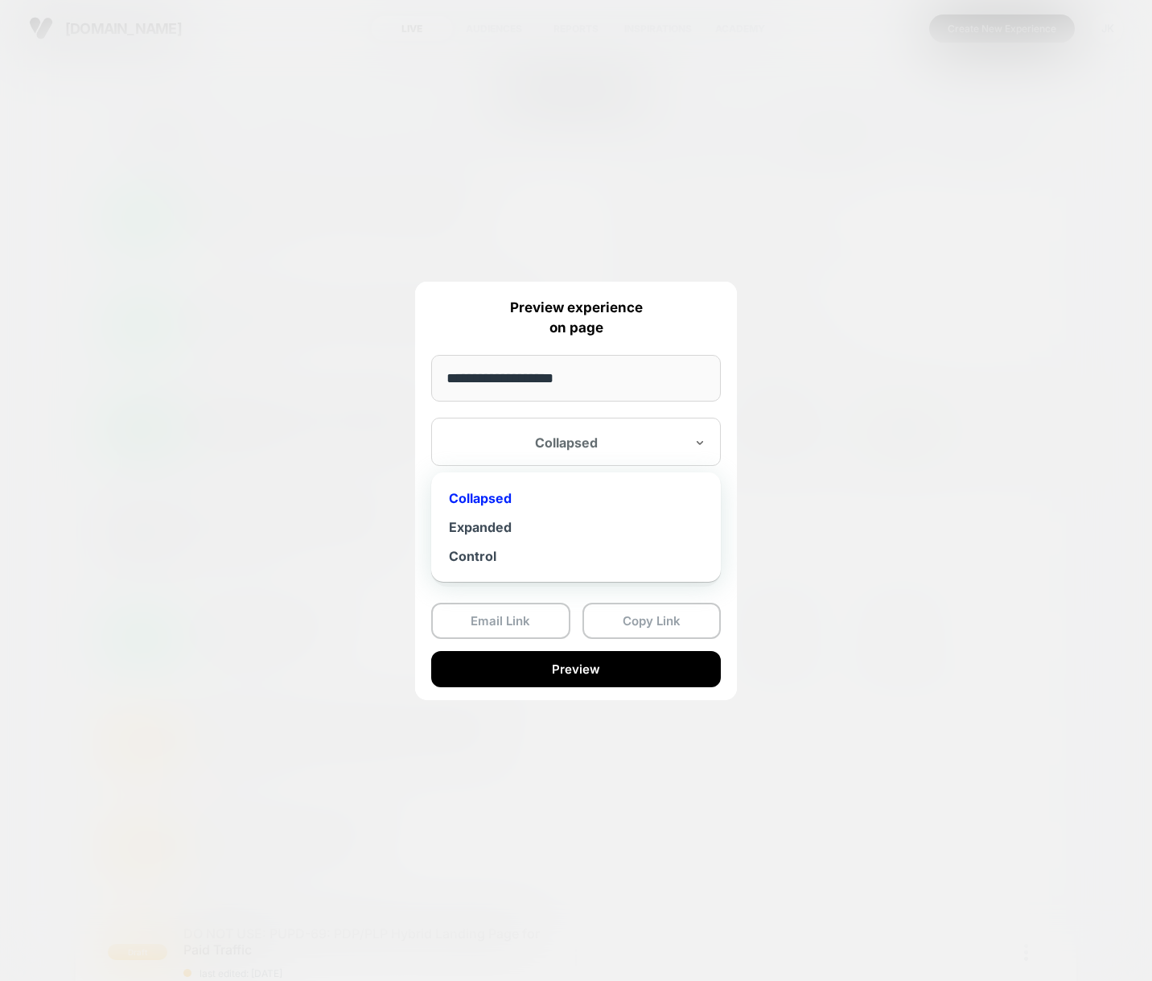
click at [576, 437] on div at bounding box center [566, 442] width 236 height 16
click at [474, 522] on div "Expanded" at bounding box center [575, 526] width 273 height 29
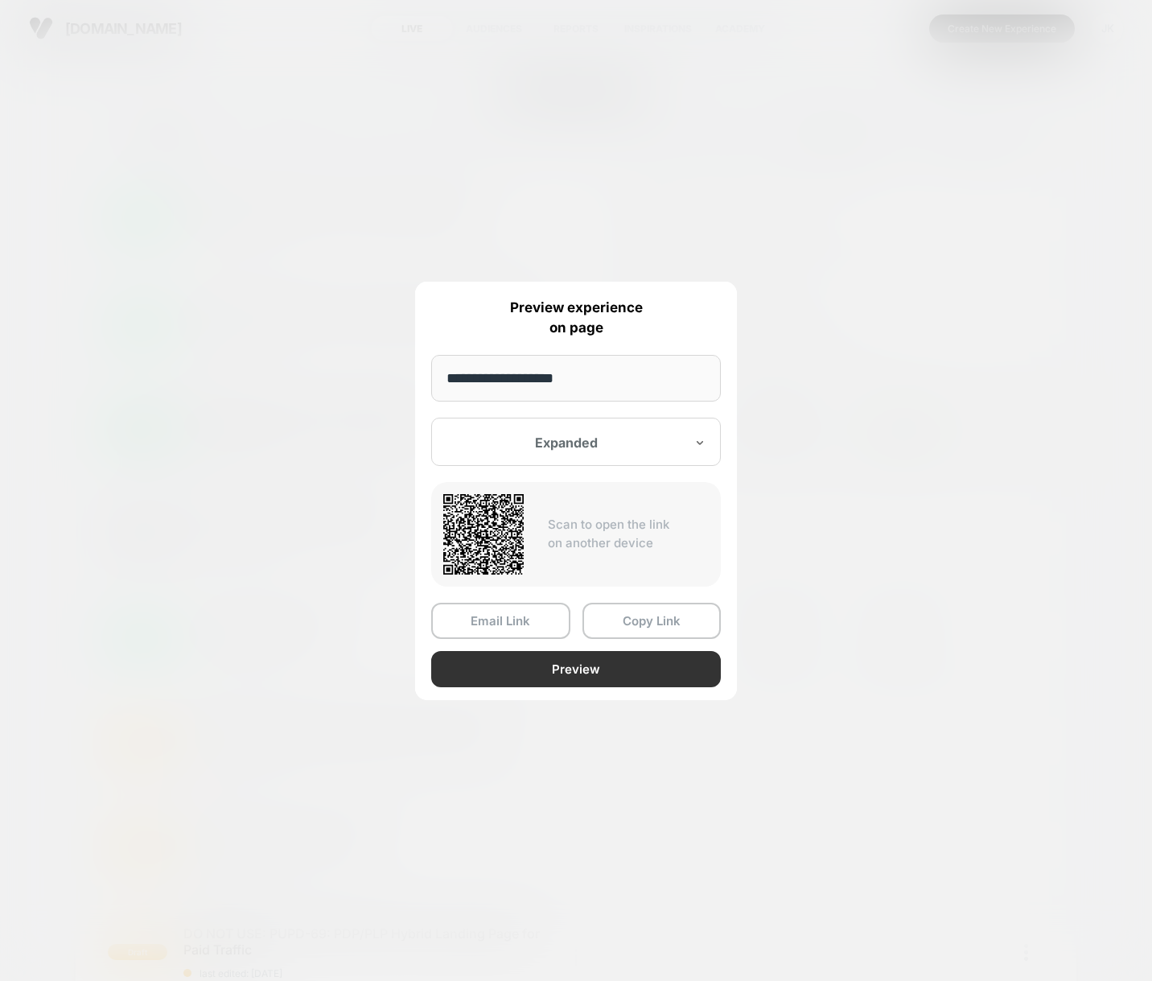
click at [618, 671] on button "Preview" at bounding box center [576, 669] width 290 height 36
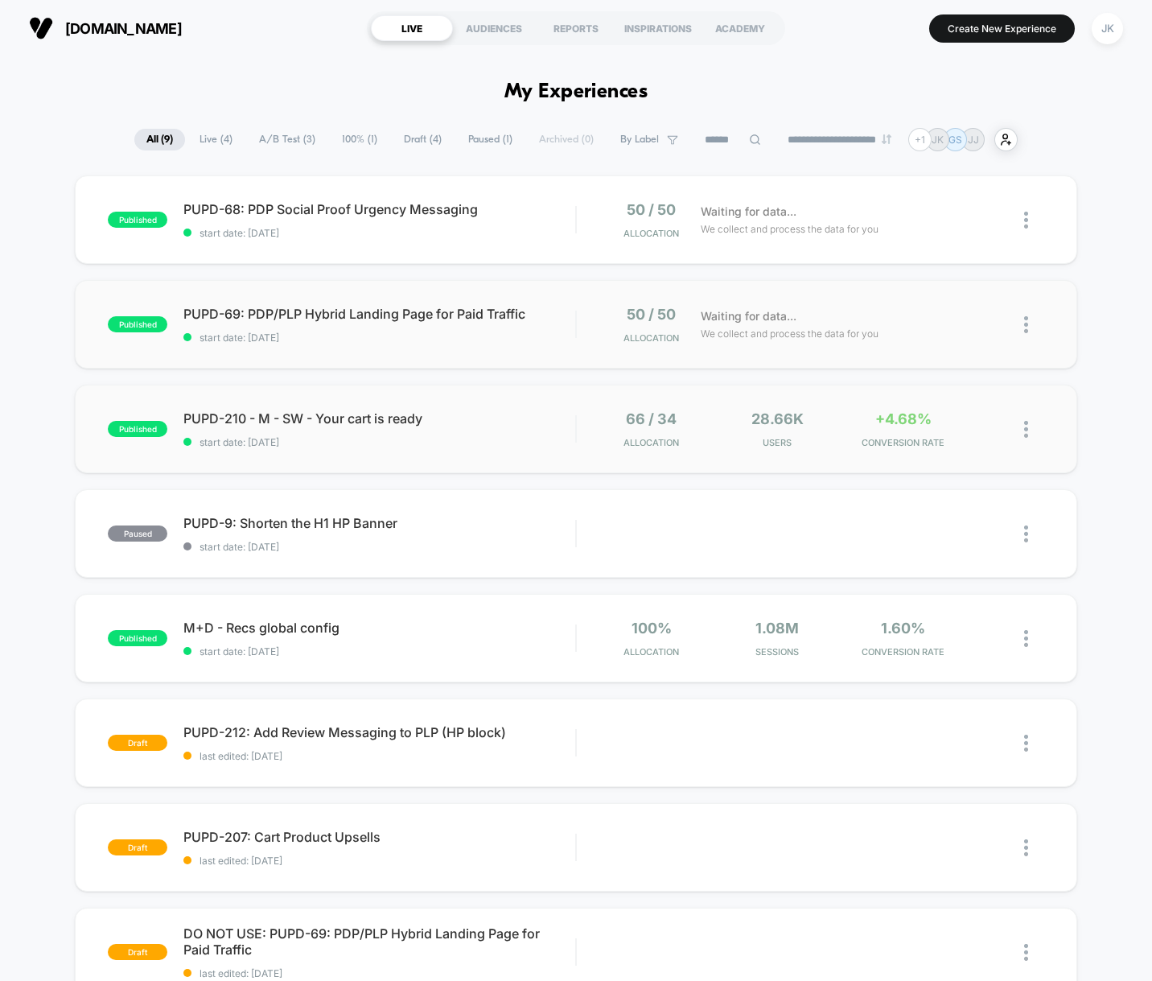
click at [482, 344] on div "published PUPD-69: PDP/PLP Hybrid Landing Page for Paid Traffic start date: 9/3…" at bounding box center [576, 324] width 1002 height 88
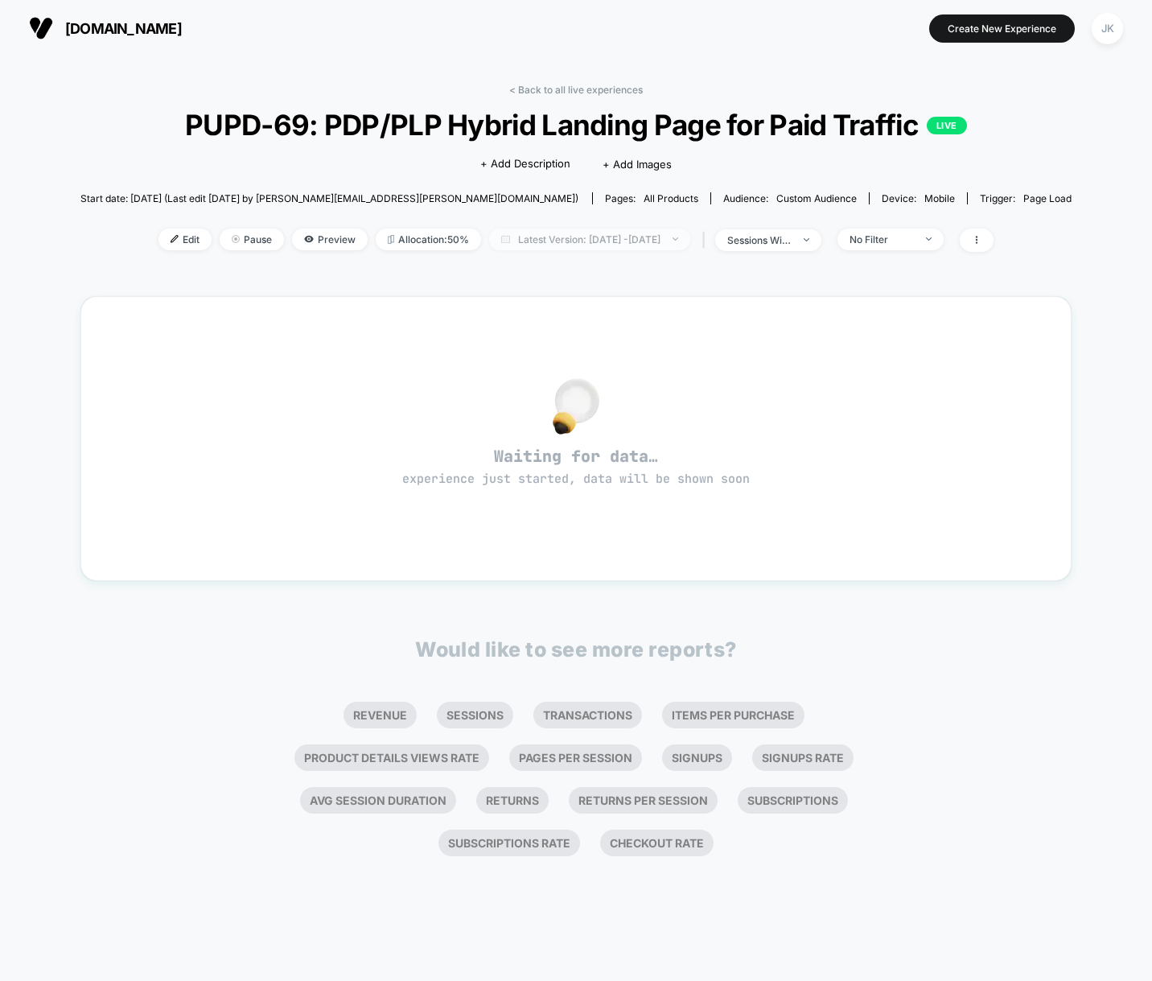
click at [599, 241] on span "Latest Version: Sep 3, 2025 - Sep 3, 2025" at bounding box center [589, 239] width 201 height 22
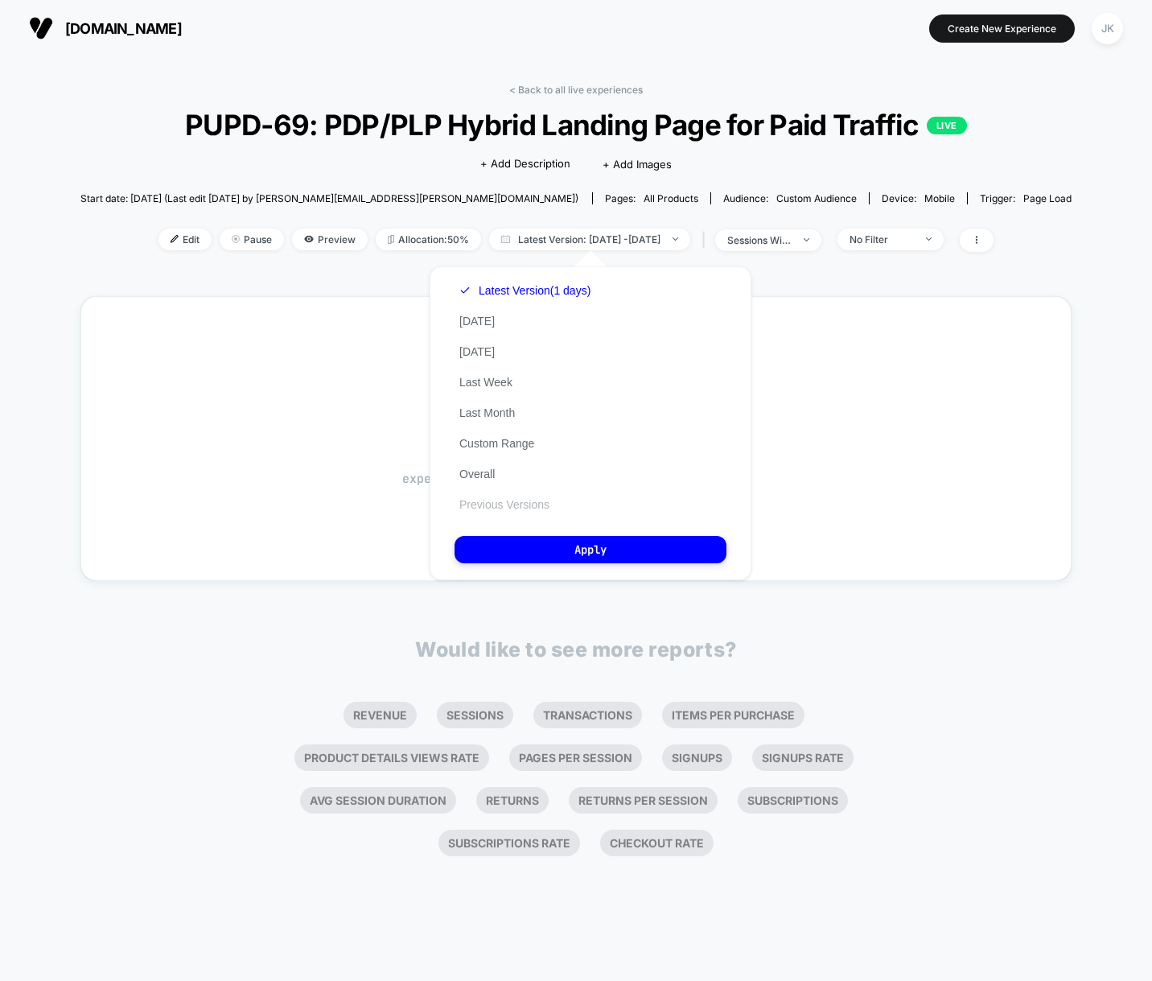
click at [532, 500] on button "Previous Versions" at bounding box center [504, 504] width 100 height 14
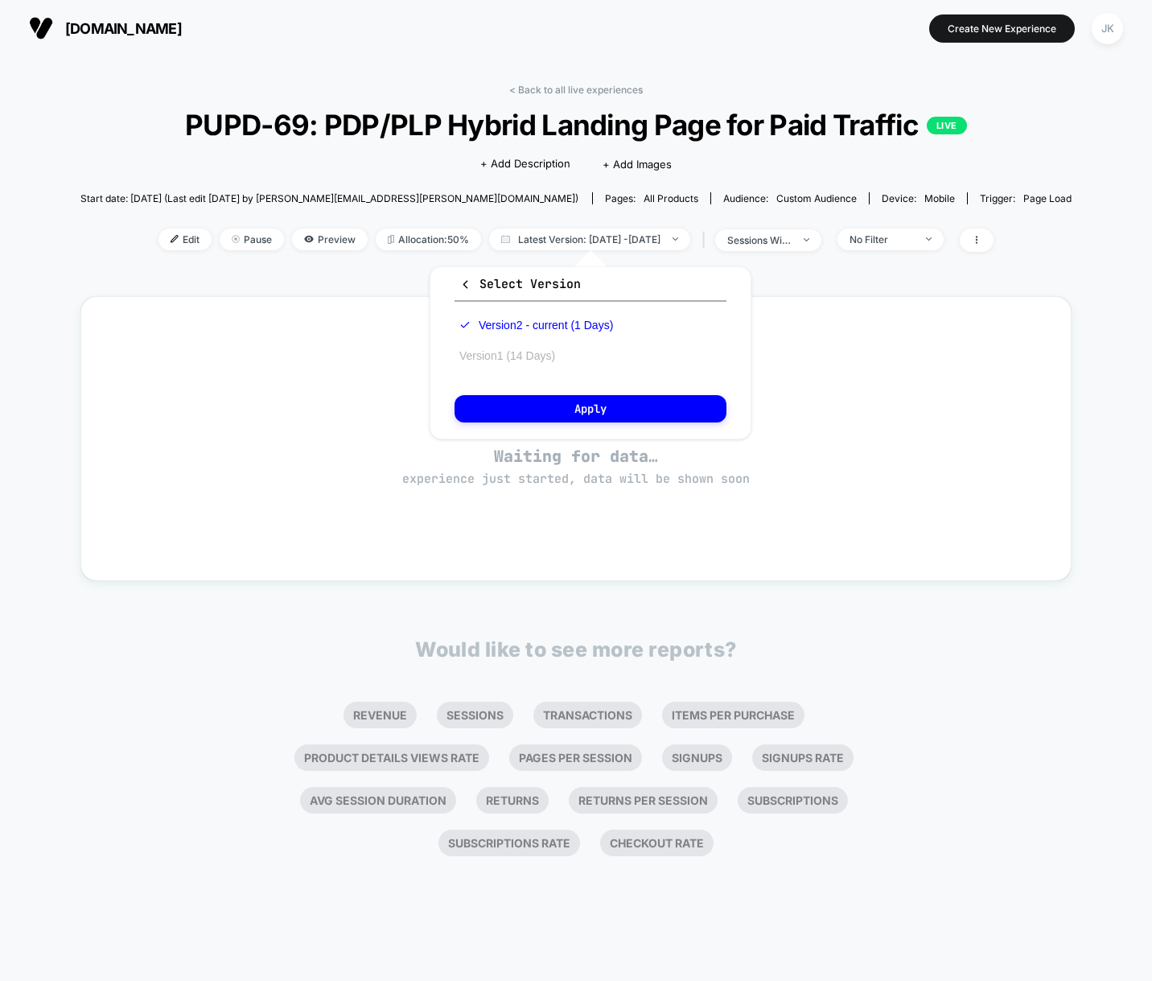
click at [511, 360] on button "Version 1 (14 Days)" at bounding box center [506, 355] width 105 height 14
click at [526, 413] on button "Apply" at bounding box center [590, 408] width 272 height 27
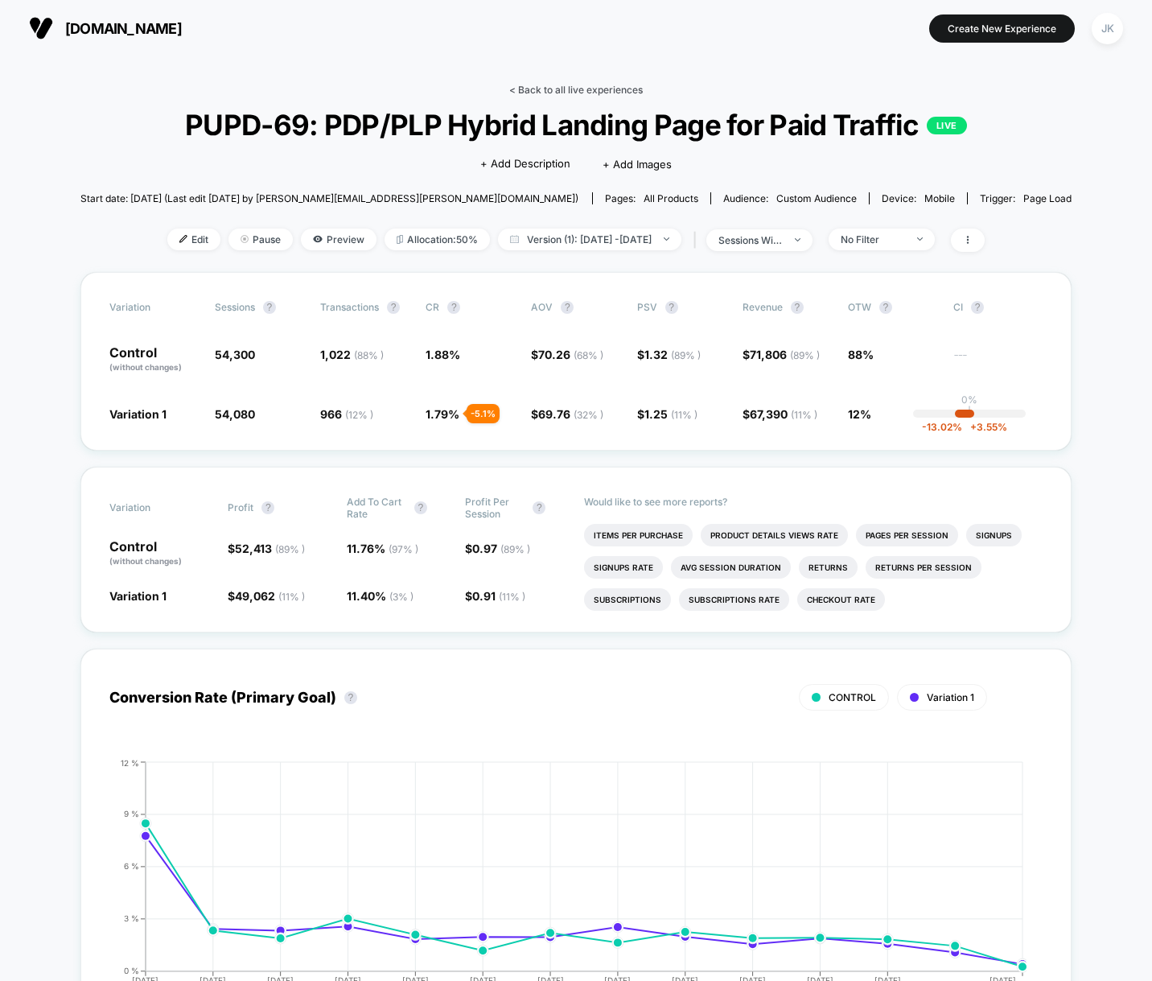
click at [603, 87] on link "< Back to all live experiences" at bounding box center [576, 90] width 134 height 12
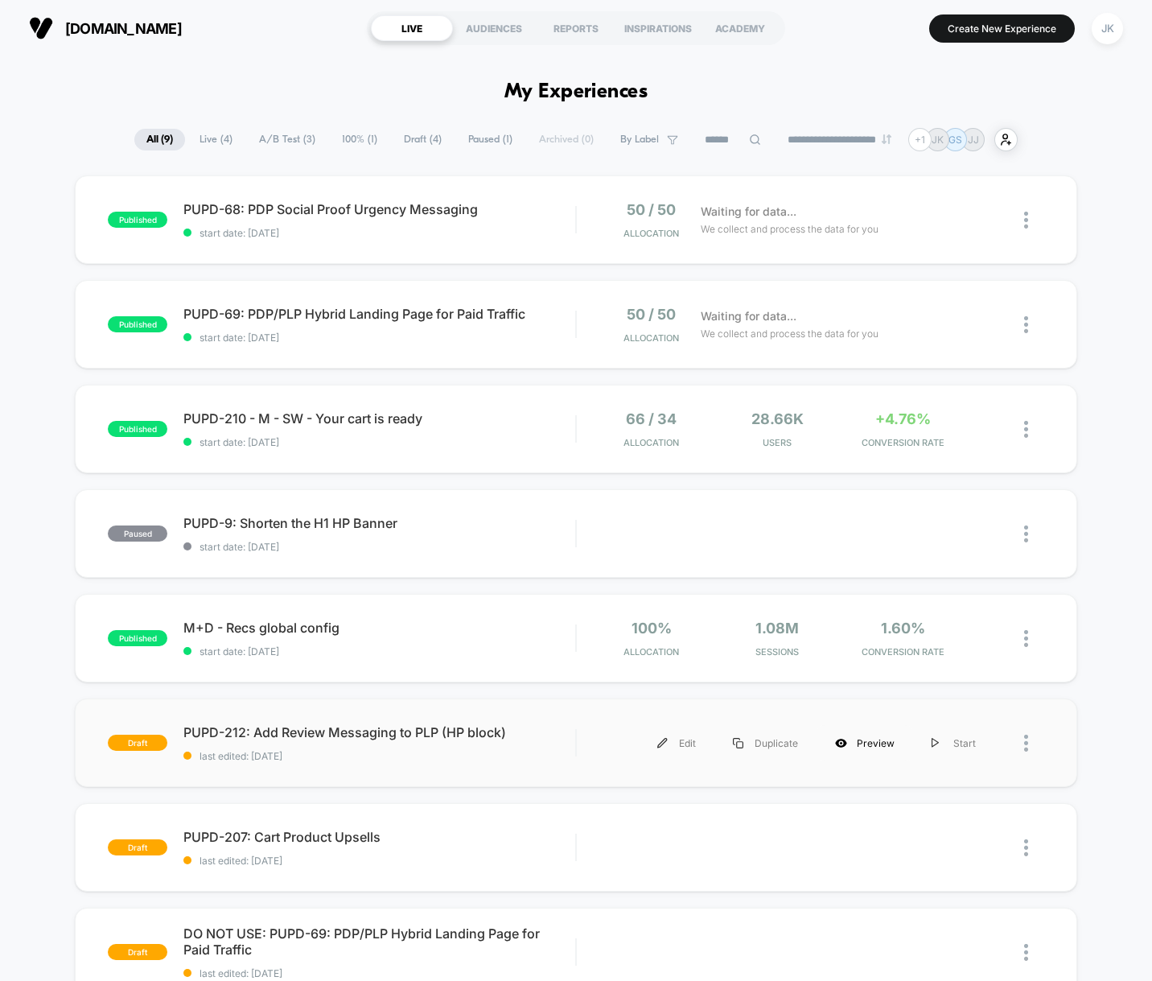
click at [866, 744] on div "Preview" at bounding box center [864, 743] width 97 height 36
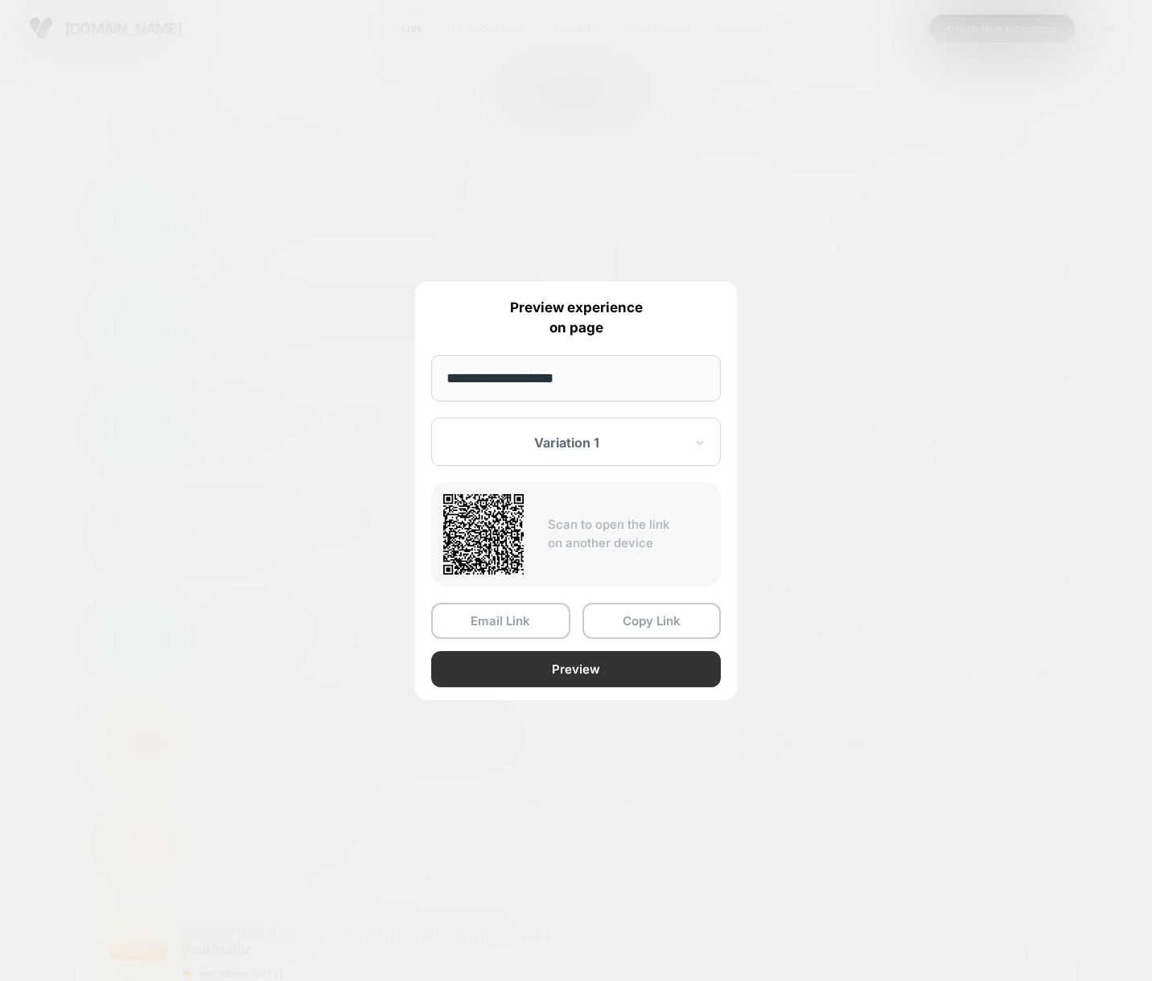
click at [631, 669] on button "Preview" at bounding box center [576, 669] width 290 height 36
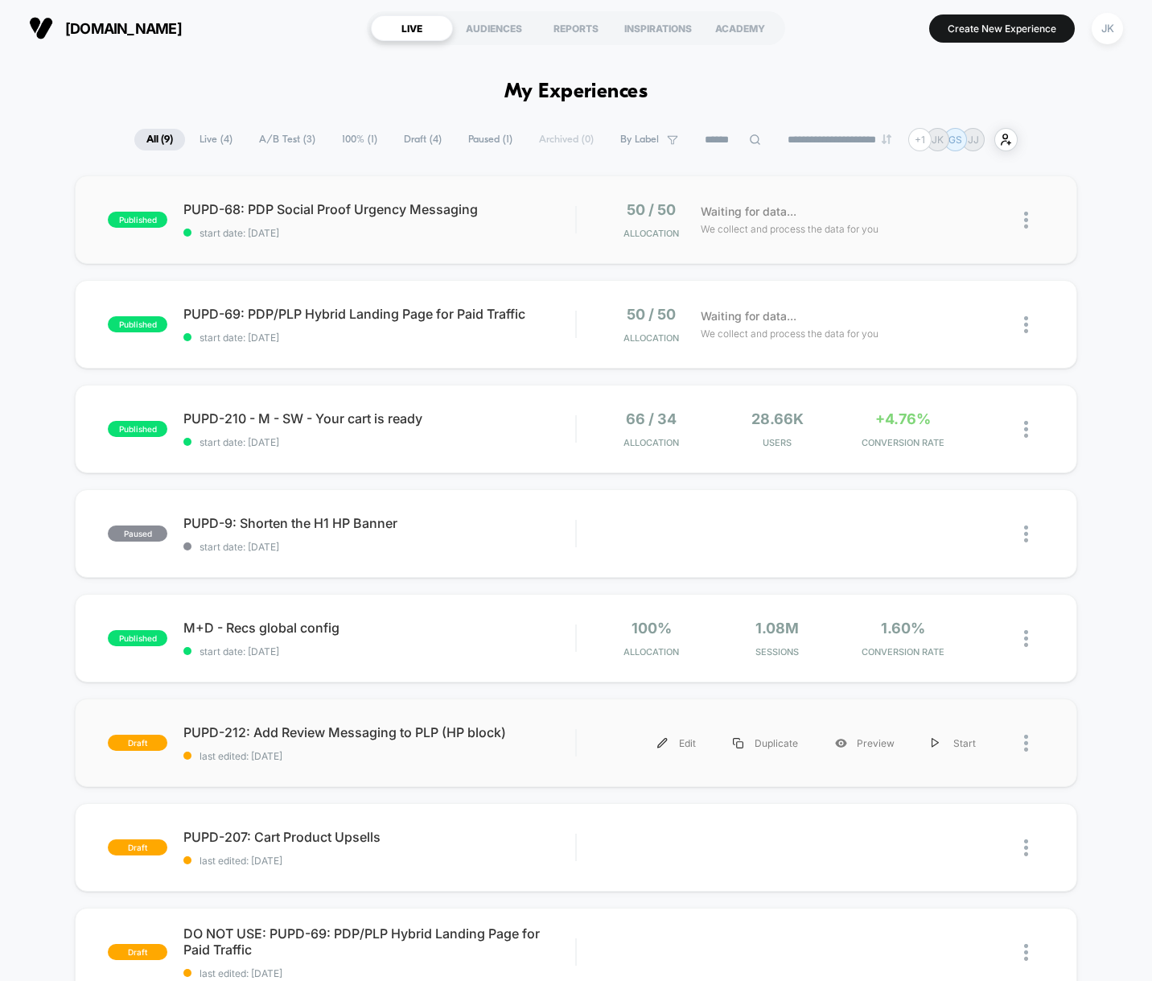
click at [1026, 224] on img at bounding box center [1026, 220] width 4 height 17
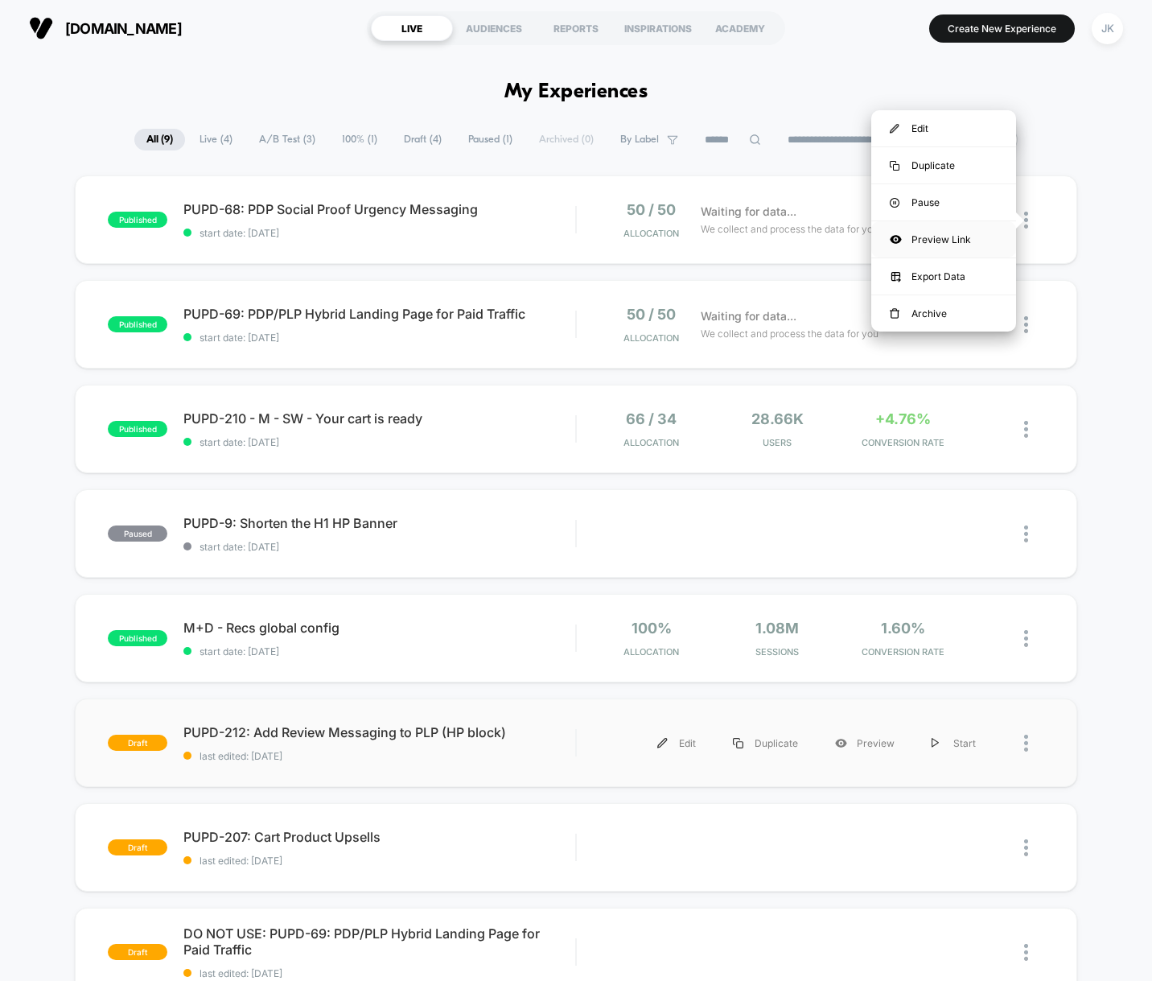
click at [952, 237] on div "Preview Link" at bounding box center [943, 239] width 145 height 36
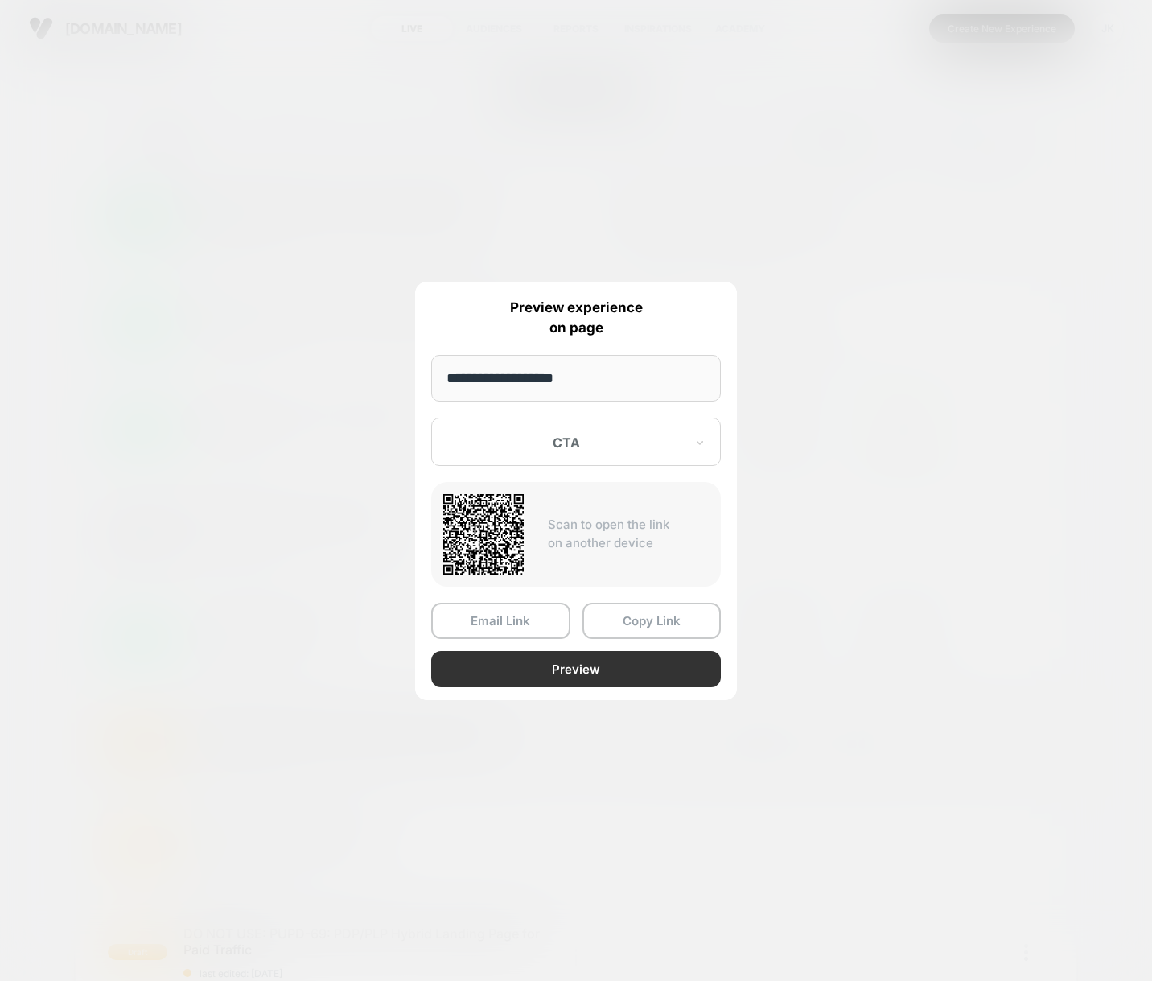
click at [639, 664] on button "Preview" at bounding box center [576, 669] width 290 height 36
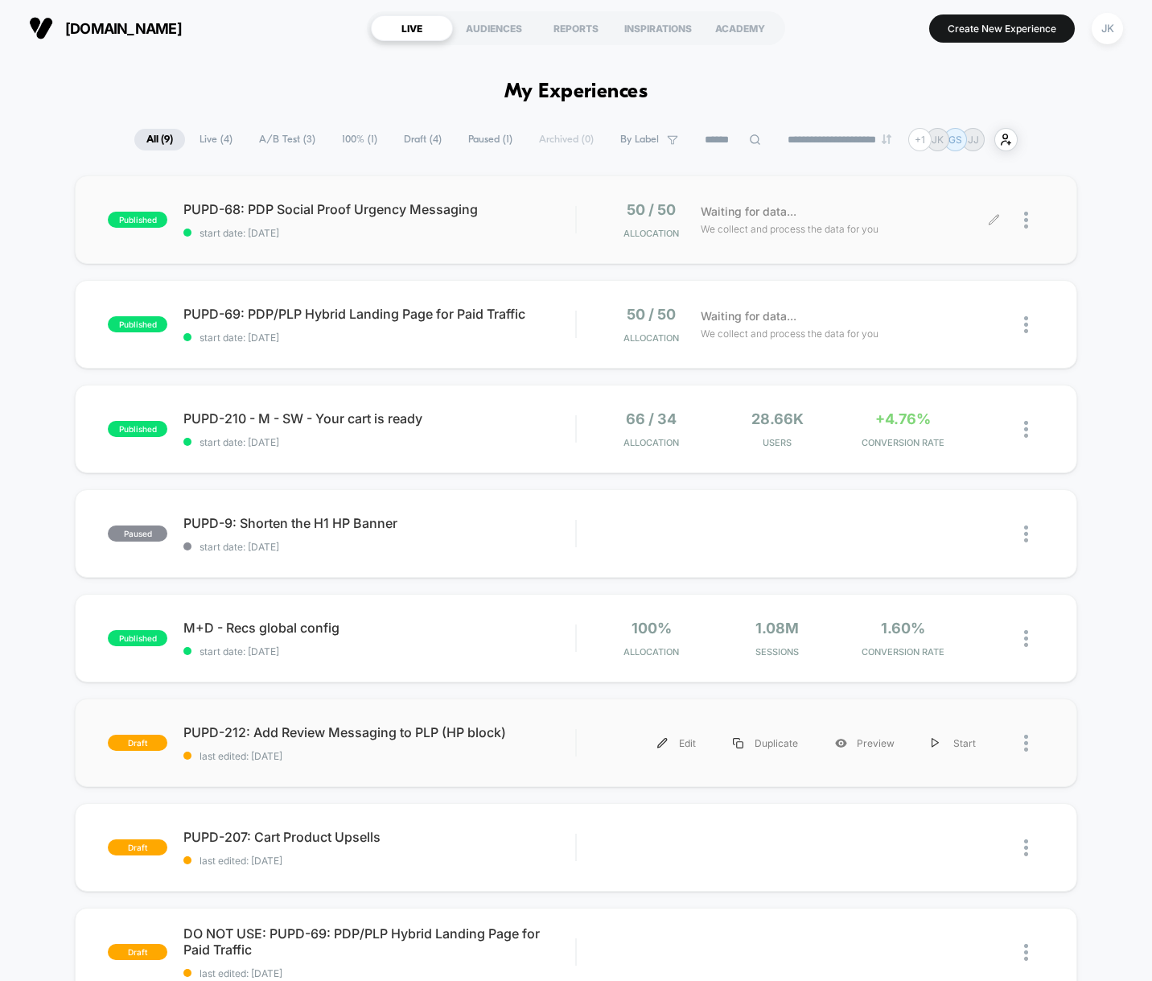
click at [1030, 224] on div at bounding box center [1034, 220] width 20 height 38
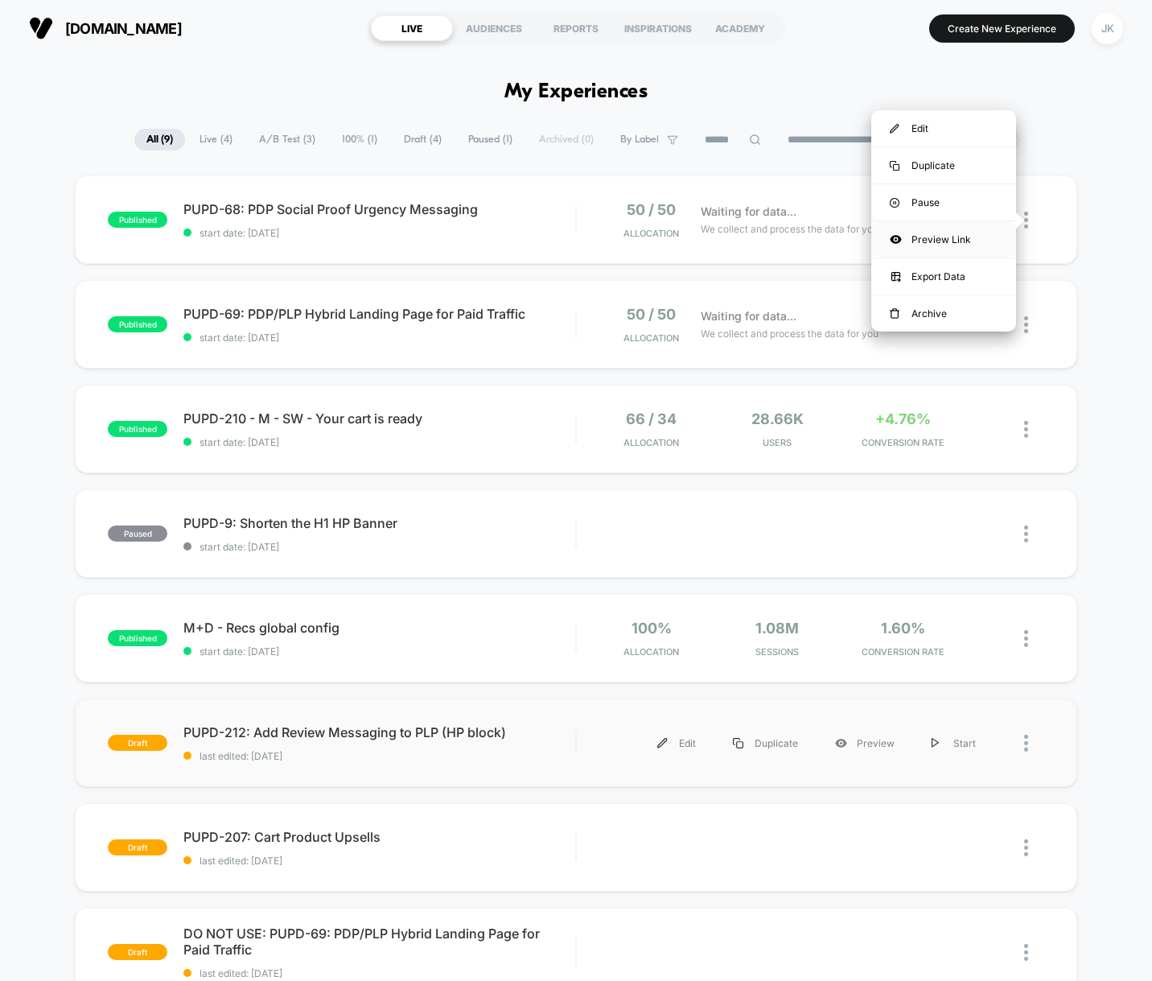
click at [959, 236] on div "Preview Link" at bounding box center [943, 239] width 145 height 36
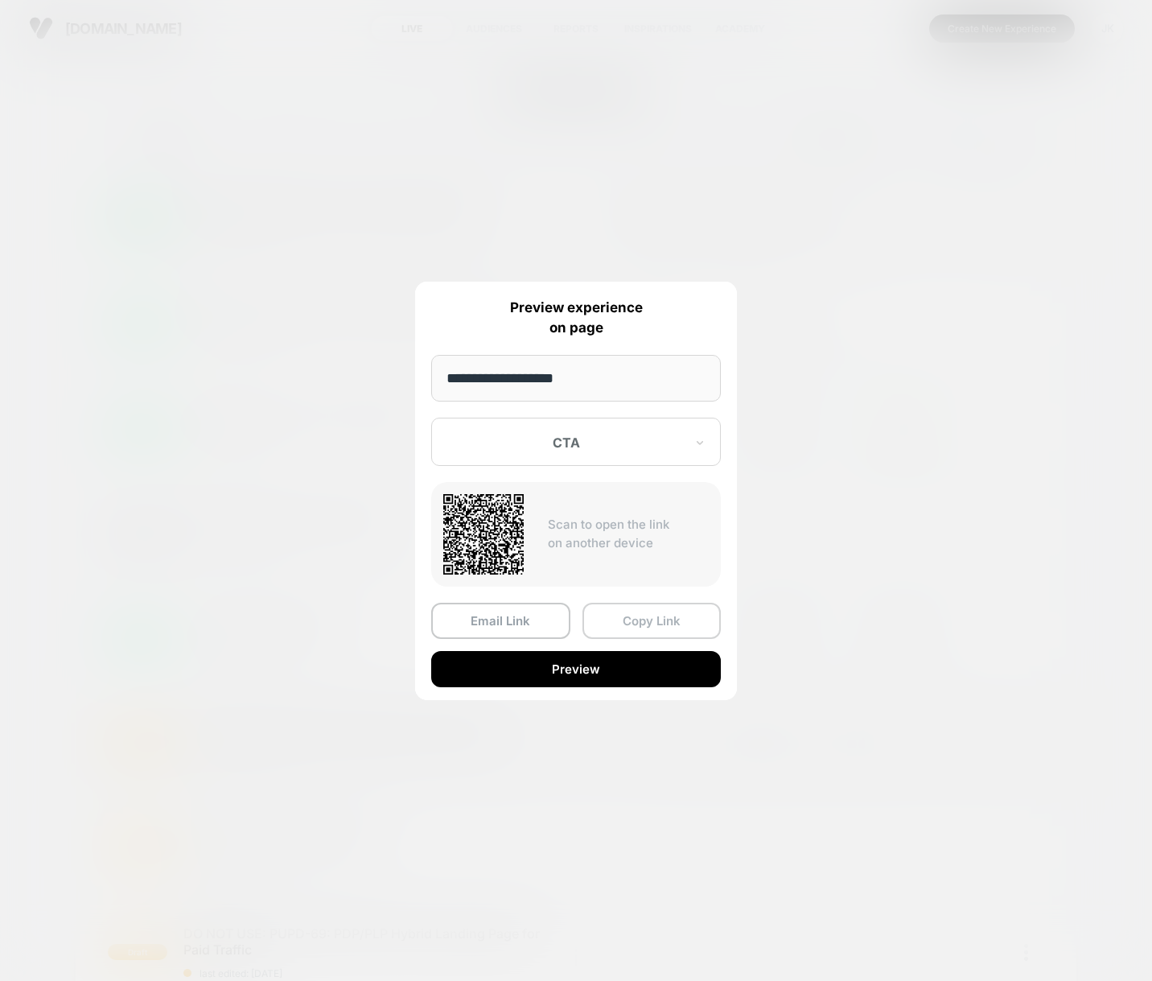
click at [644, 620] on button "Copy Link" at bounding box center [651, 620] width 139 height 36
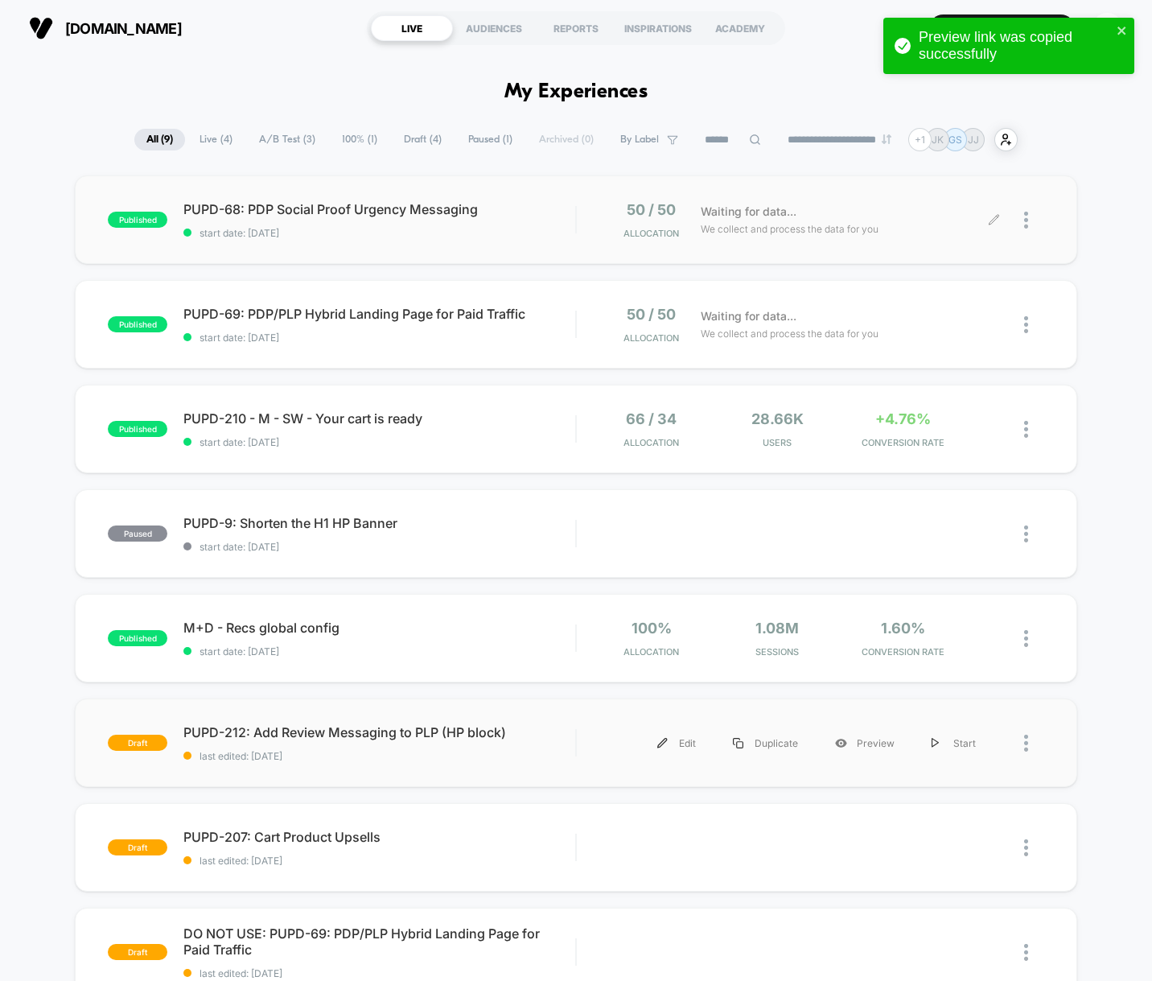
click at [1029, 224] on div at bounding box center [1034, 220] width 20 height 38
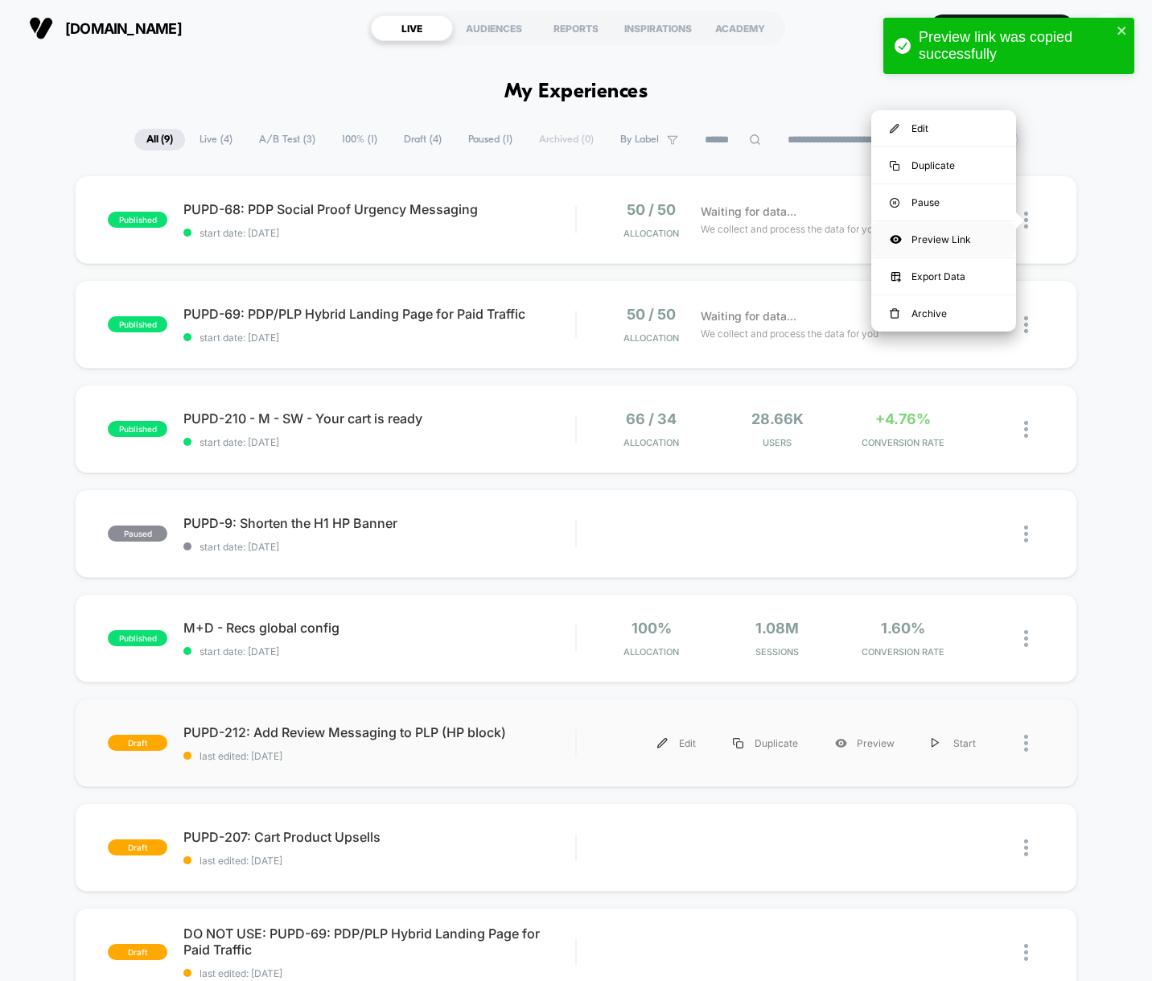
click at [948, 240] on div "Preview Link" at bounding box center [943, 239] width 145 height 36
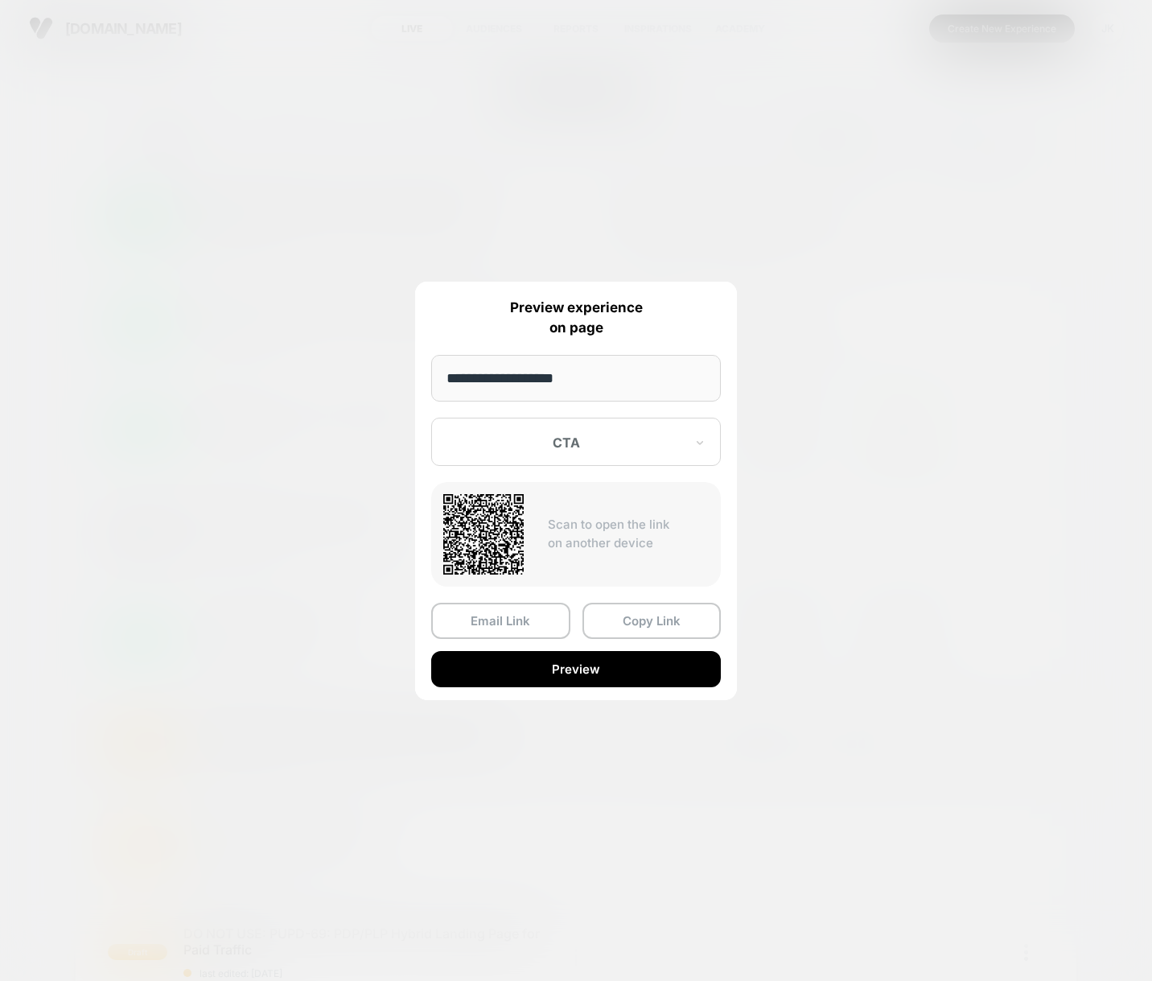
click at [531, 458] on div "CTA" at bounding box center [576, 441] width 290 height 48
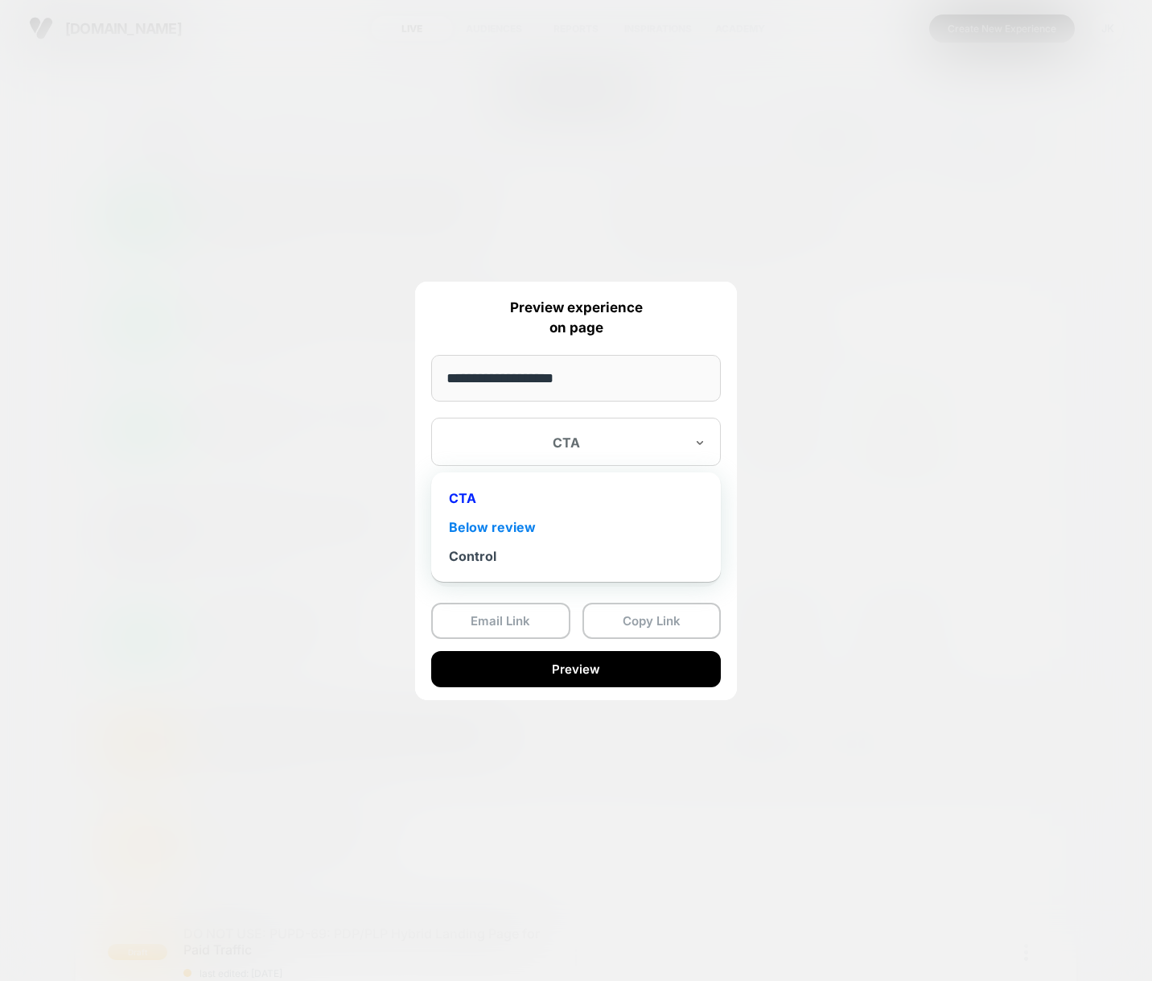
click at [508, 527] on div "Below review" at bounding box center [575, 526] width 273 height 29
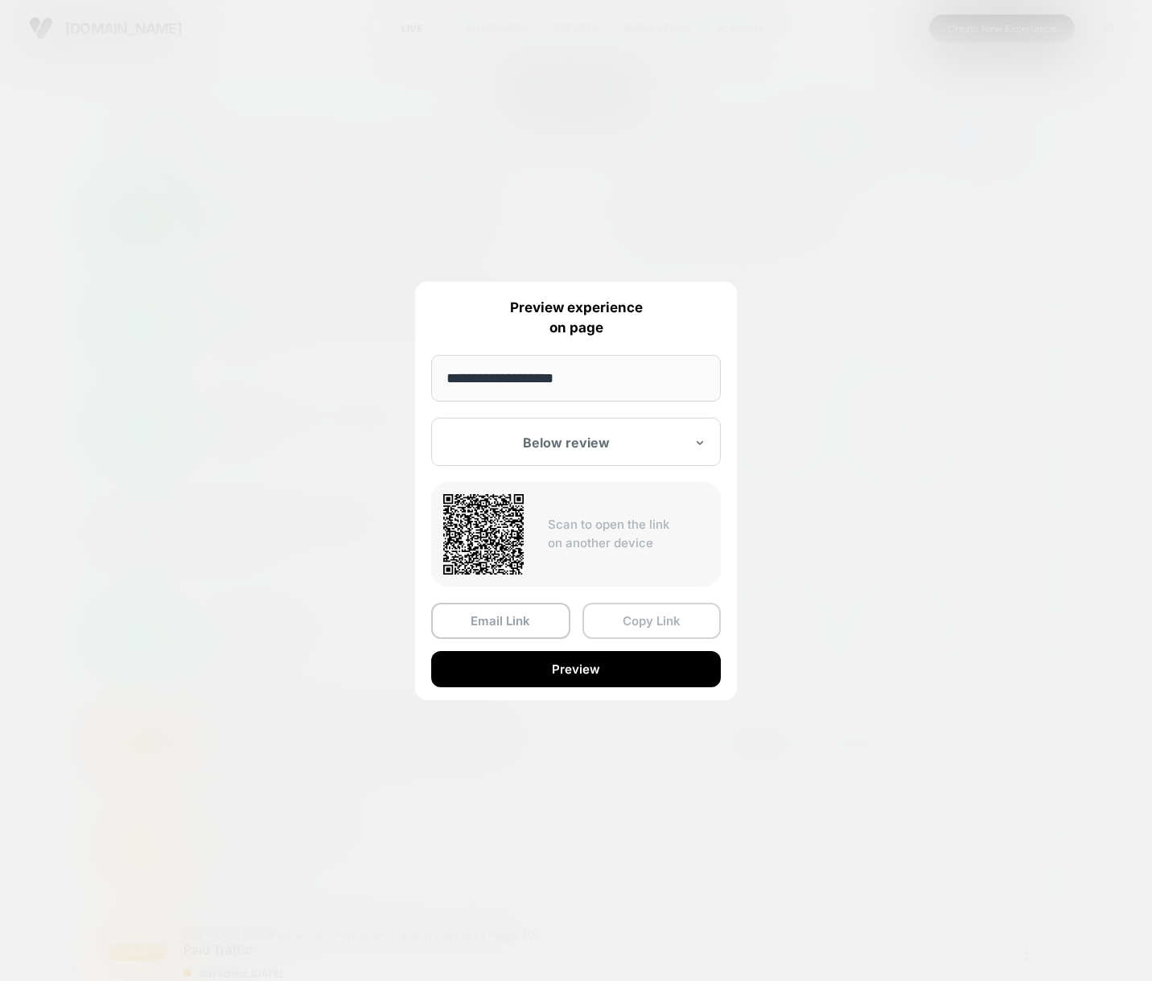
click at [648, 625] on button "Copy Link" at bounding box center [651, 620] width 139 height 36
